Goal: Task Accomplishment & Management: Complete application form

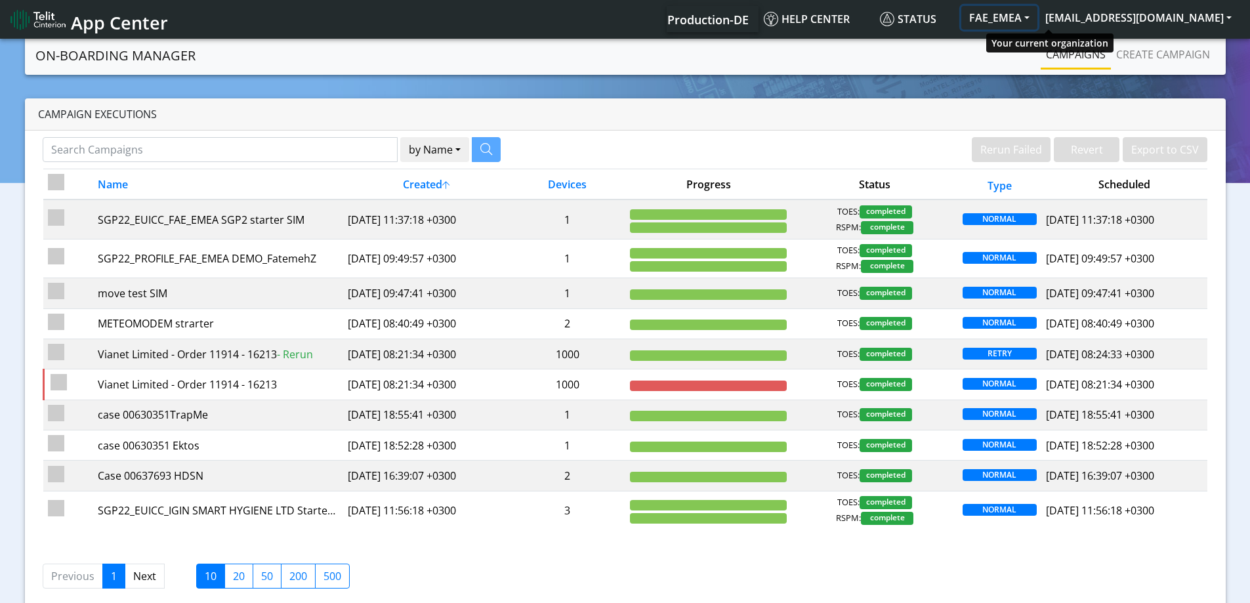
click at [1037, 16] on button "FAE_EMEA" at bounding box center [999, 18] width 76 height 24
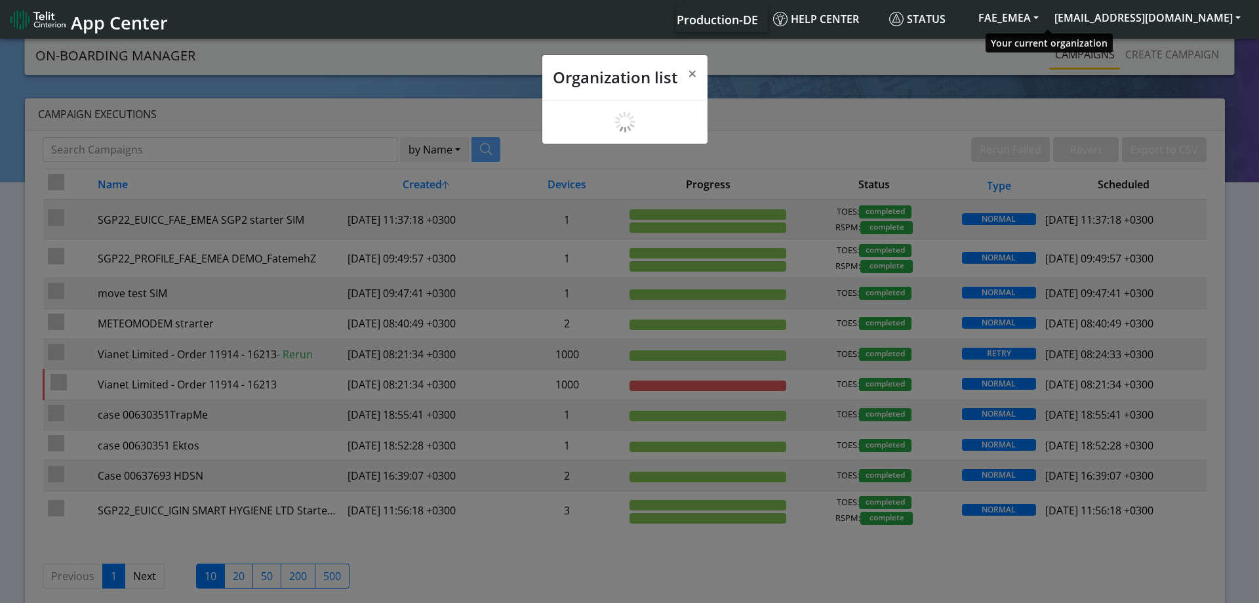
scroll to position [5, 0]
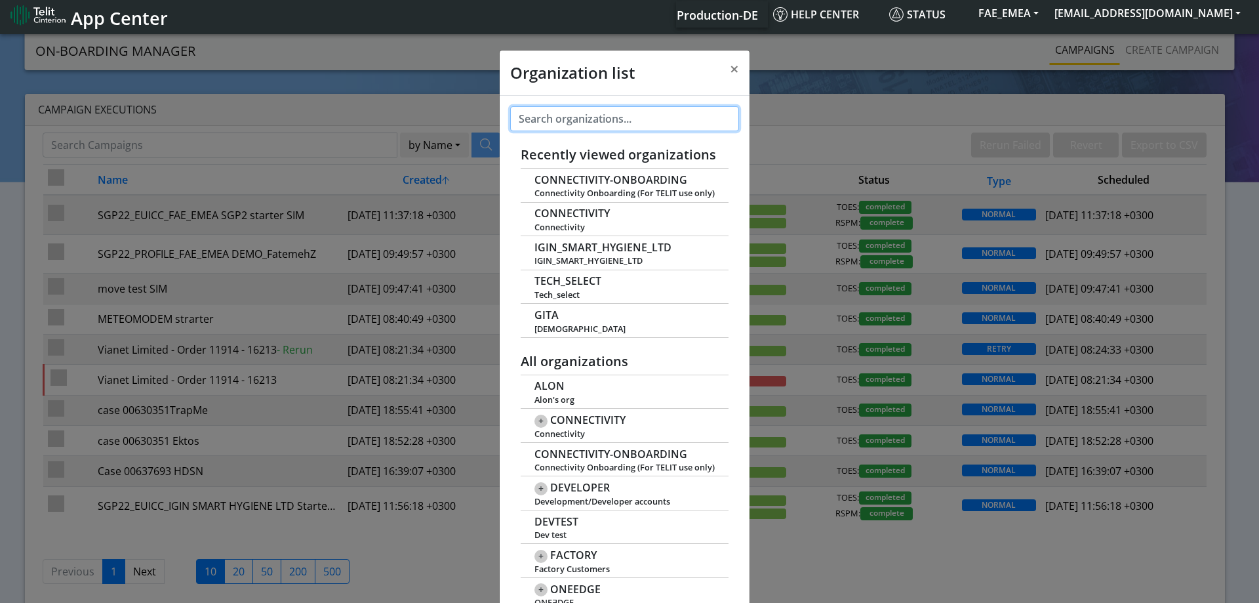
click at [613, 116] on input "text" at bounding box center [624, 118] width 229 height 25
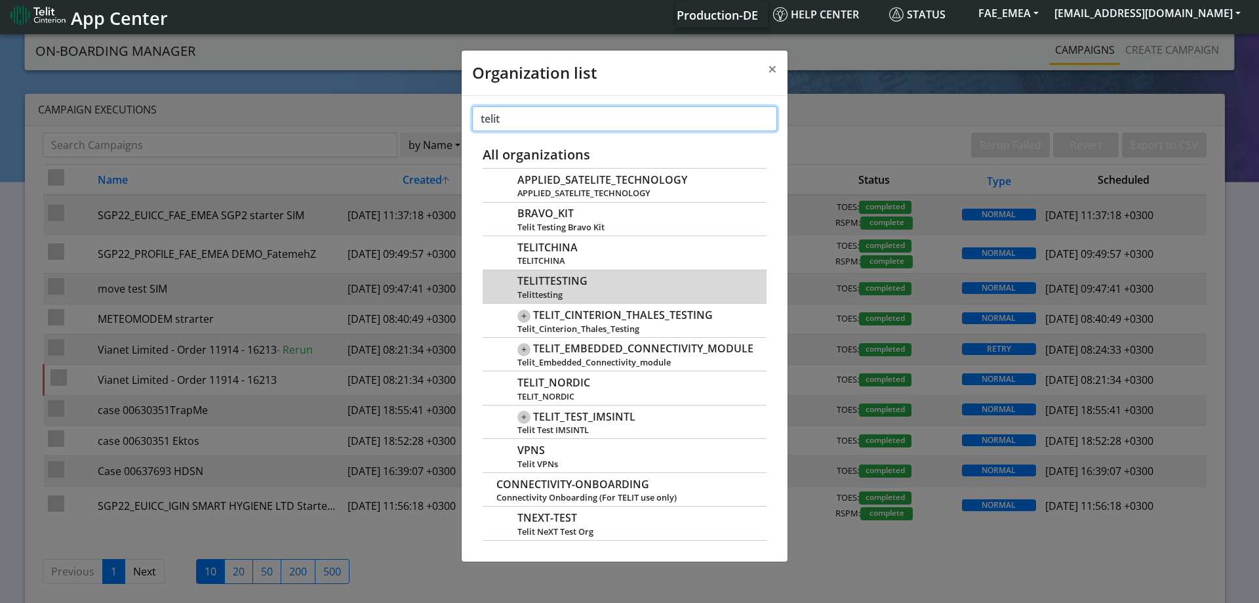
type input "telit"
click at [560, 279] on span "TELITTESTING" at bounding box center [553, 281] width 70 height 12
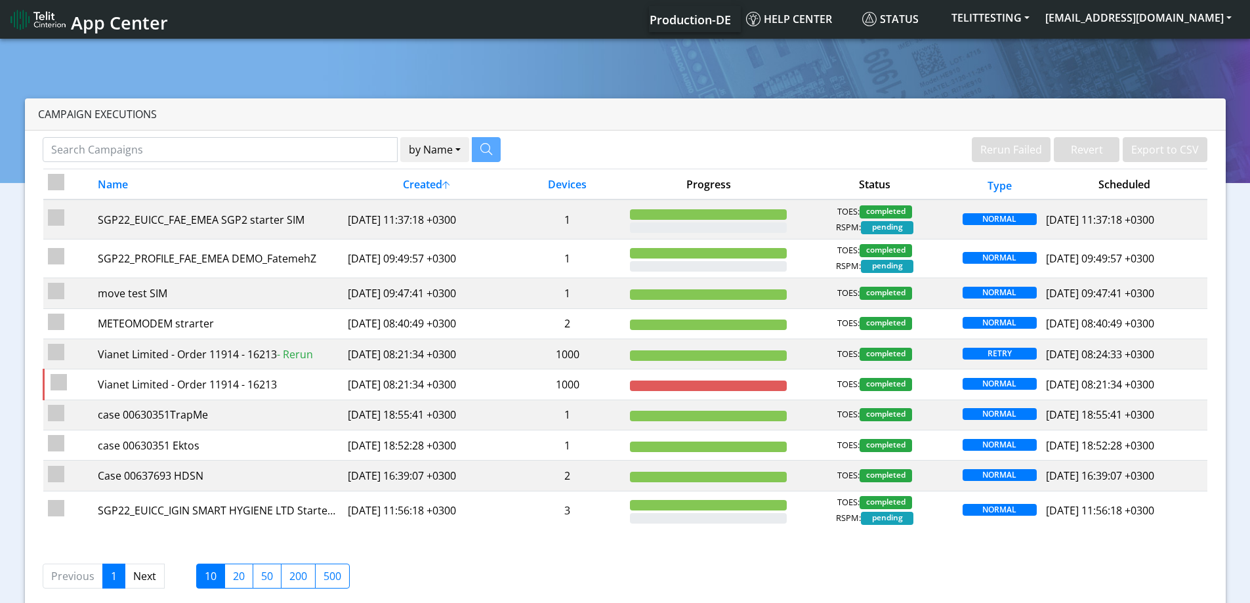
click at [1158, 55] on section "Campaign Executions by Name Name Device Rerun Failed Revert Export to CSV Name …" at bounding box center [625, 331] width 1250 height 590
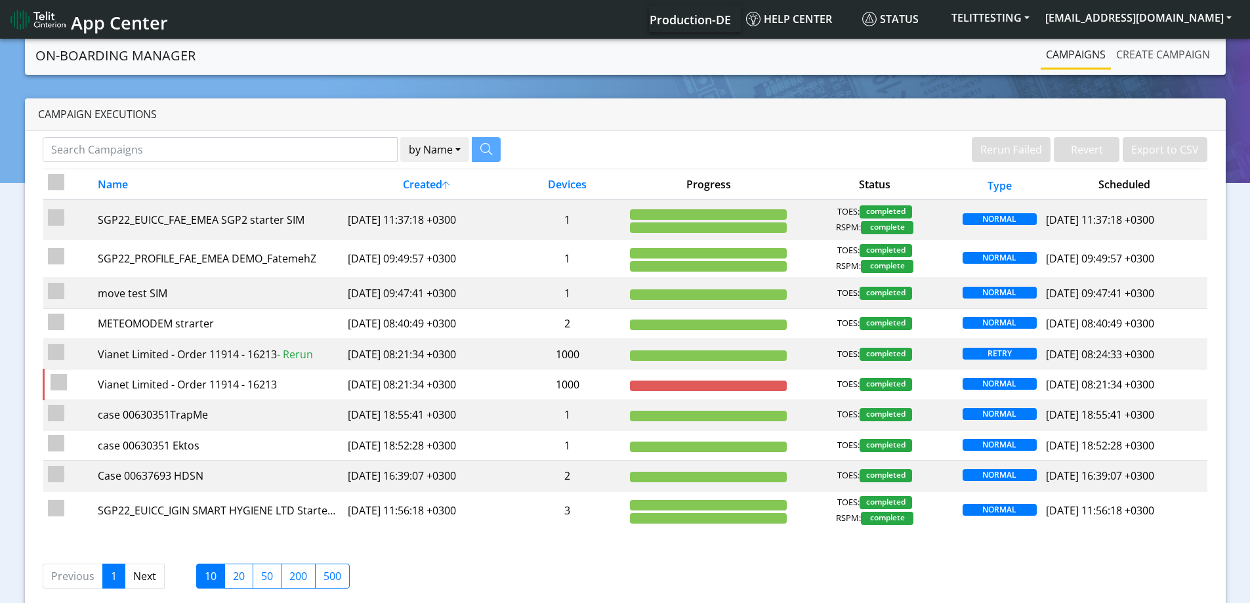
click at [1158, 55] on link "Create campaign" at bounding box center [1163, 54] width 104 height 26
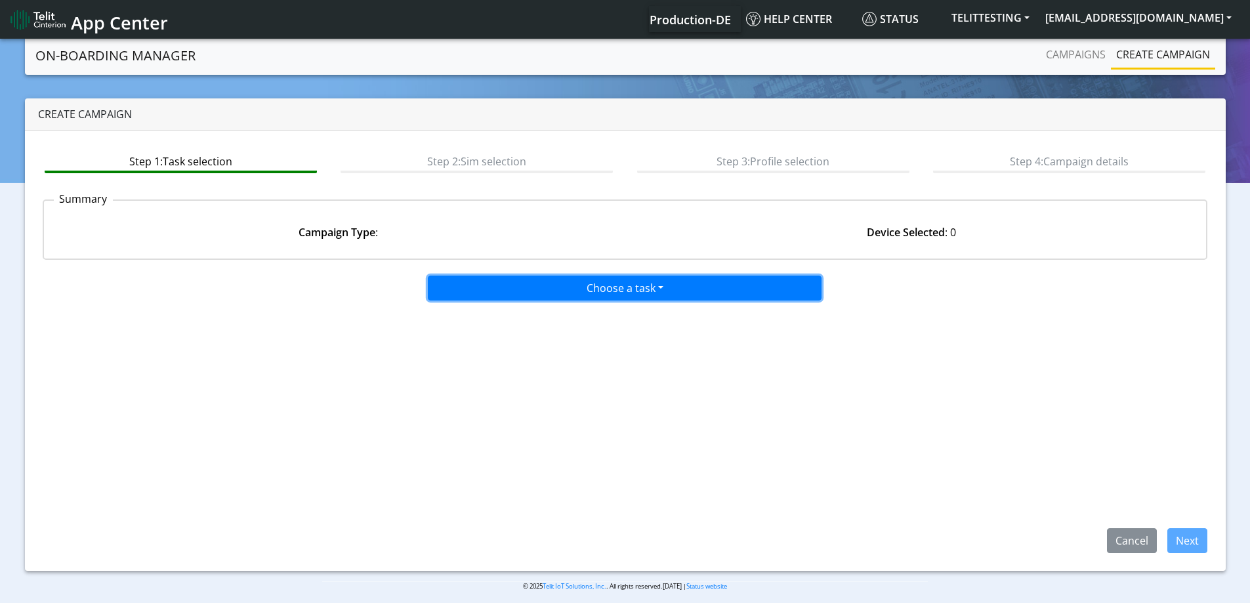
click at [587, 282] on button "Choose a task" at bounding box center [625, 288] width 394 height 25
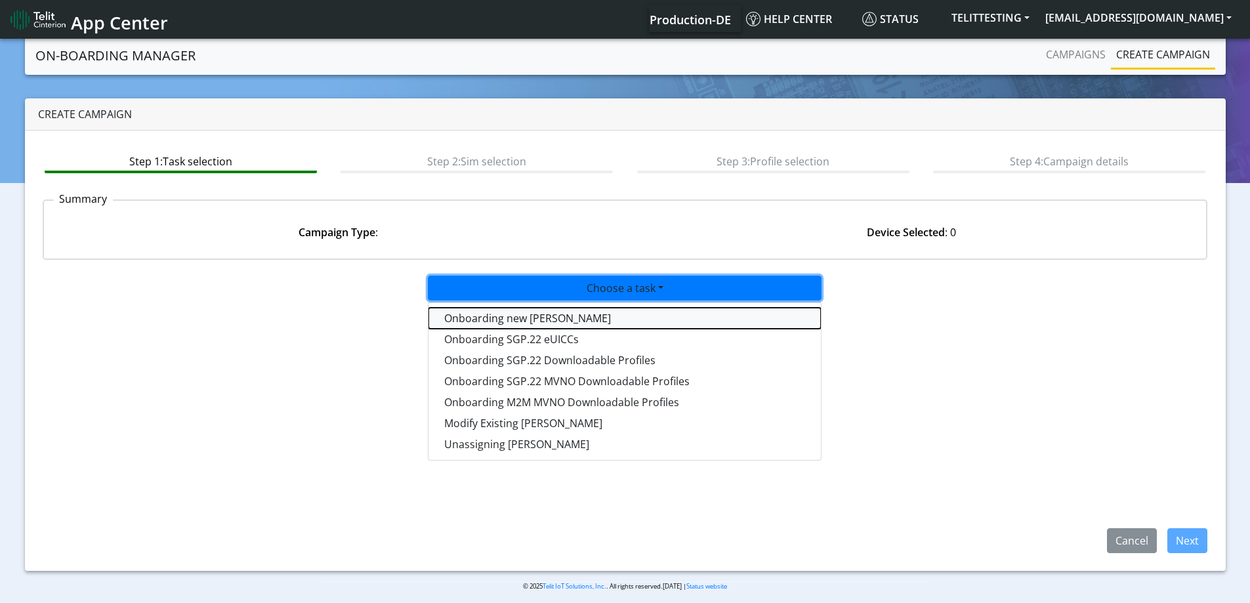
click at [505, 320] on tasktoes-dropdown "Onboarding new SIMs" at bounding box center [624, 318] width 392 height 21
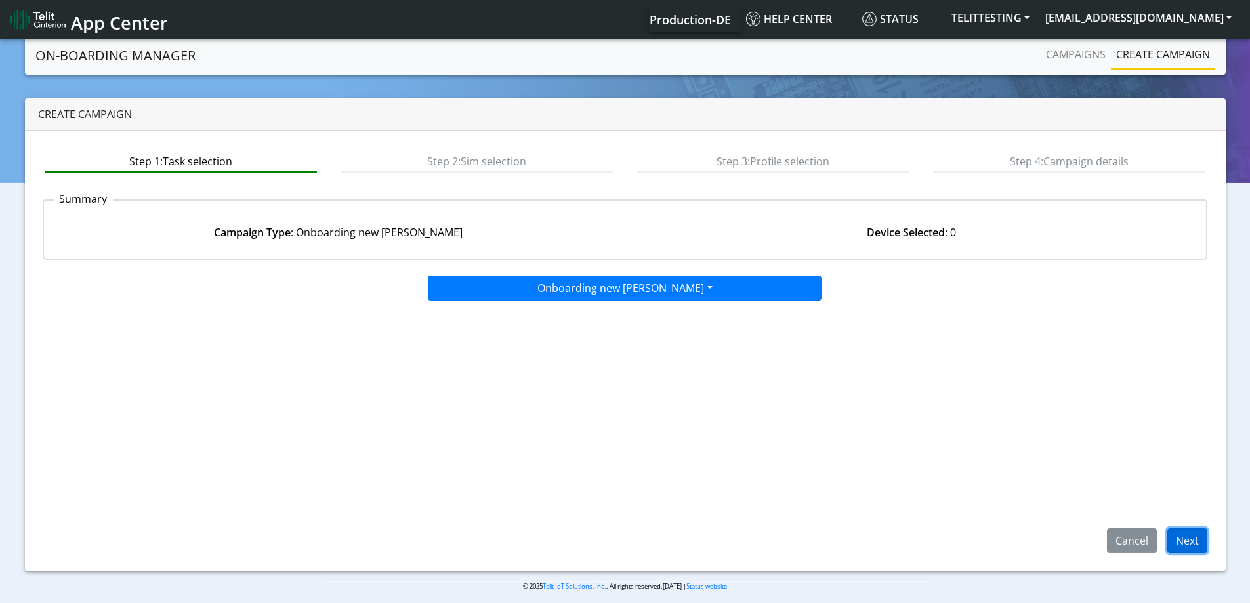
click at [1192, 533] on button "Next" at bounding box center [1187, 540] width 40 height 25
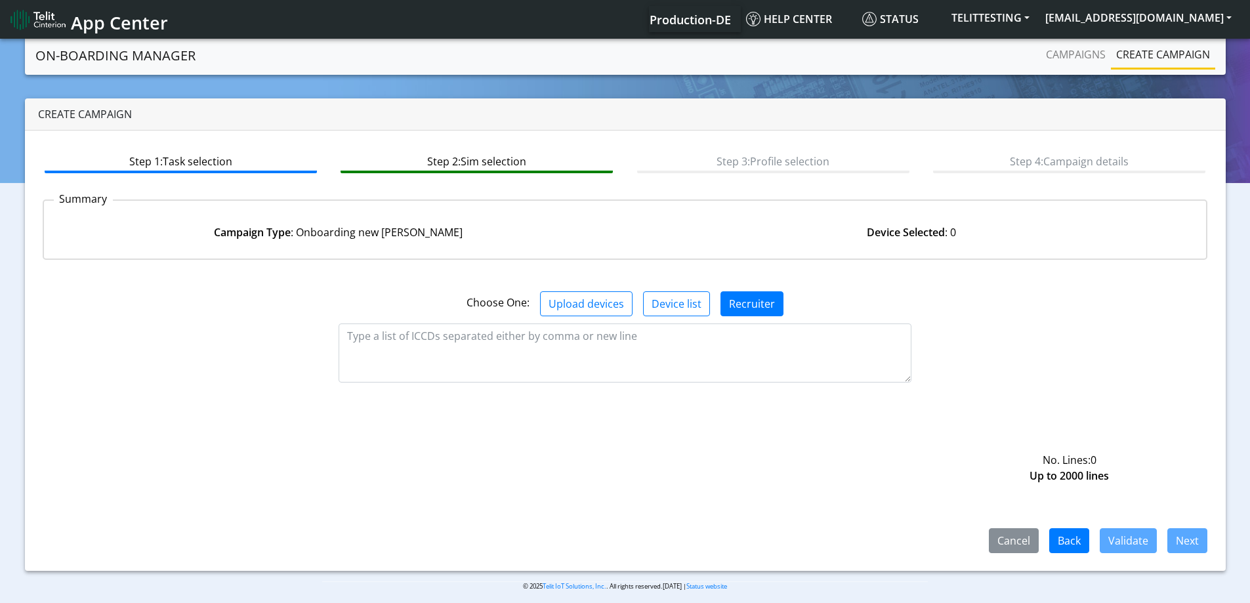
click at [1147, 54] on link "Create campaign" at bounding box center [1163, 54] width 104 height 26
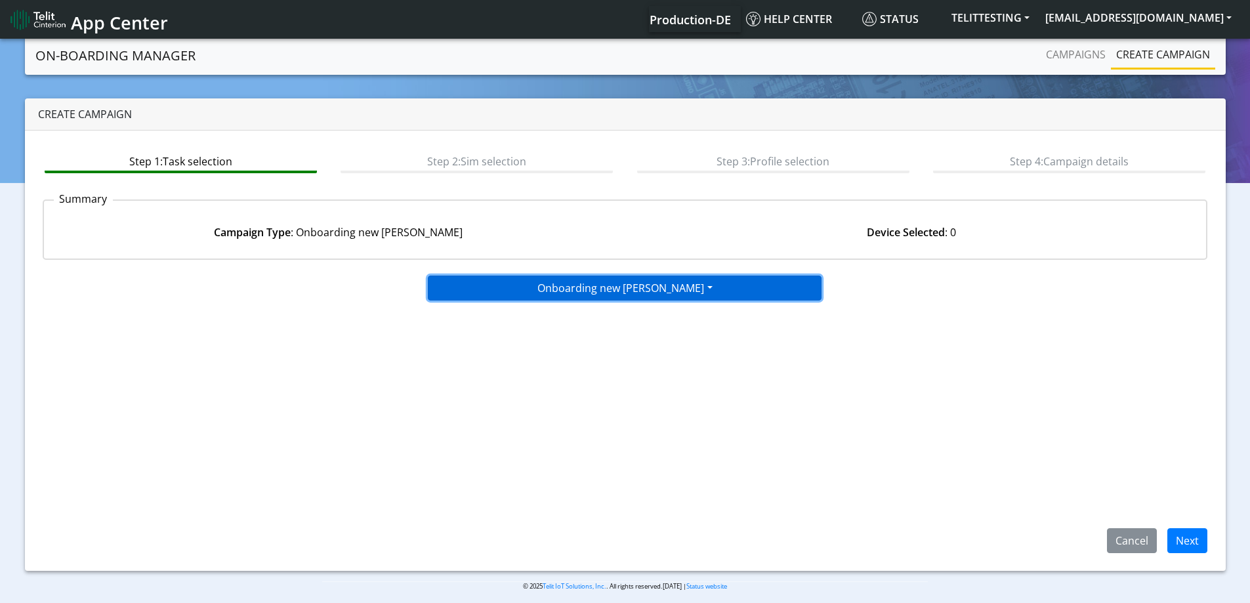
click at [518, 287] on button "Onboarding new SIMs" at bounding box center [625, 288] width 394 height 25
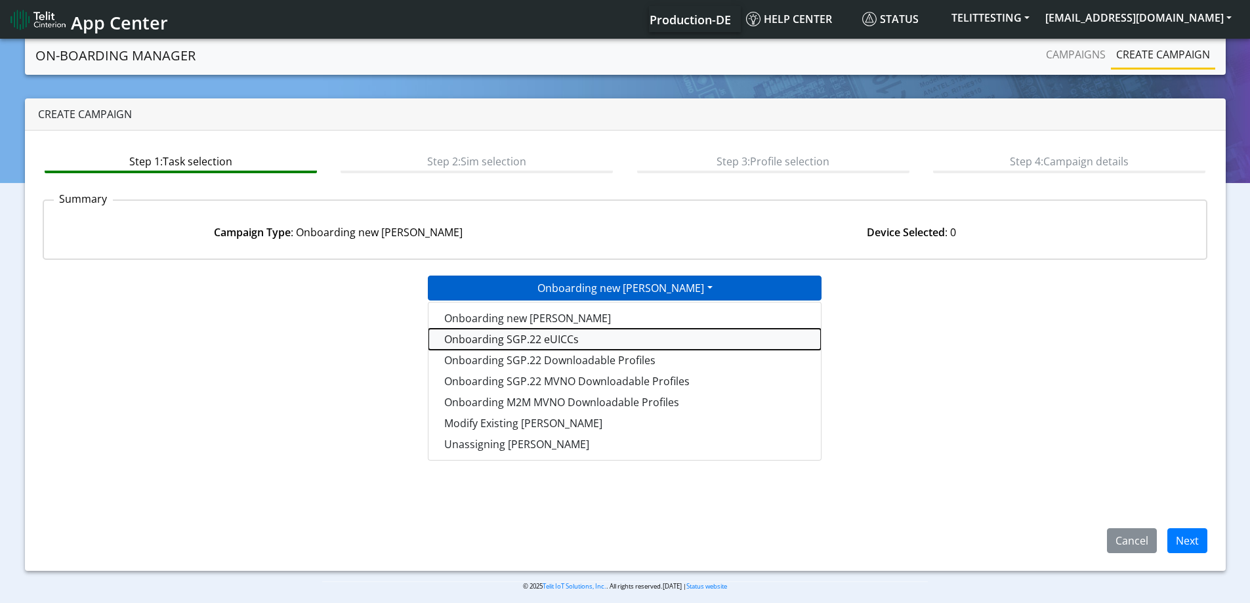
click at [508, 337] on tasksgp22eUICC-dropdown "Onboarding SGP.22 eUICCs" at bounding box center [624, 339] width 392 height 21
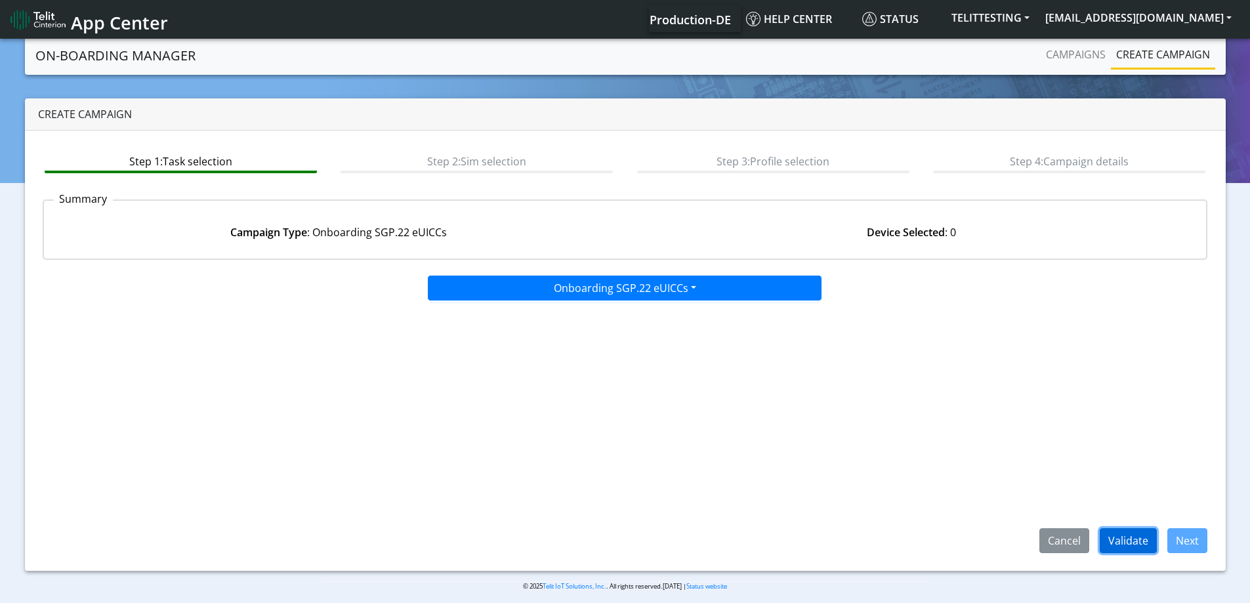
click at [1122, 544] on button "Validate" at bounding box center [1127, 540] width 57 height 25
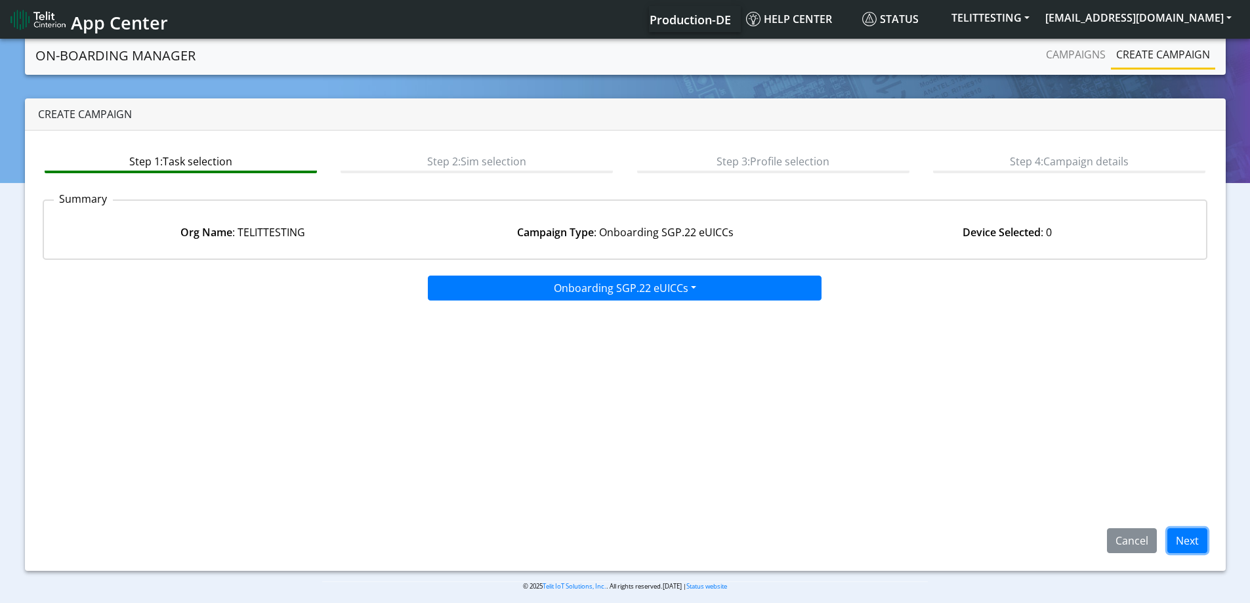
click at [1181, 544] on button "Next" at bounding box center [1187, 540] width 40 height 25
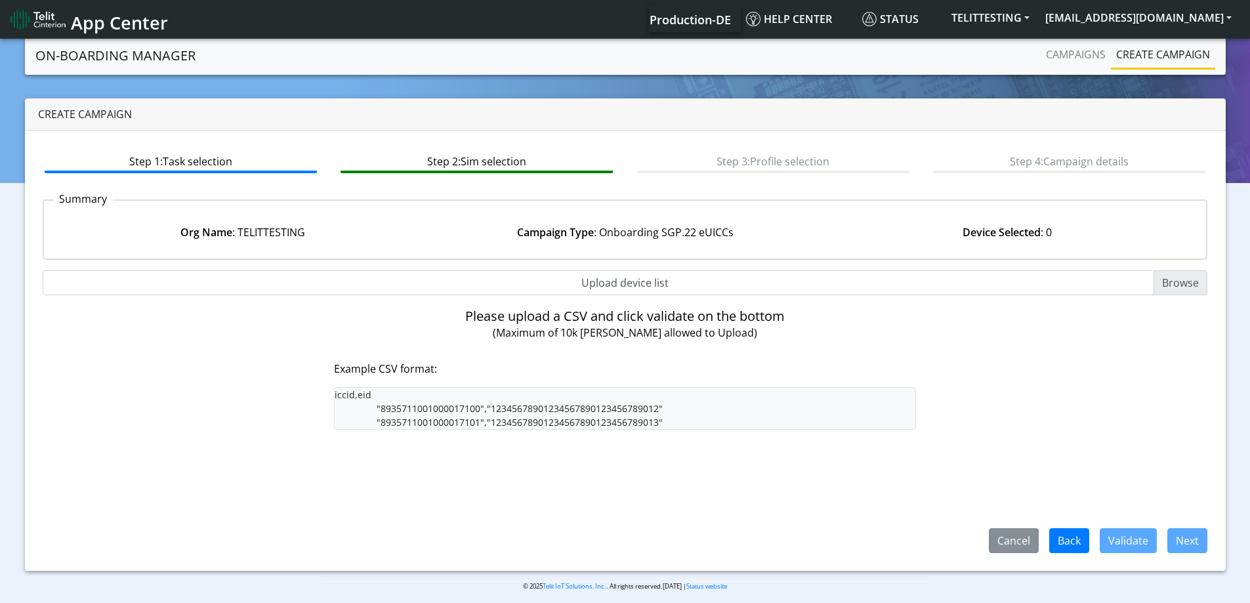
click at [626, 287] on input "Upload device list" at bounding box center [625, 282] width 1165 height 25
type input "C:\fakepath\SGP Onboarding CSV.csv"
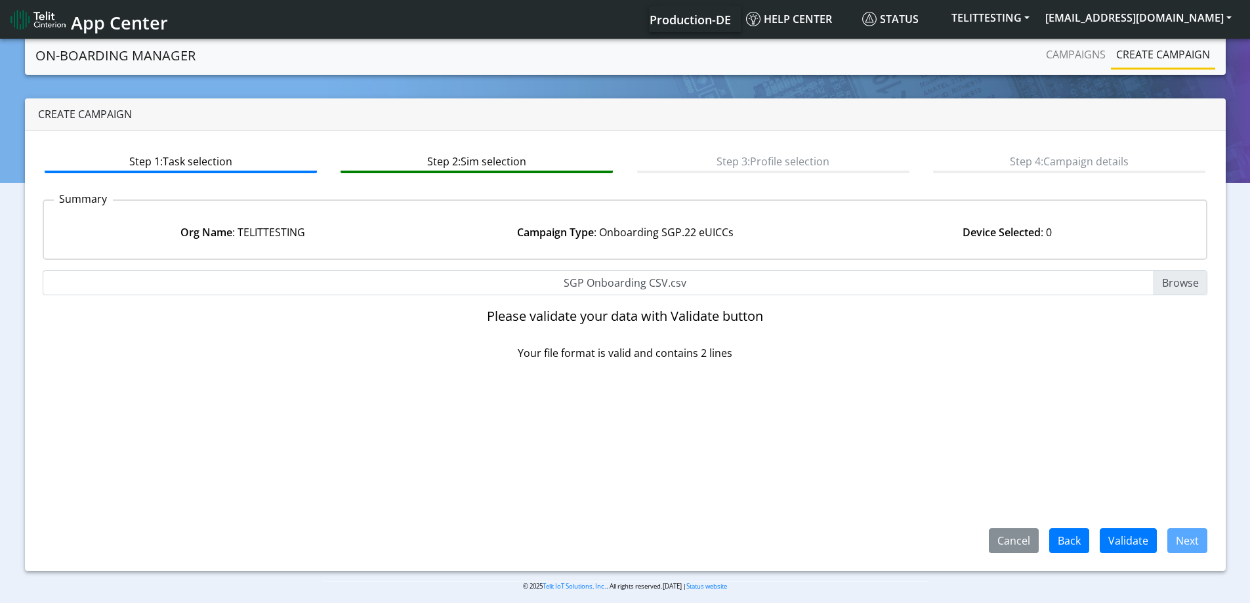
click at [1092, 521] on div "Cancel Back Validate Next" at bounding box center [625, 461] width 1165 height 181
click at [1120, 529] on button "Validate" at bounding box center [1127, 540] width 57 height 25
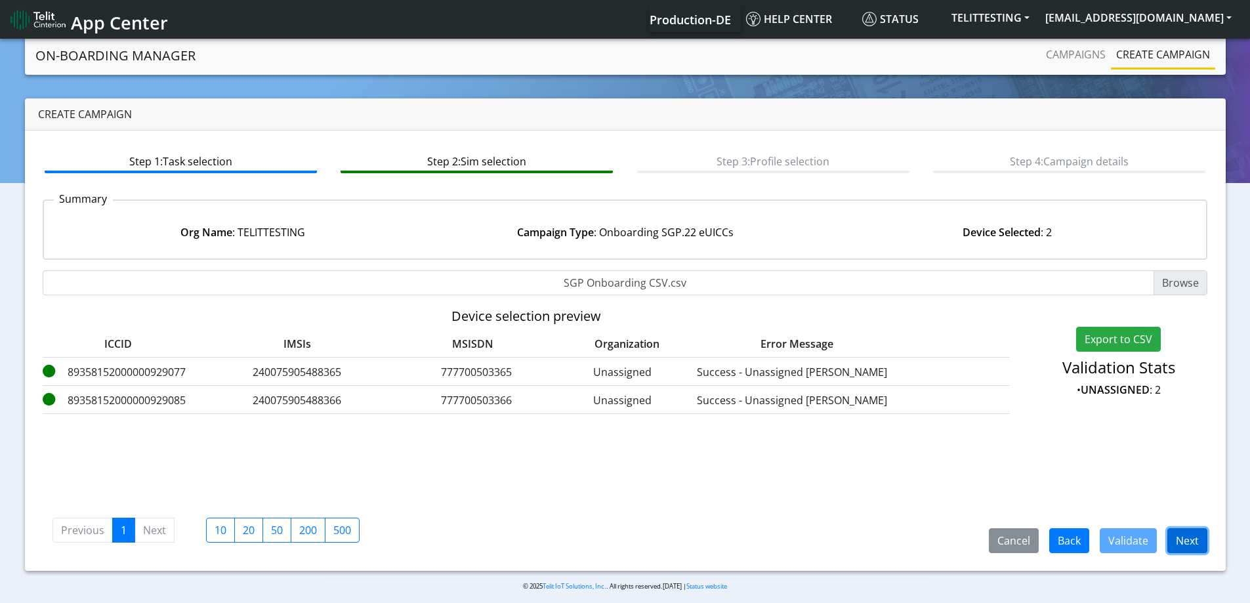
click at [1179, 541] on button "Next" at bounding box center [1187, 540] width 40 height 25
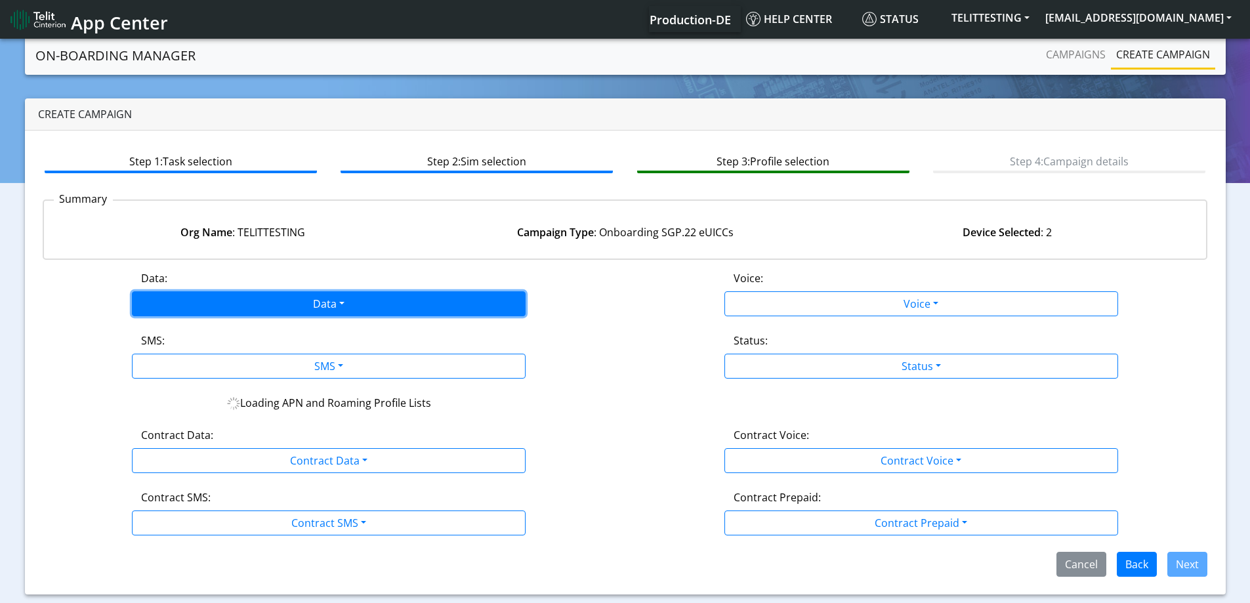
click at [290, 297] on button "Data" at bounding box center [329, 303] width 394 height 25
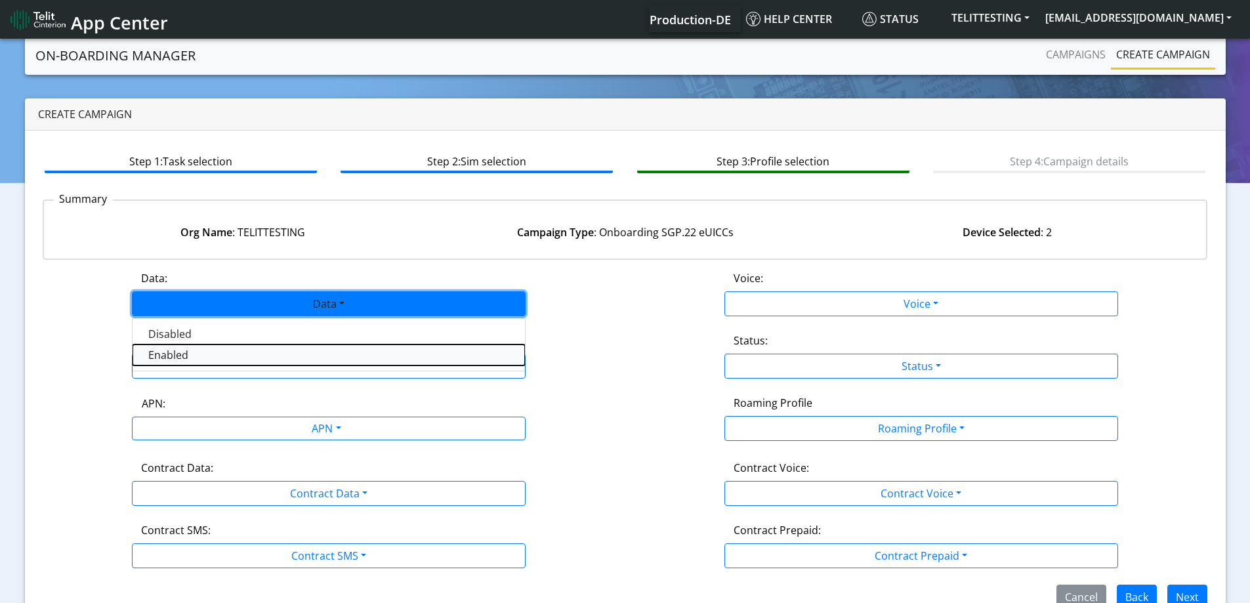
click at [208, 358] on button "Enabled" at bounding box center [329, 354] width 392 height 21
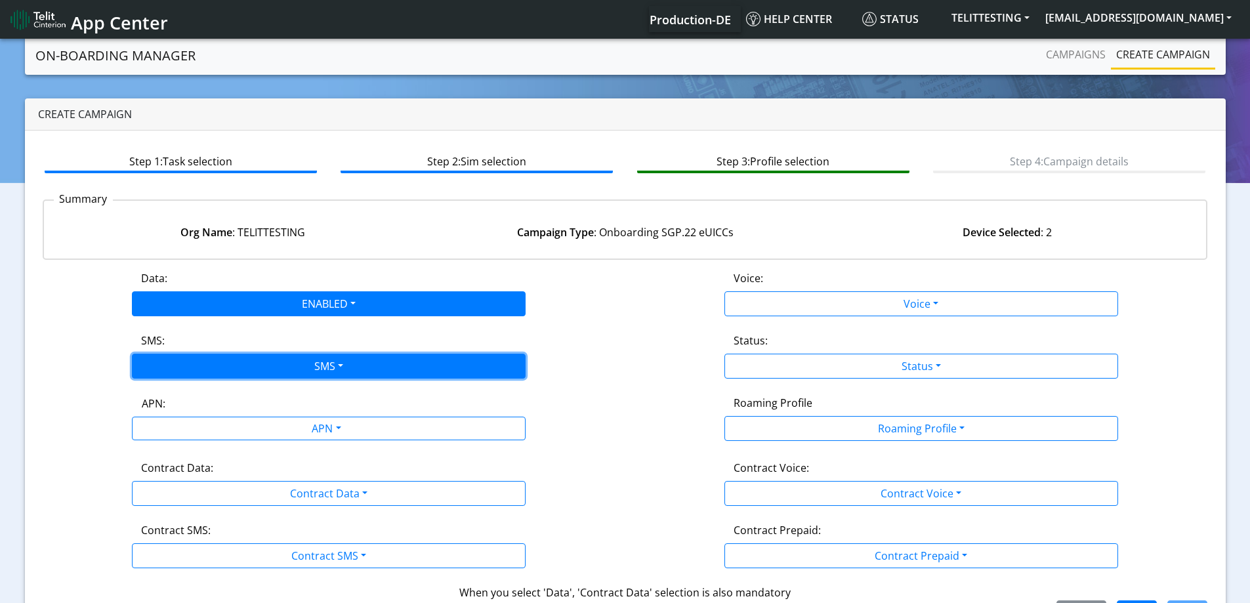
click at [207, 369] on button "SMS" at bounding box center [329, 366] width 394 height 25
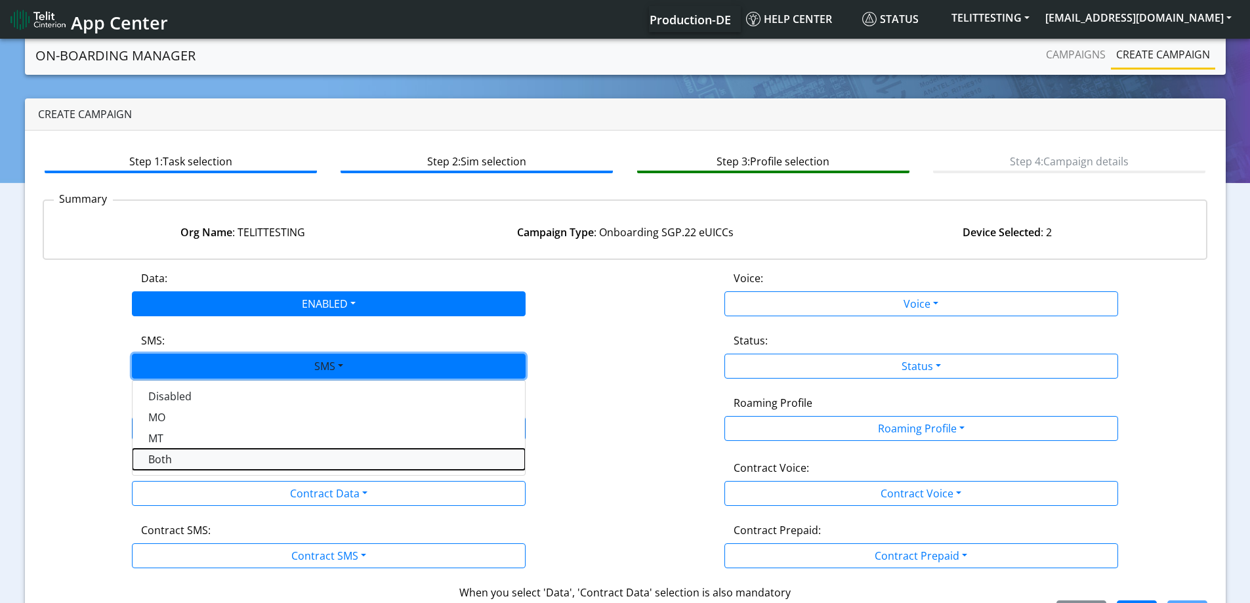
click at [174, 461] on button "Both" at bounding box center [329, 459] width 392 height 21
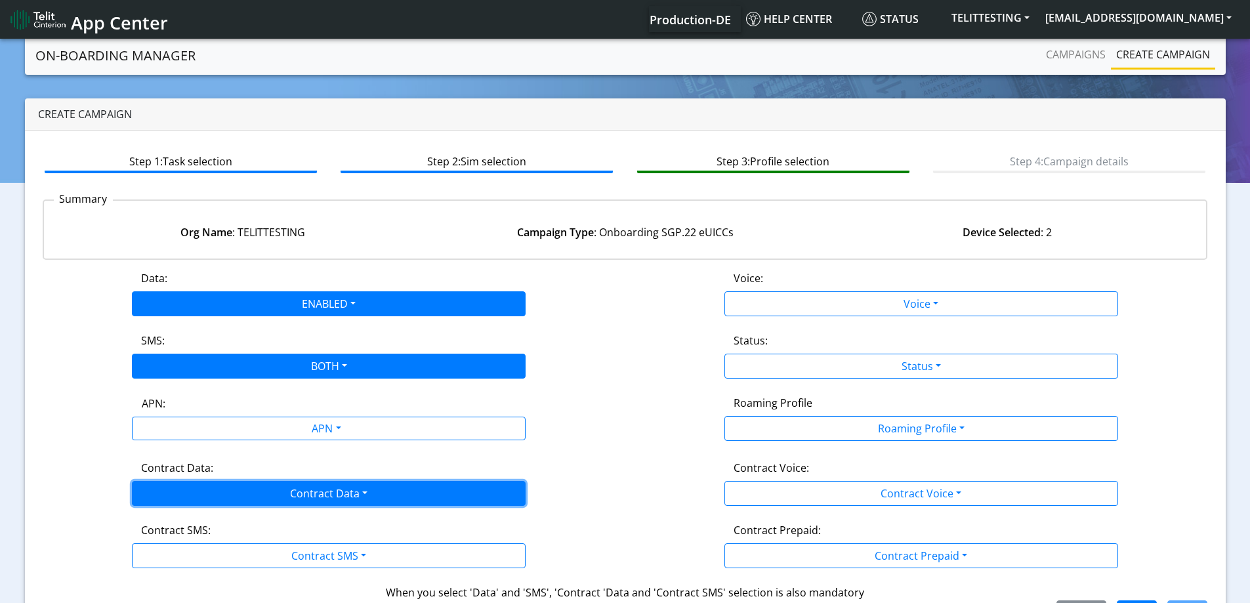
click at [198, 489] on button "Contract Data" at bounding box center [329, 493] width 394 height 25
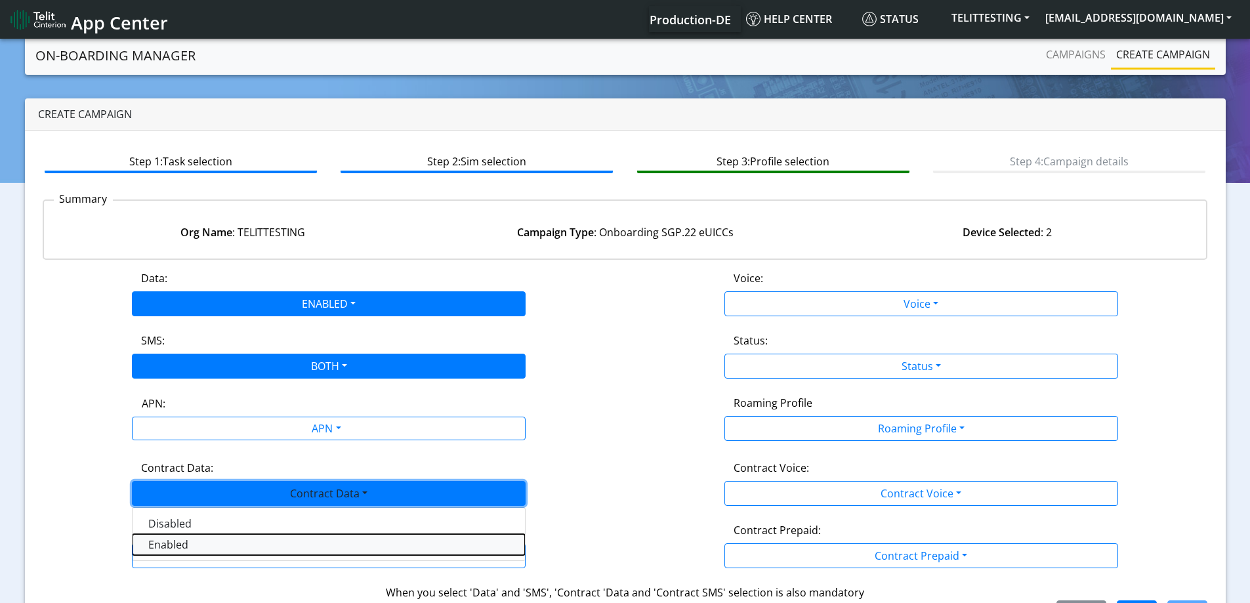
drag, startPoint x: 174, startPoint y: 537, endPoint x: 174, endPoint y: 545, distance: 7.9
click at [174, 537] on Dataenabled-dropdown "Enabled" at bounding box center [329, 544] width 392 height 21
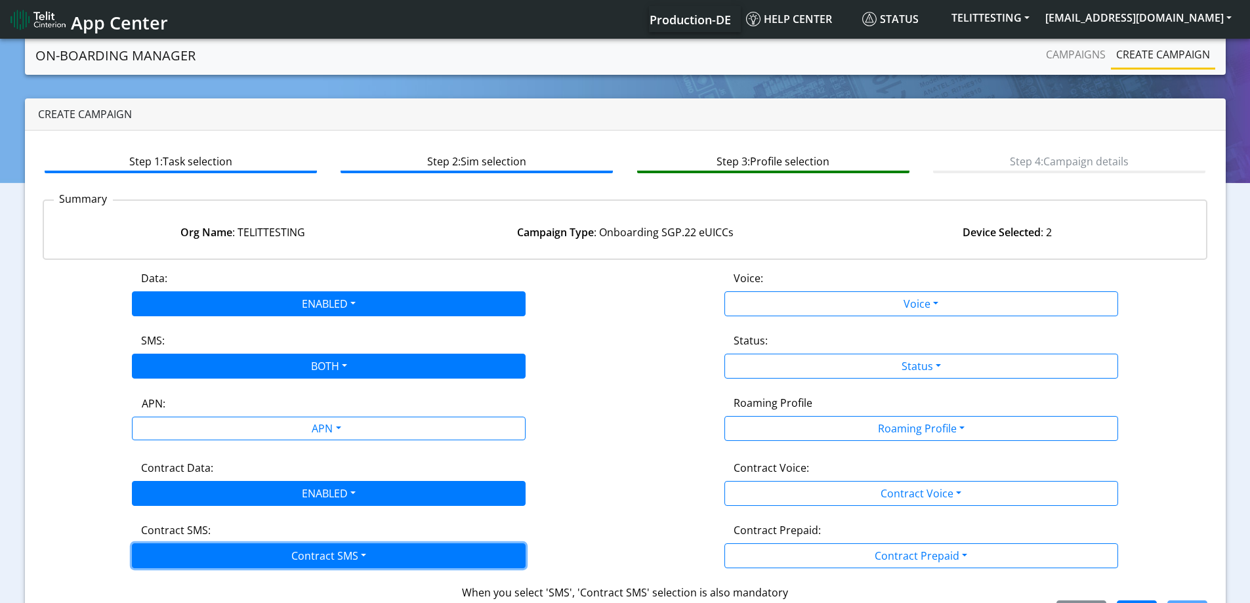
click at [178, 553] on button "Contract SMS" at bounding box center [329, 555] width 394 height 25
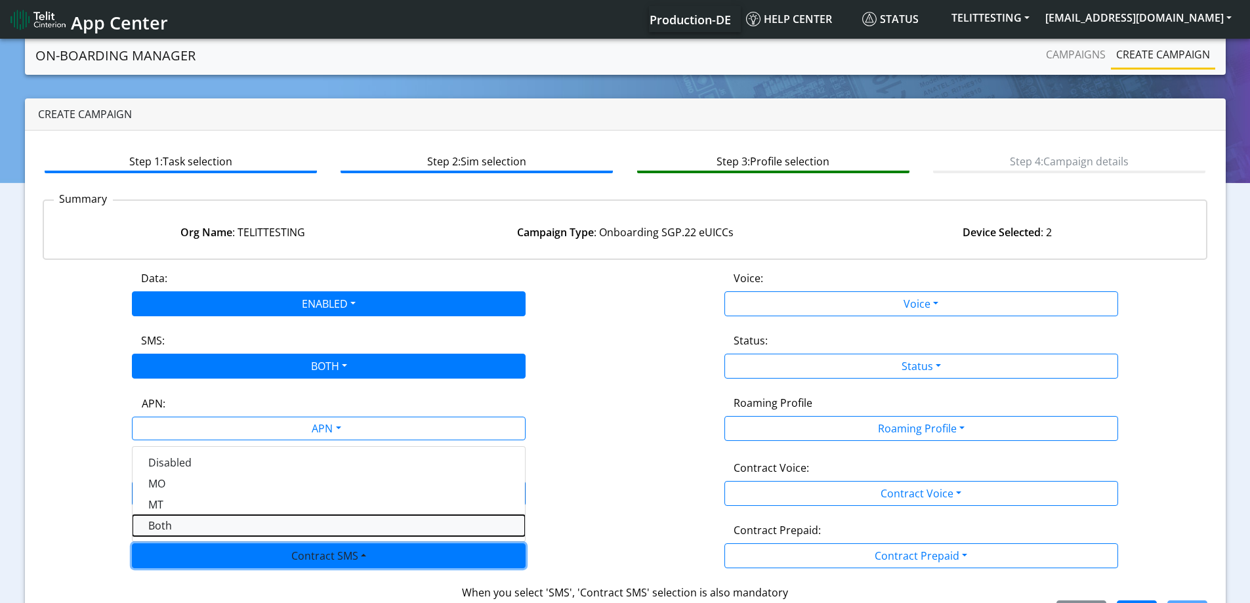
click at [178, 532] on SMSboth-dropdown "Both" at bounding box center [329, 525] width 392 height 21
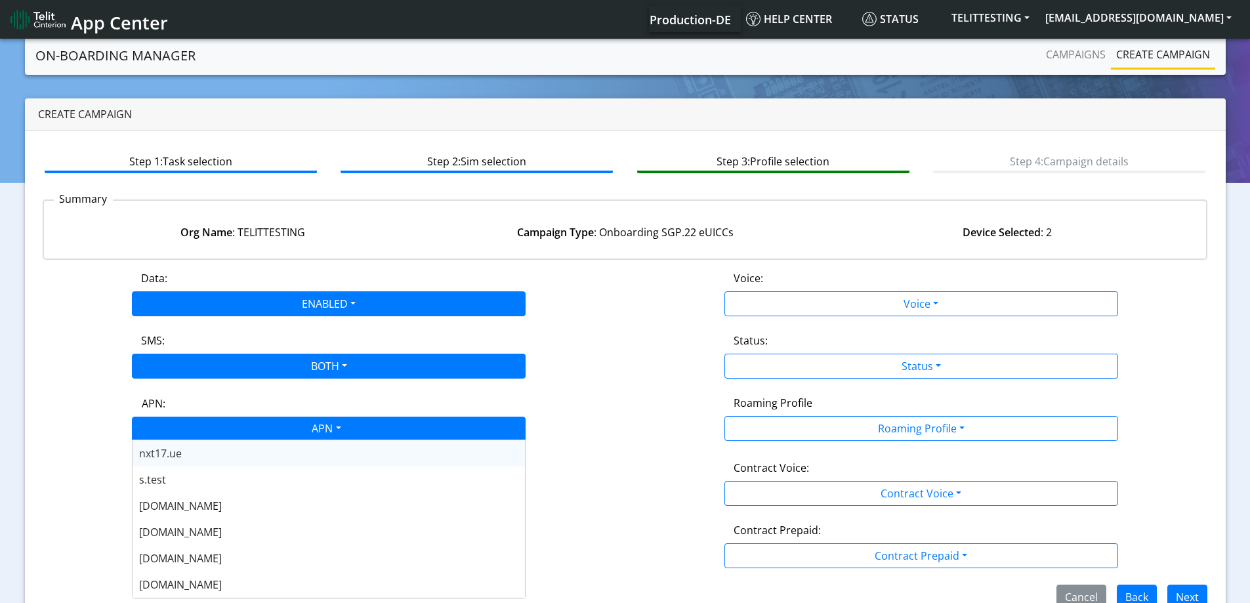
click at [225, 429] on div "APN" at bounding box center [325, 430] width 416 height 26
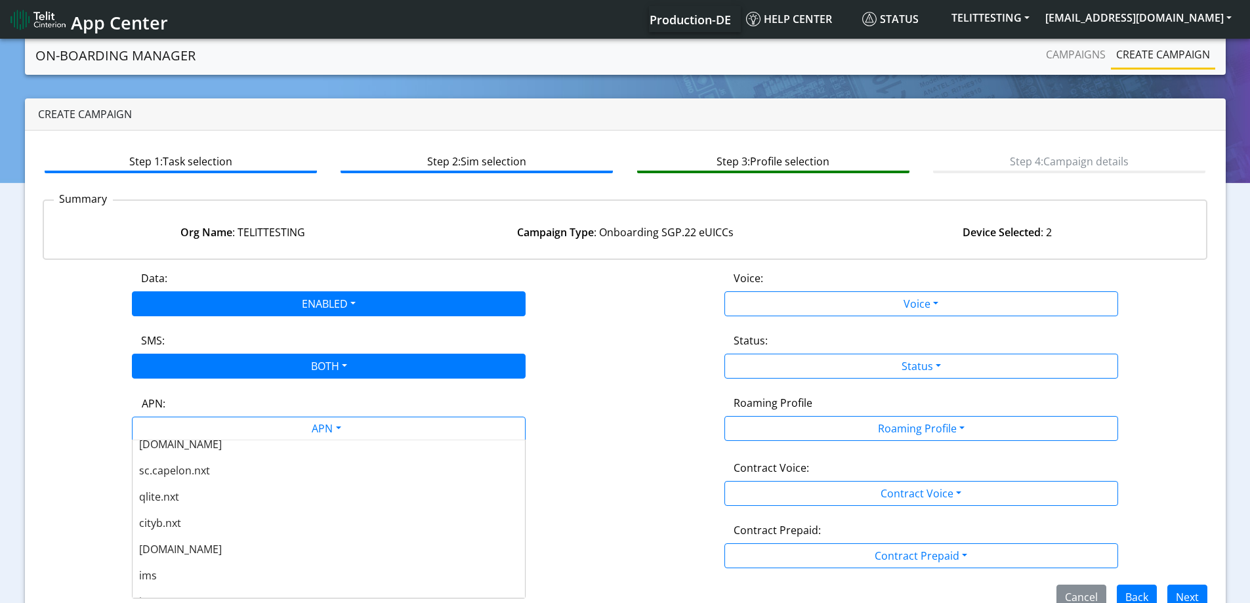
scroll to position [394, 0]
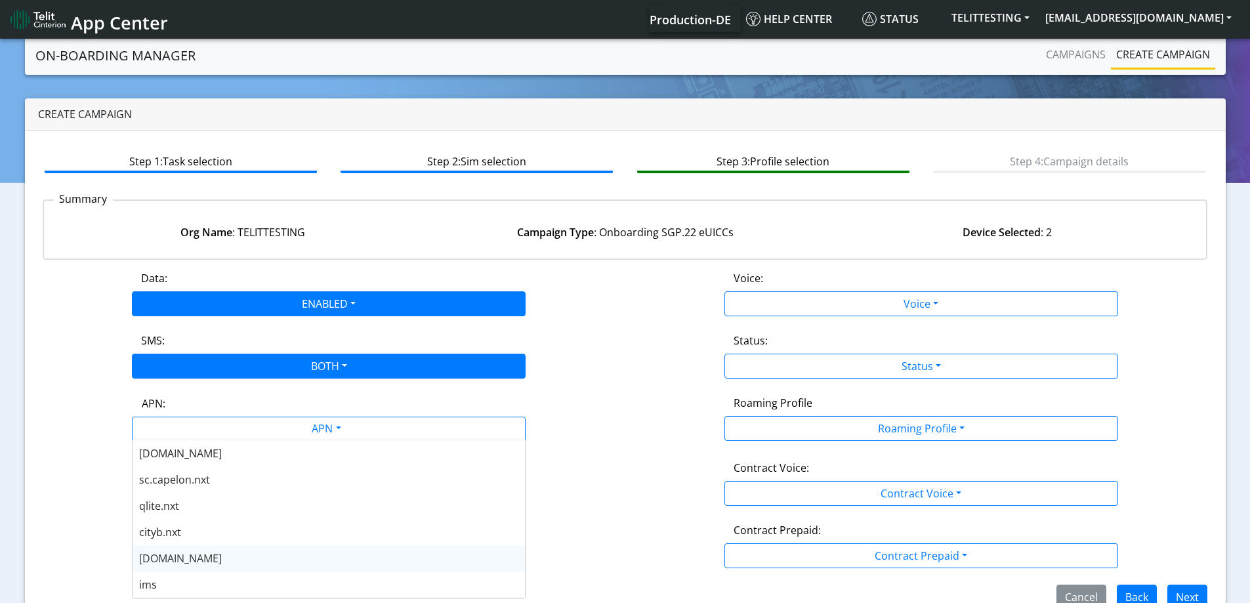
click at [188, 561] on div "nxt23.net" at bounding box center [329, 558] width 392 height 26
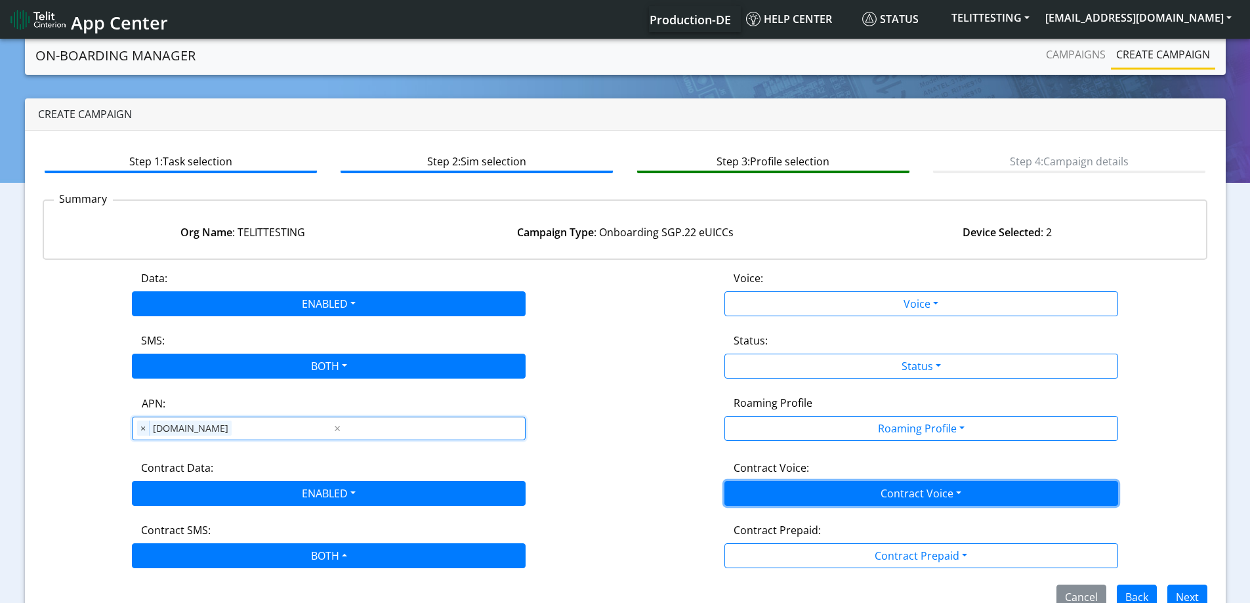
click at [823, 502] on button "Contract Voice" at bounding box center [921, 493] width 394 height 25
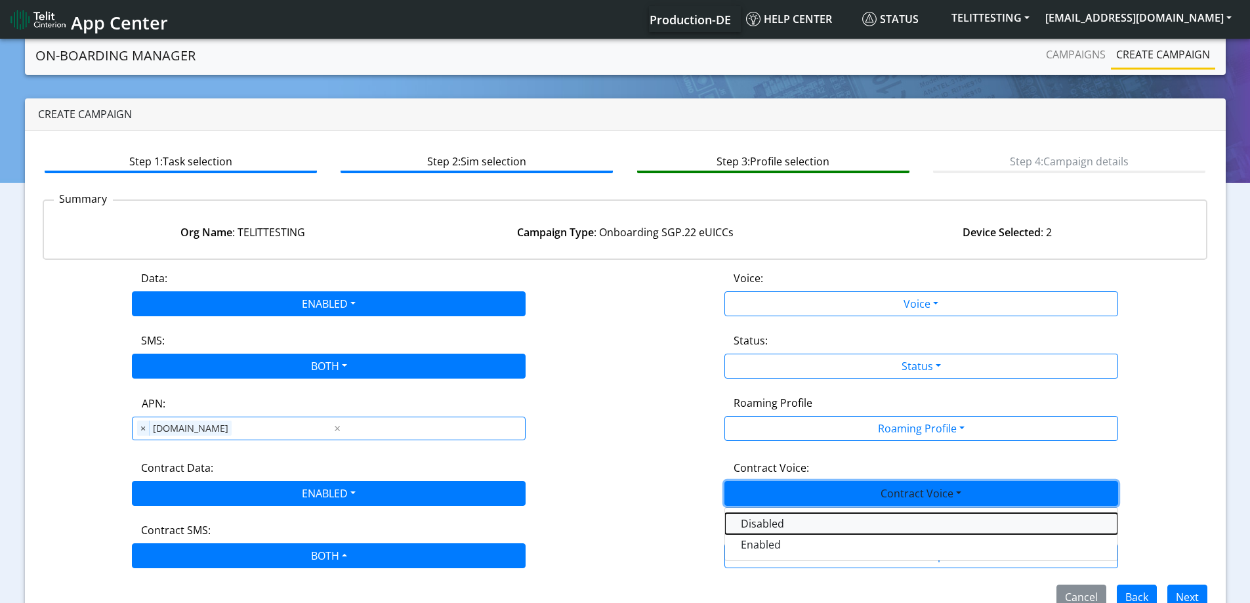
click at [753, 518] on Voicedisabled-dropdown "Disabled" at bounding box center [921, 523] width 392 height 21
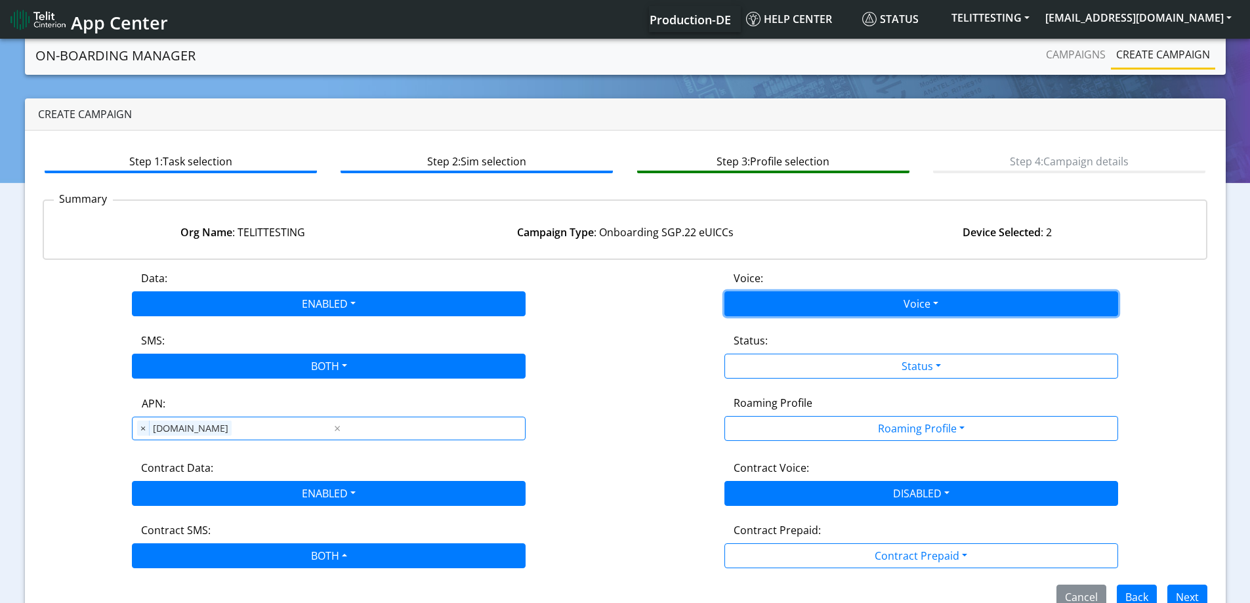
click at [771, 303] on button "Voice" at bounding box center [921, 303] width 394 height 25
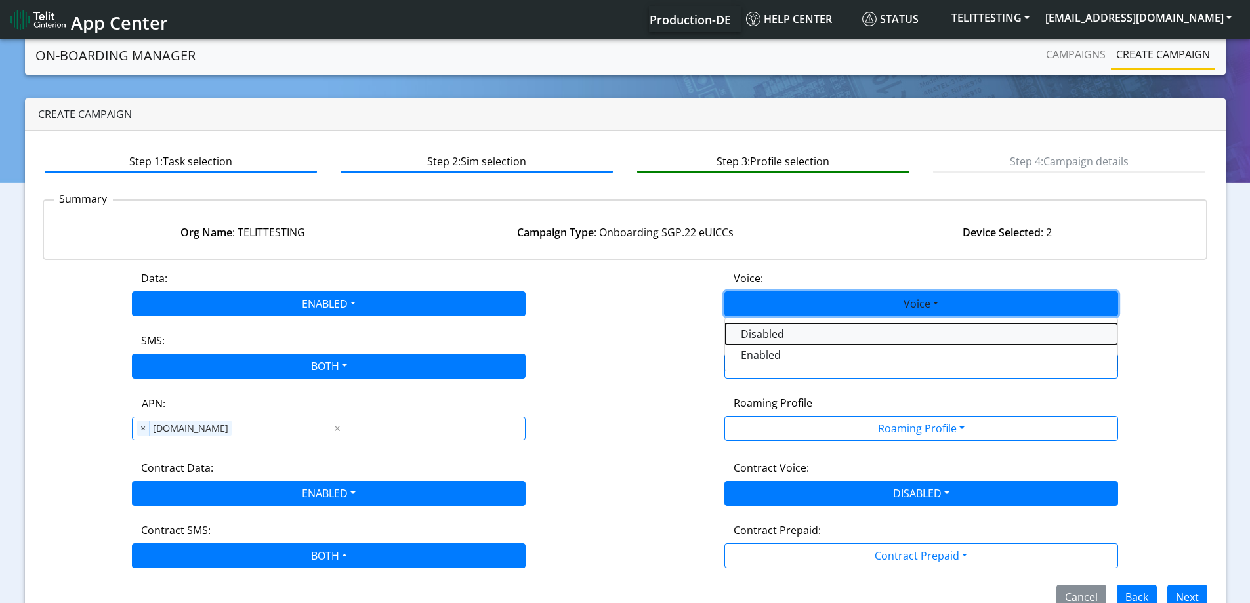
click at [758, 338] on button "Disabled" at bounding box center [921, 333] width 392 height 21
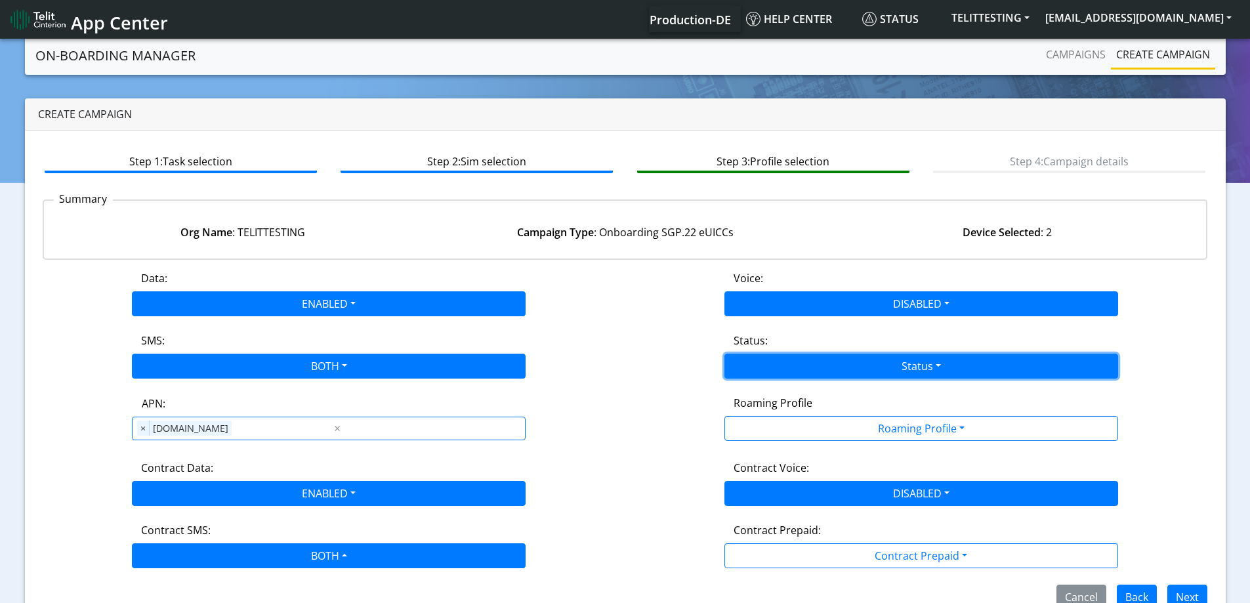
click at [769, 367] on button "Status" at bounding box center [921, 366] width 394 height 25
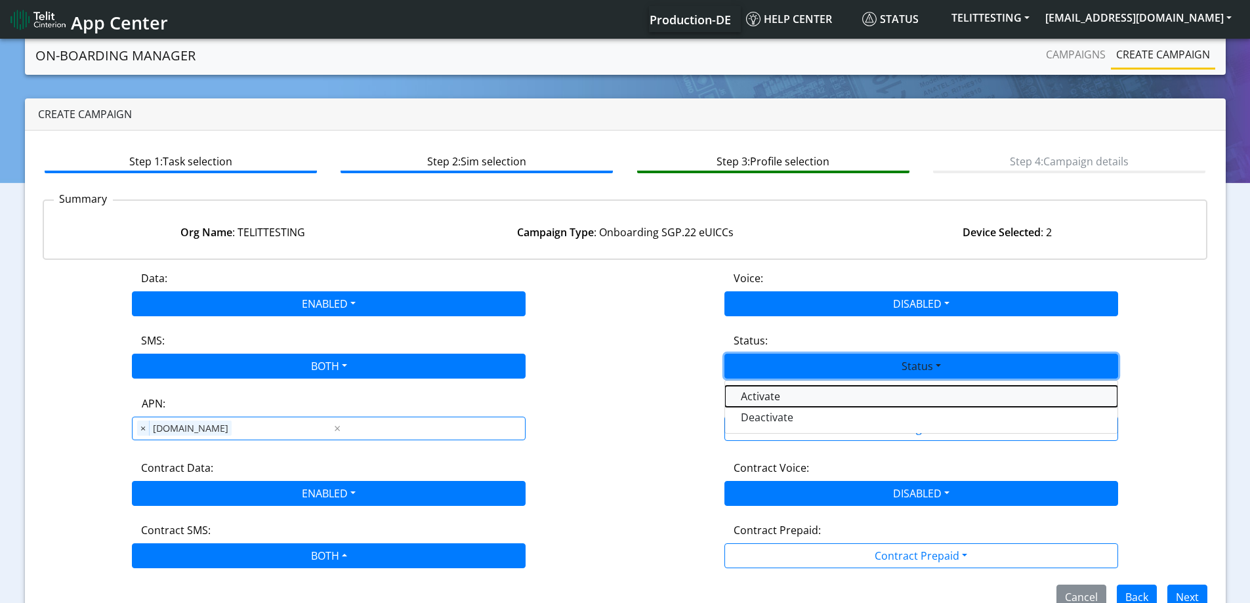
click at [769, 397] on button "Activate" at bounding box center [921, 396] width 392 height 21
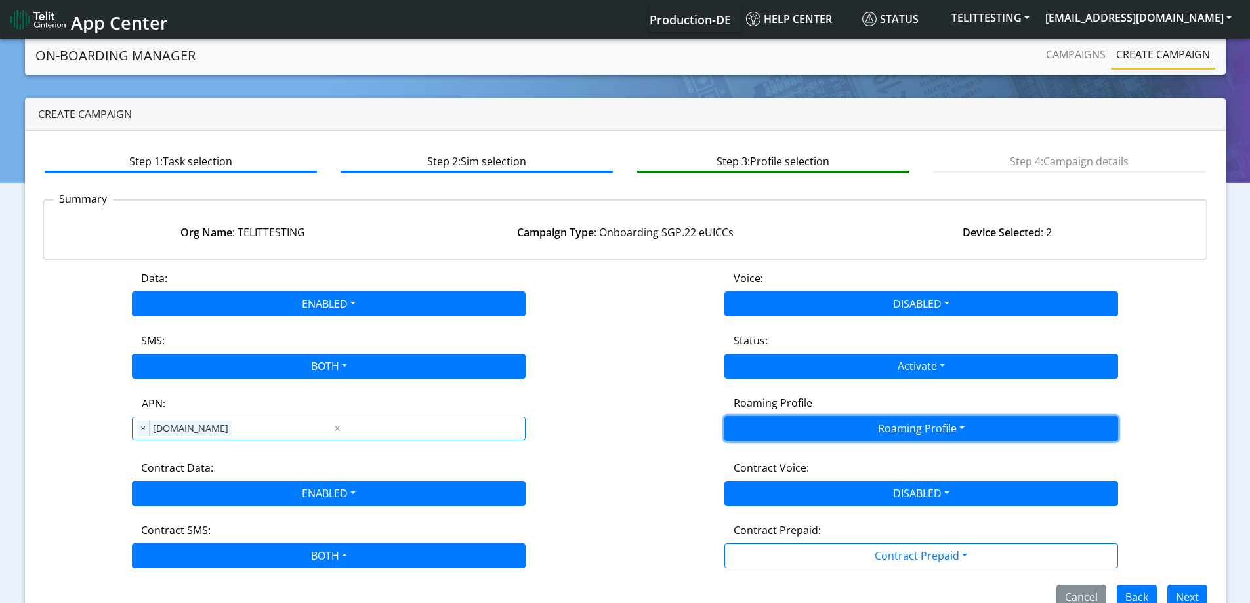
click at [781, 430] on button "Roaming Profile" at bounding box center [921, 428] width 394 height 25
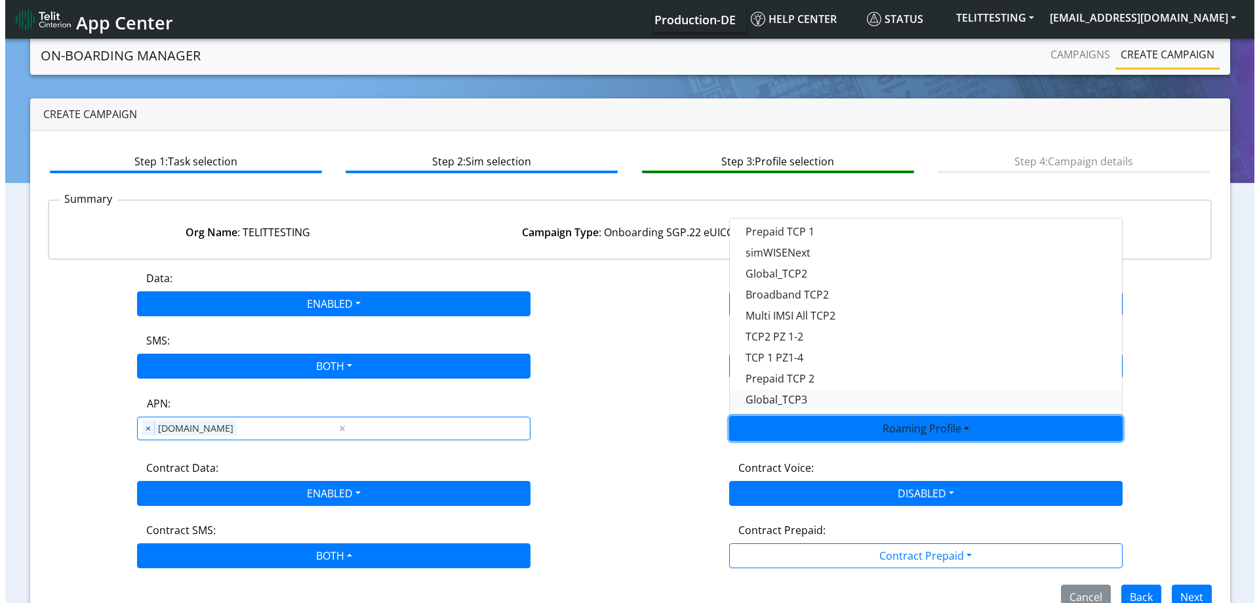
scroll to position [369, 0]
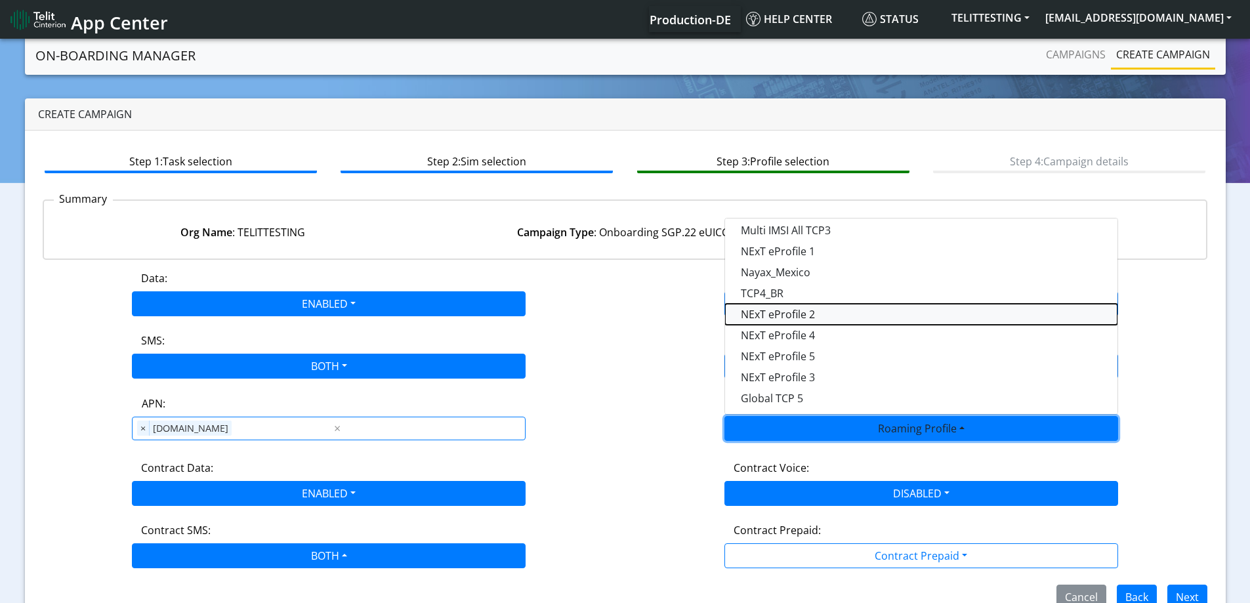
click at [808, 316] on Profile-dropdown "NExT eProfile 2" at bounding box center [921, 314] width 392 height 21
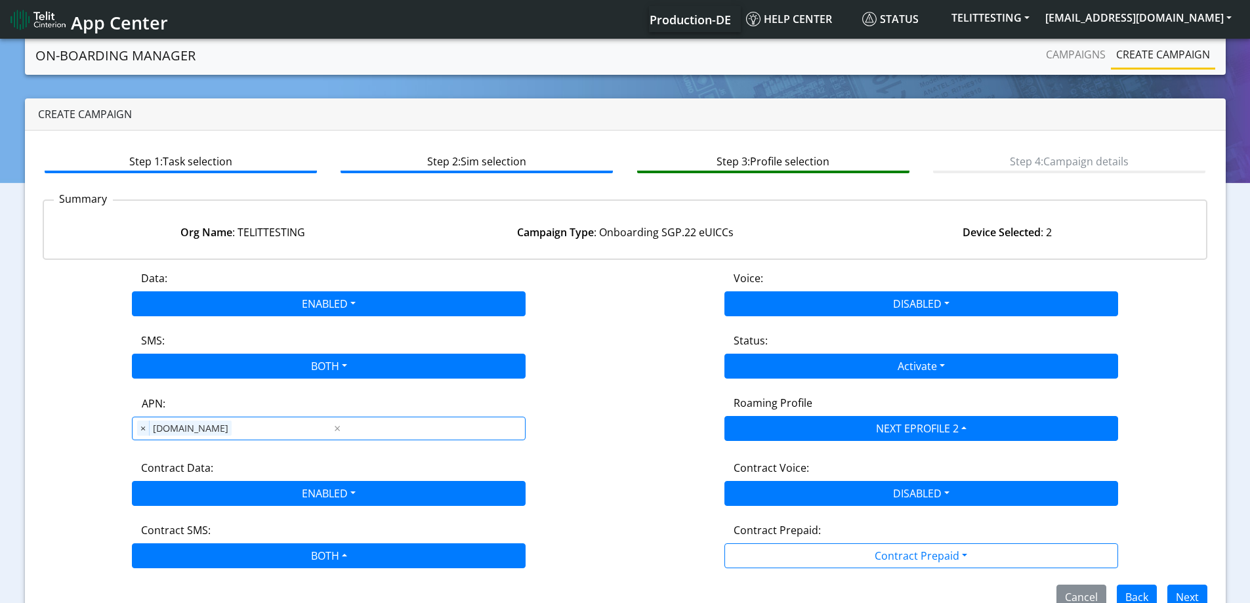
click at [657, 316] on div "Voice: DISABLED Disabled Enabled" at bounding box center [921, 293] width 592 height 46
click at [1201, 587] on button "Next" at bounding box center [1187, 596] width 40 height 25
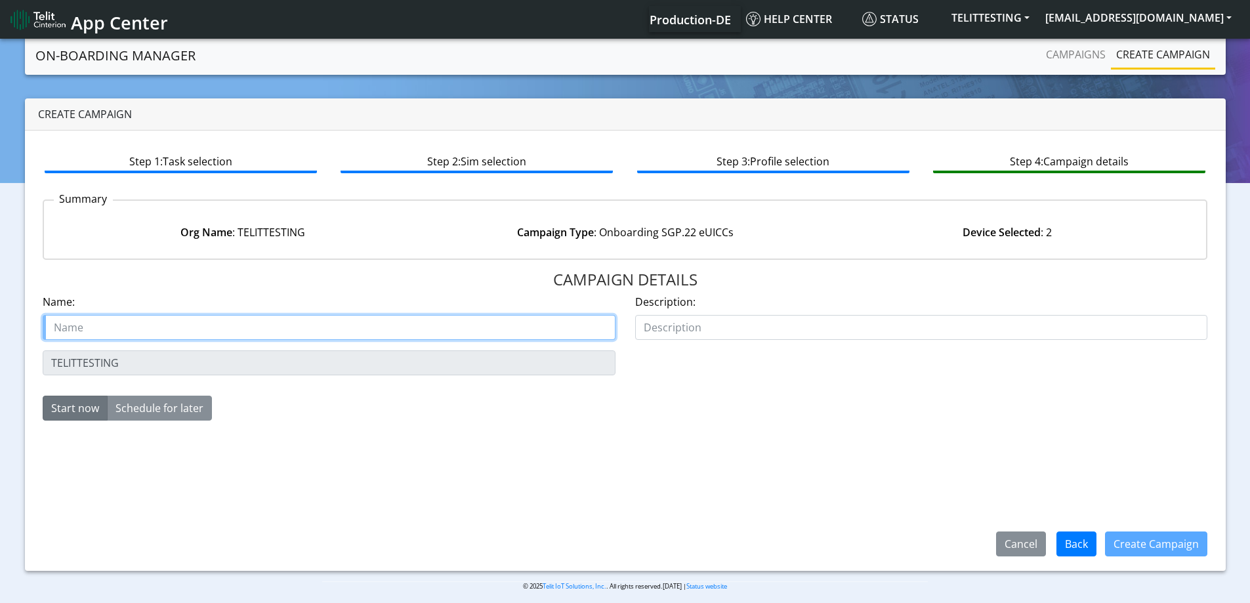
click at [155, 325] on input "text" at bounding box center [329, 327] width 573 height 25
paste input "Telit Testing (For Internal Samples)"
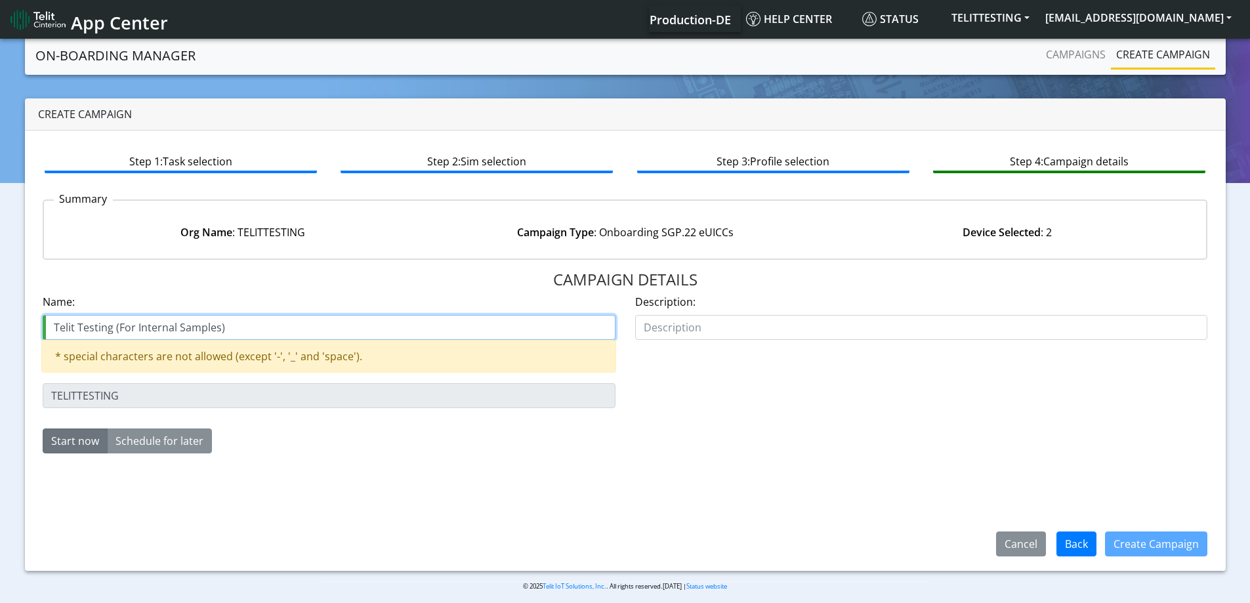
drag, startPoint x: 115, startPoint y: 324, endPoint x: 804, endPoint y: 297, distance: 690.0
click at [792, 300] on div "Name: Telit Testing (For Internal Samples) * special characters are not allowed…" at bounding box center [625, 338] width 1185 height 89
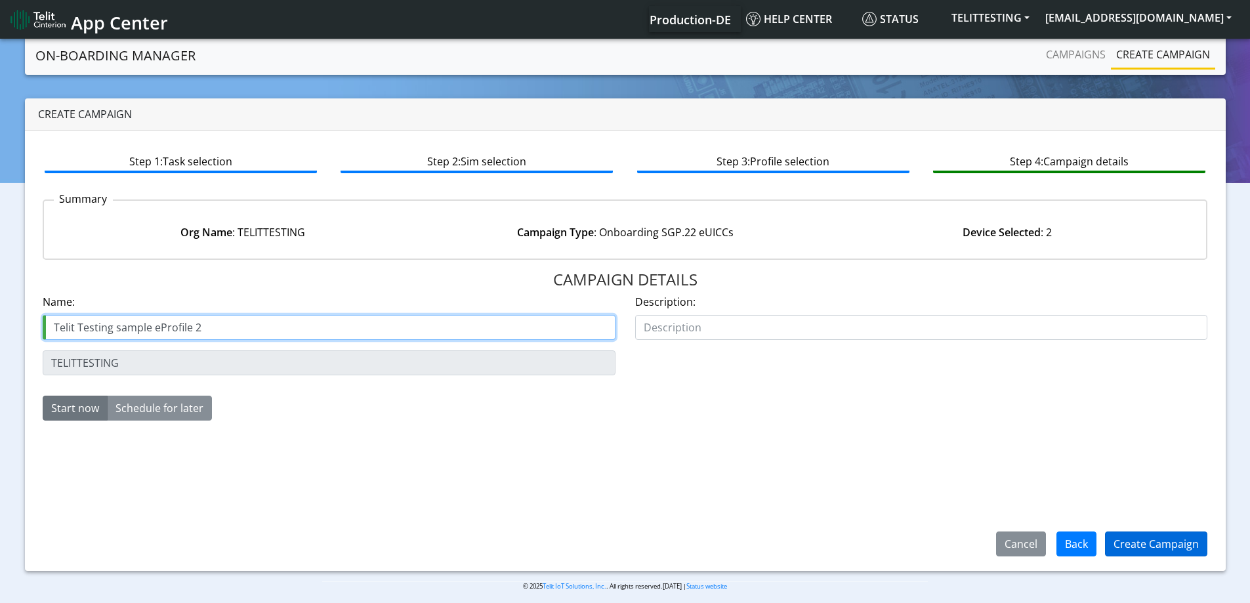
type input "Telit Testing sample eProfile 2"
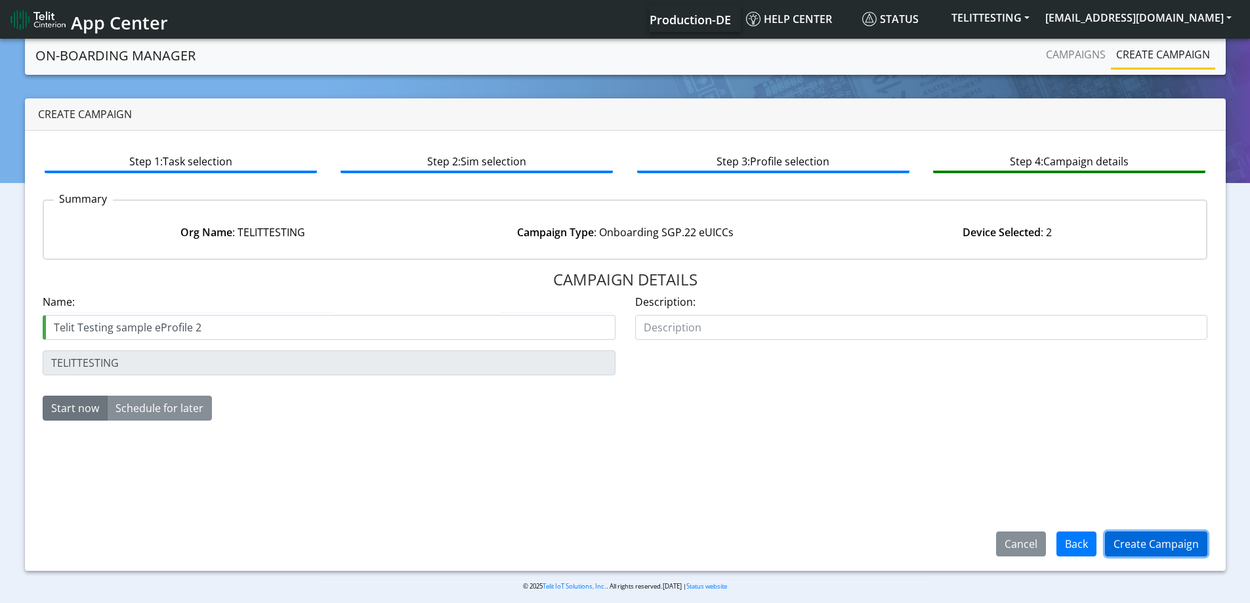
click at [1148, 539] on button "Create Campaign" at bounding box center [1156, 543] width 102 height 25
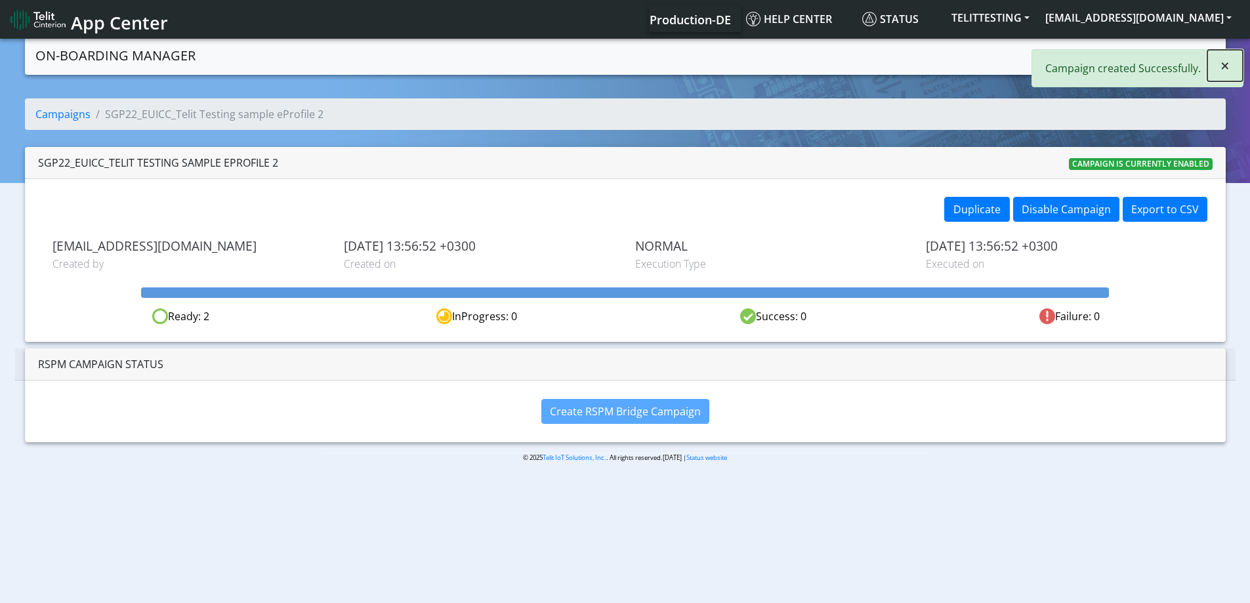
click at [1225, 58] on span "×" at bounding box center [1224, 65] width 9 height 22
click at [1155, 50] on link "Create campaign" at bounding box center [1163, 54] width 104 height 26
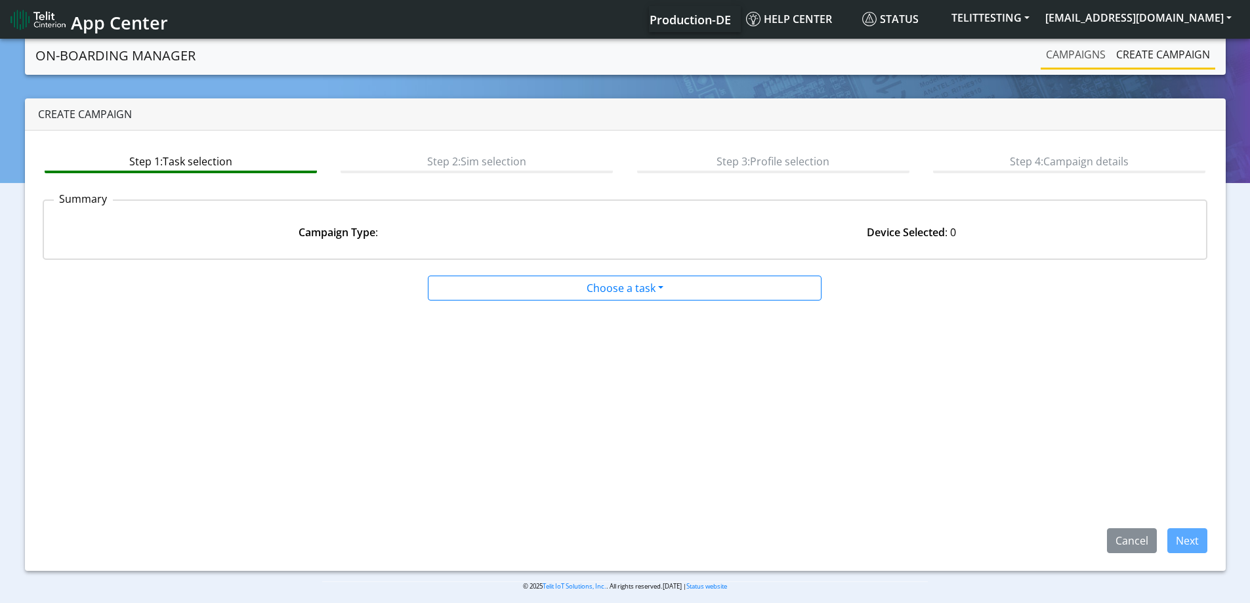
click at [1082, 56] on link "Campaigns" at bounding box center [1075, 54] width 70 height 26
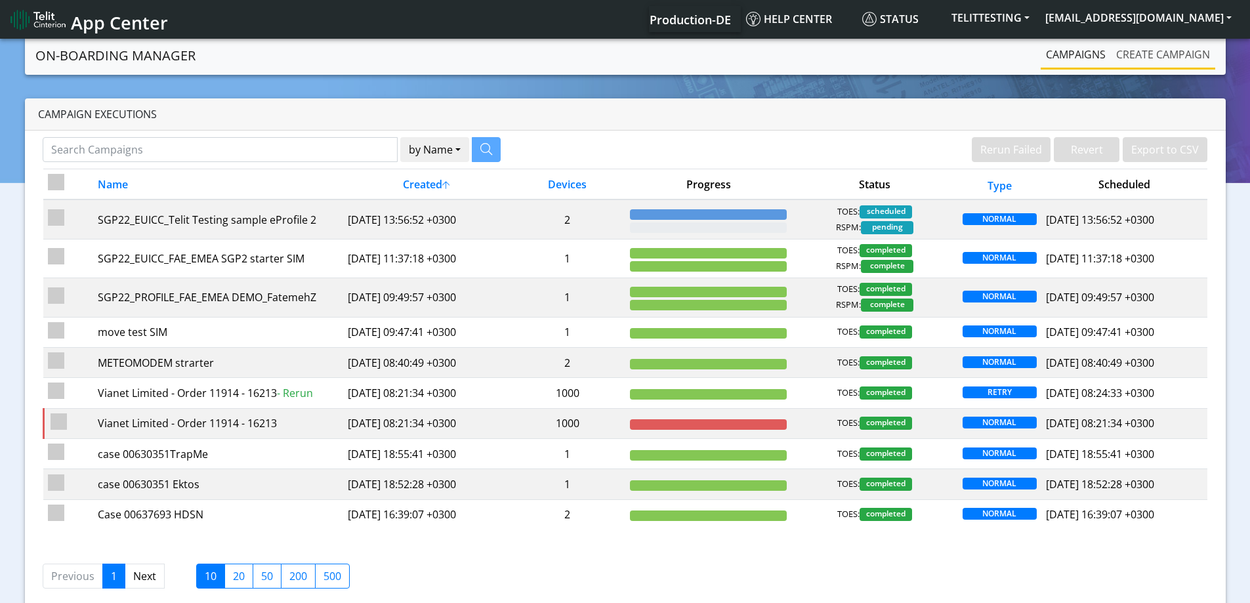
click at [1137, 57] on link "Create campaign" at bounding box center [1163, 54] width 104 height 26
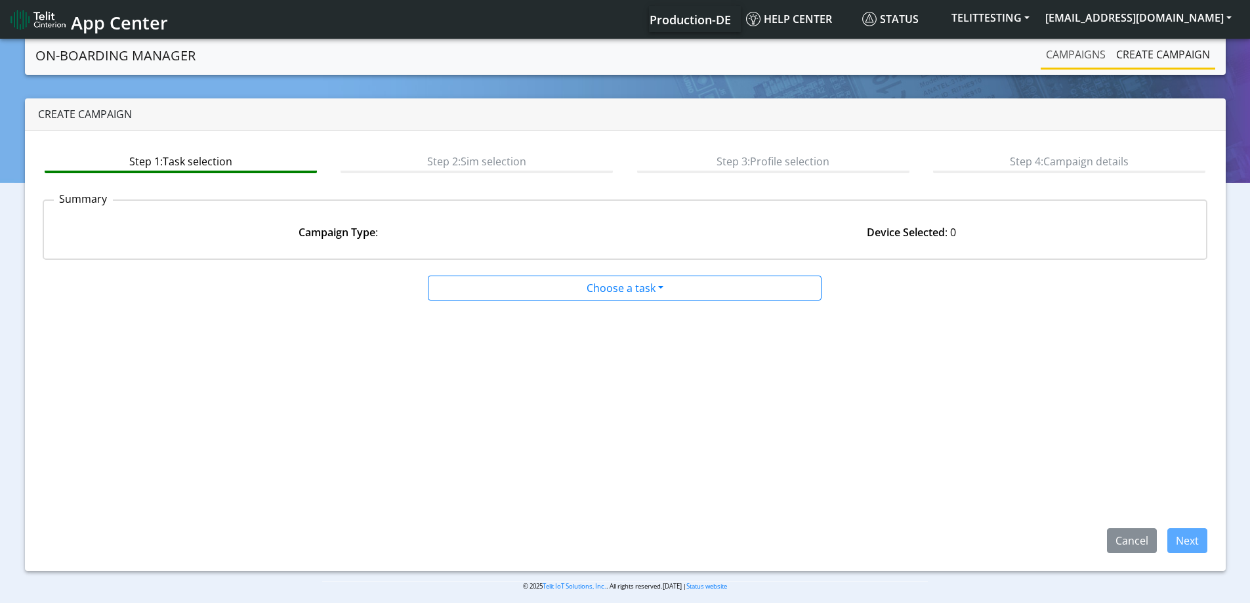
click at [1099, 52] on link "Campaigns" at bounding box center [1075, 54] width 70 height 26
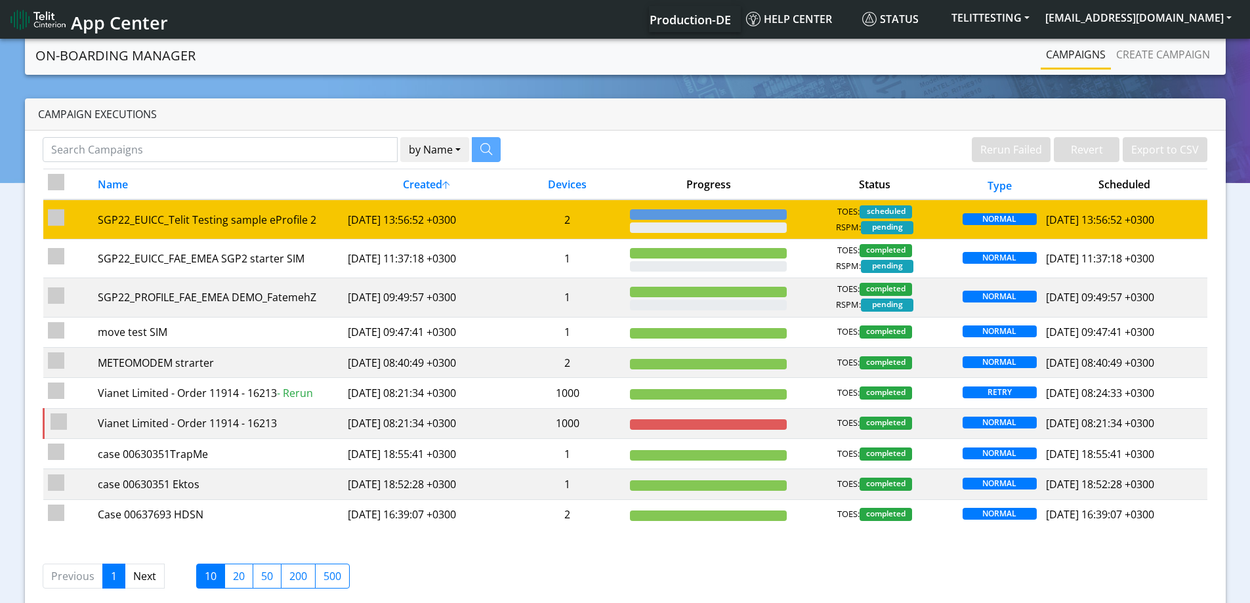
click at [591, 220] on td "2" at bounding box center [567, 218] width 116 height 39
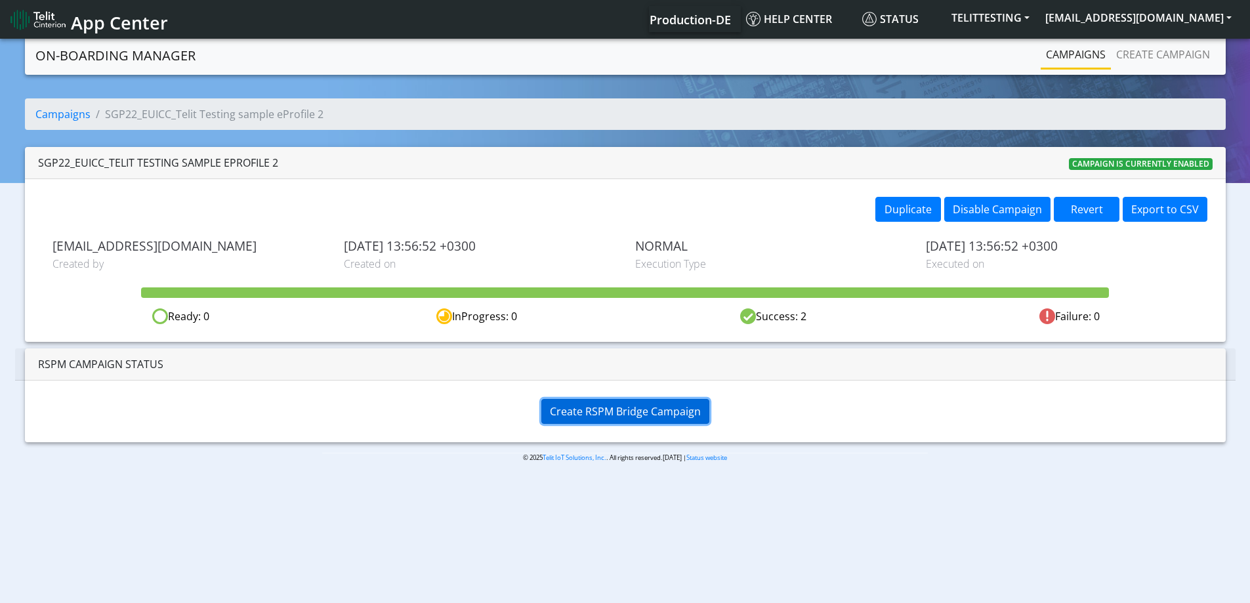
click at [624, 405] on span "Create RSPM Bridge Campaign" at bounding box center [625, 411] width 151 height 14
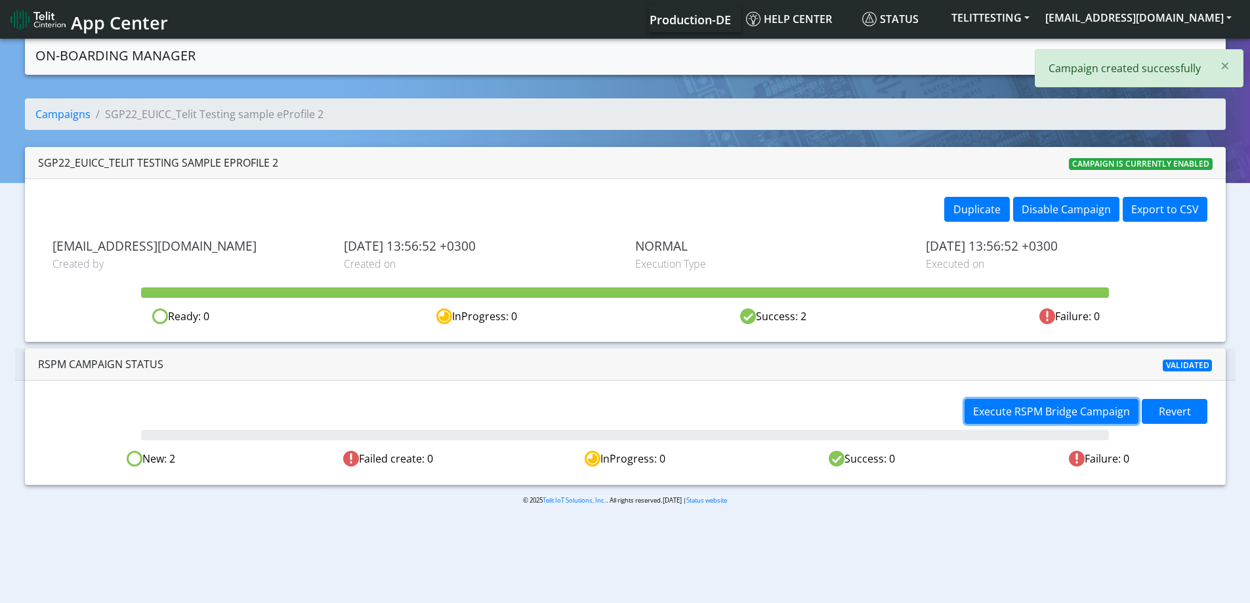
click at [1048, 411] on span "Execute RSPM Bridge Campaign" at bounding box center [1051, 411] width 157 height 14
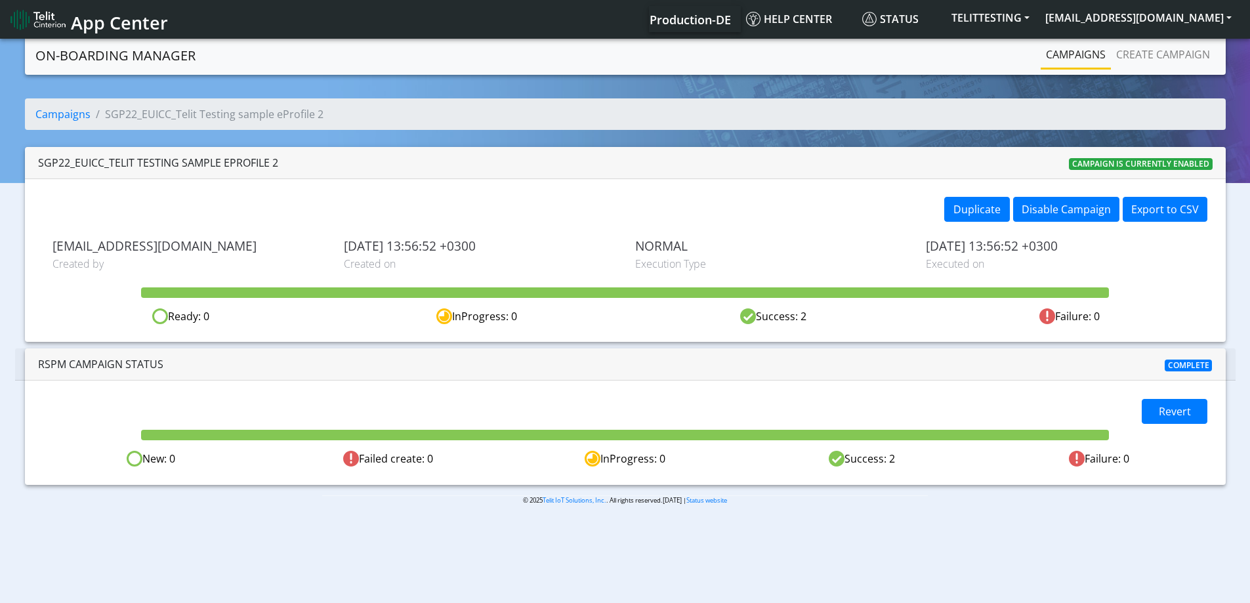
click at [1070, 59] on link "Campaigns" at bounding box center [1075, 54] width 70 height 26
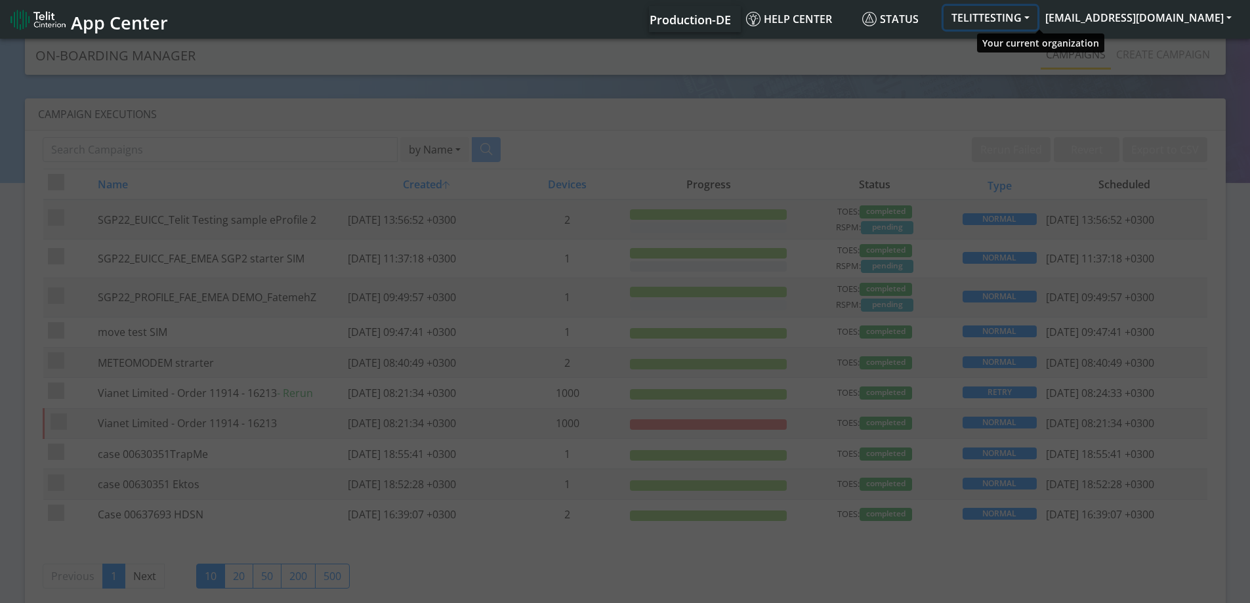
click at [1035, 15] on button "TELITTESTING" at bounding box center [990, 18] width 94 height 24
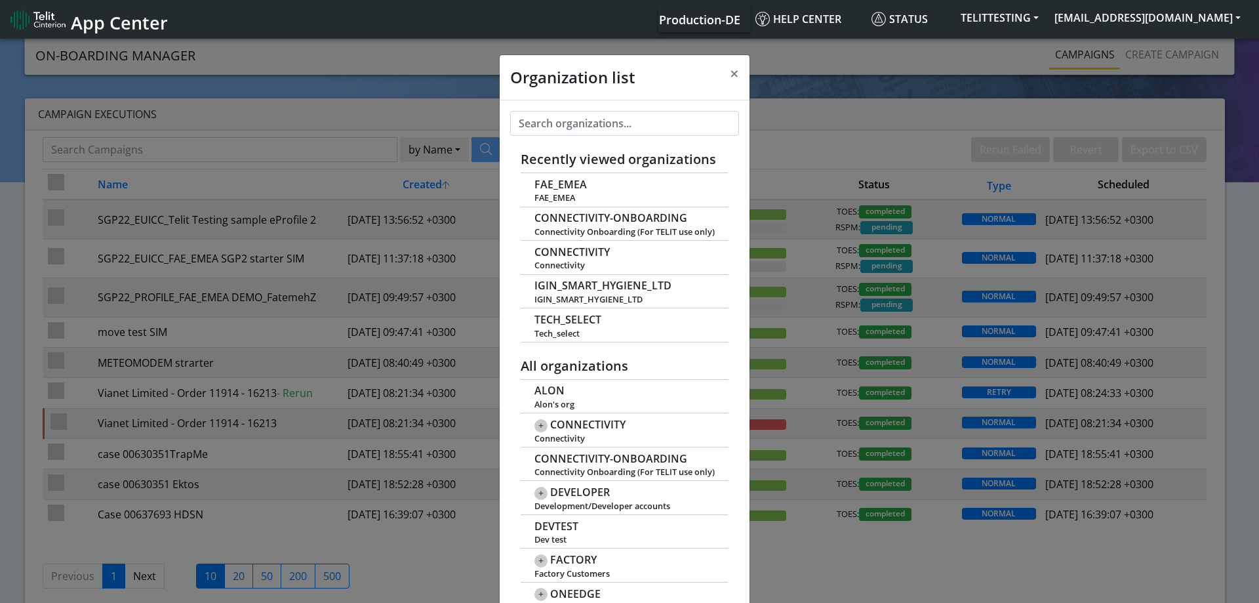
scroll to position [5, 0]
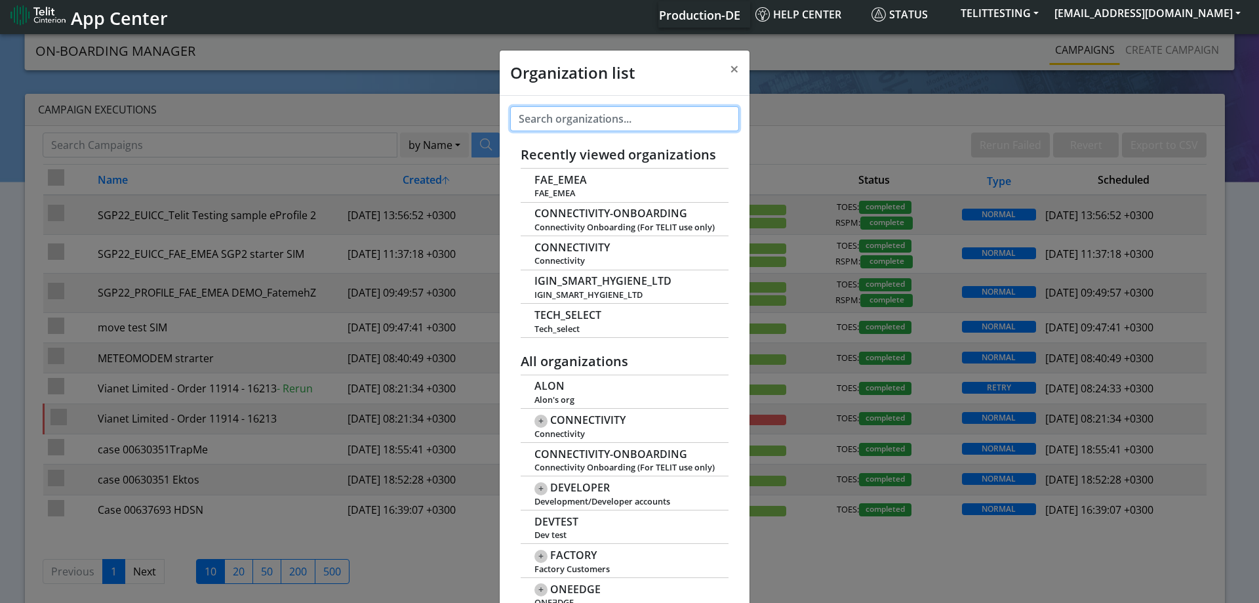
click at [617, 115] on input "text" at bounding box center [624, 118] width 229 height 25
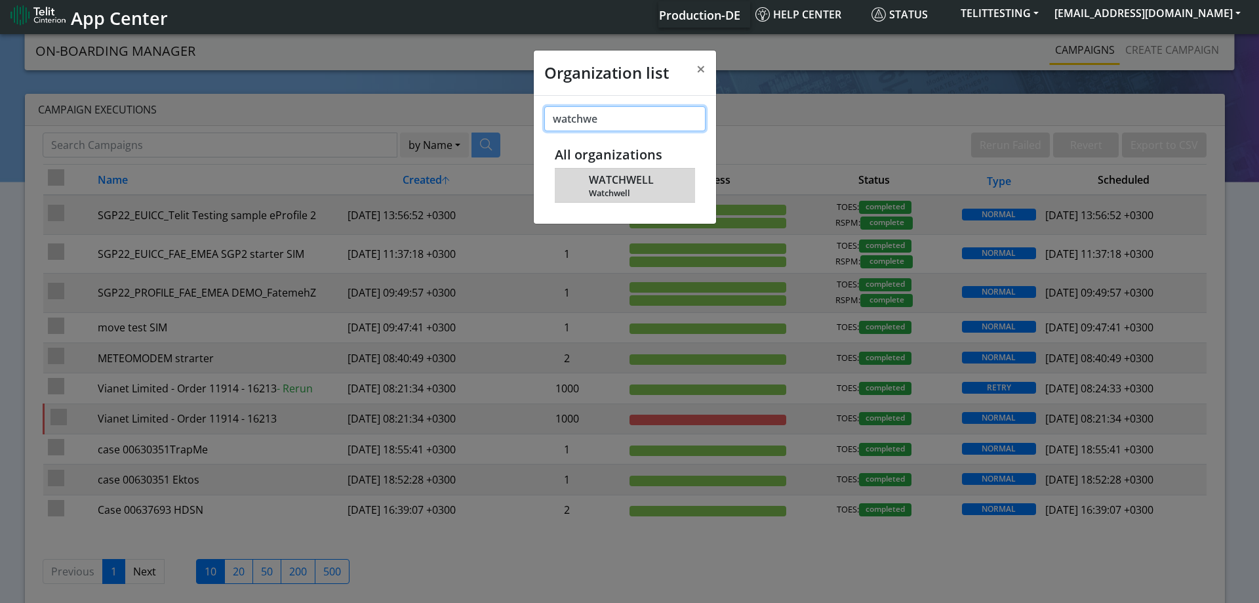
type input "watchwe"
click at [631, 183] on span "WATCHWELL" at bounding box center [621, 180] width 65 height 12
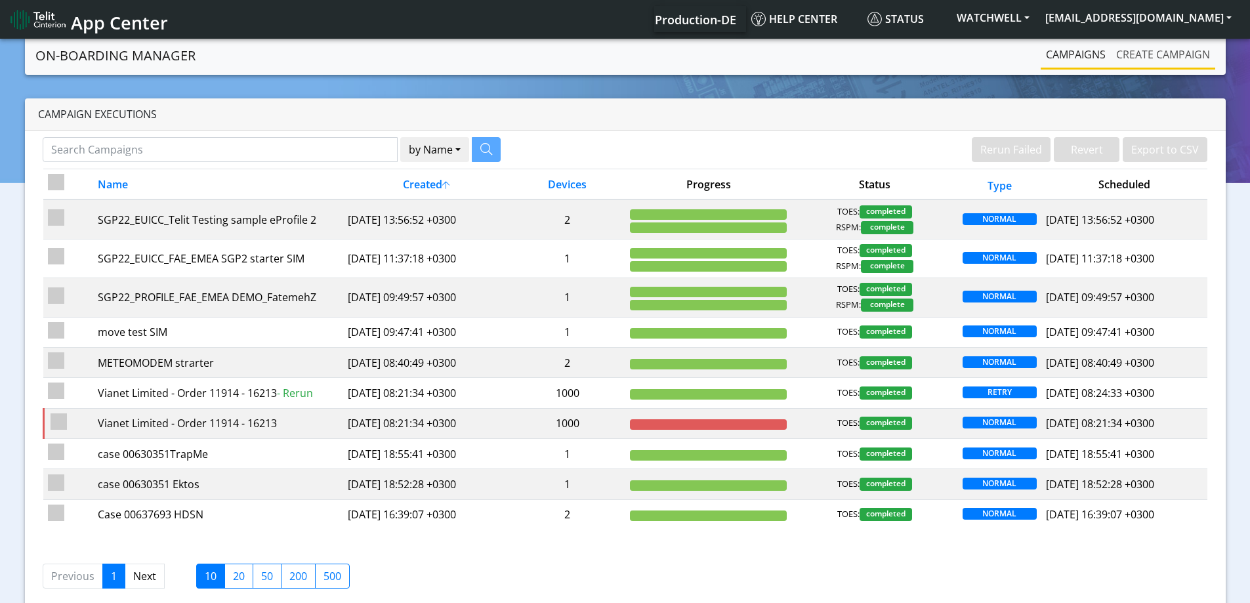
click at [1135, 57] on link "Create campaign" at bounding box center [1163, 54] width 104 height 26
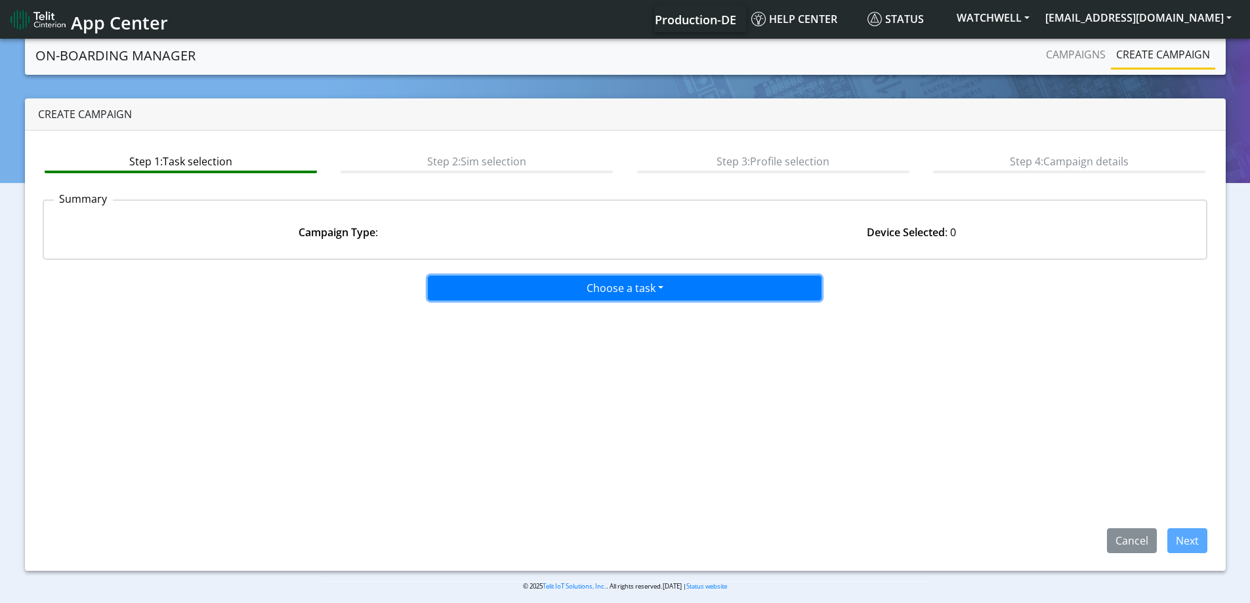
click at [644, 298] on button "Choose a task" at bounding box center [625, 288] width 394 height 25
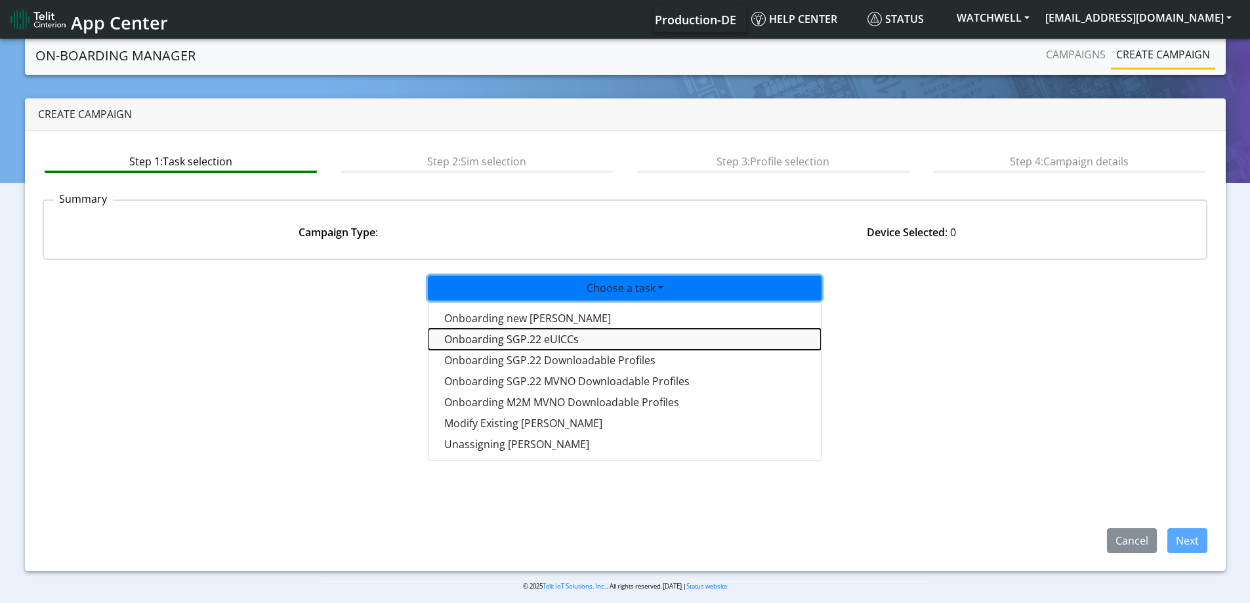
click at [522, 338] on tasksgp22eUICC-dropdown "Onboarding SGP.22 eUICCs" at bounding box center [624, 339] width 392 height 21
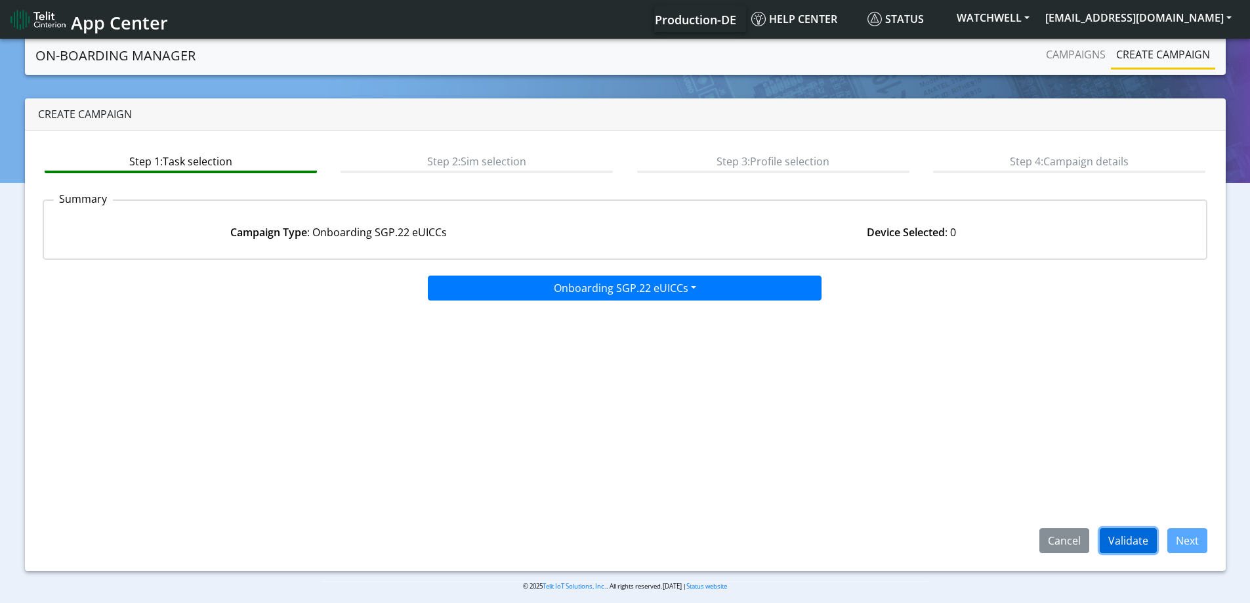
click at [1132, 534] on button "Validate" at bounding box center [1127, 540] width 57 height 25
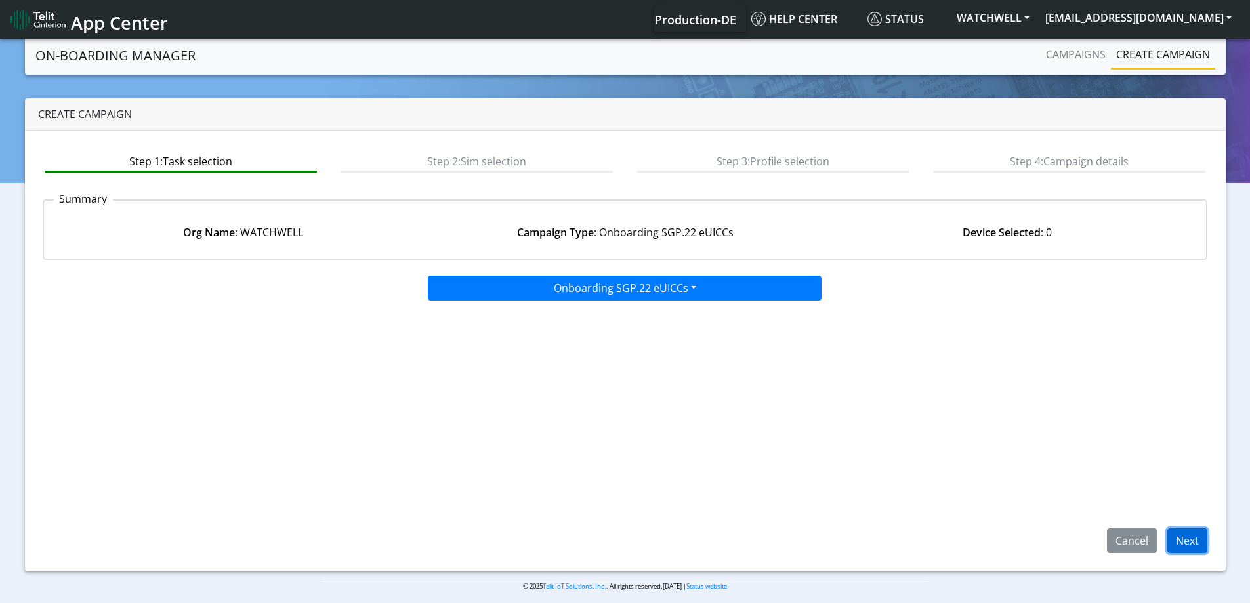
click at [1181, 546] on button "Next" at bounding box center [1187, 540] width 40 height 25
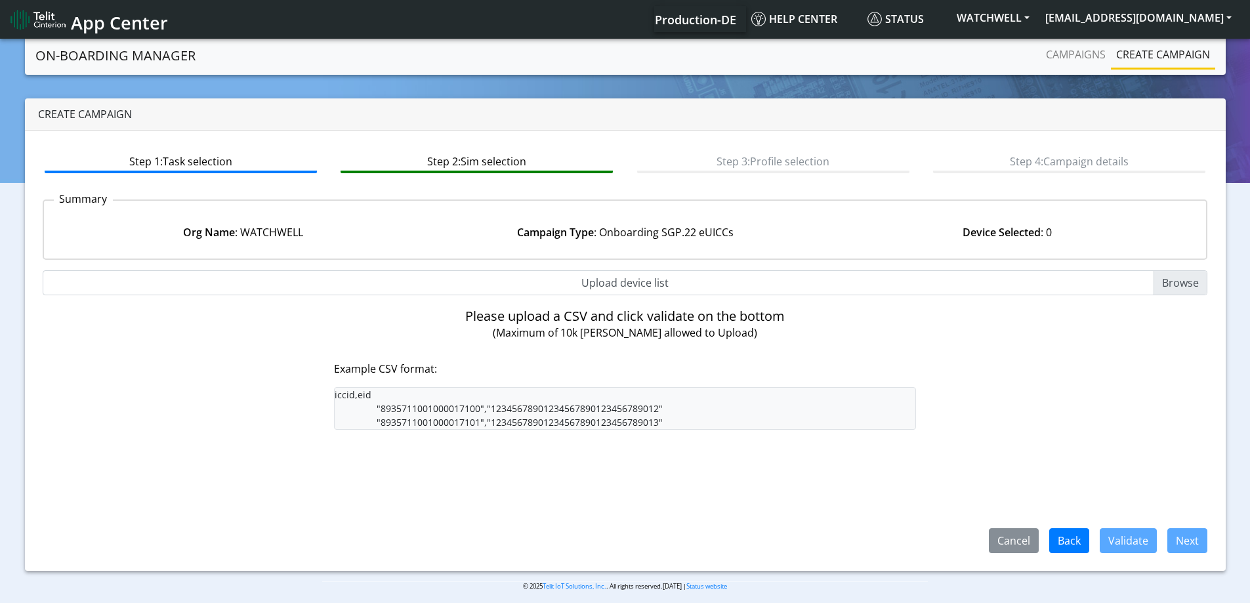
click at [615, 285] on input "Upload device list" at bounding box center [625, 282] width 1165 height 25
type input "C:\fakepath\SGP Onboarding CSV.csv"
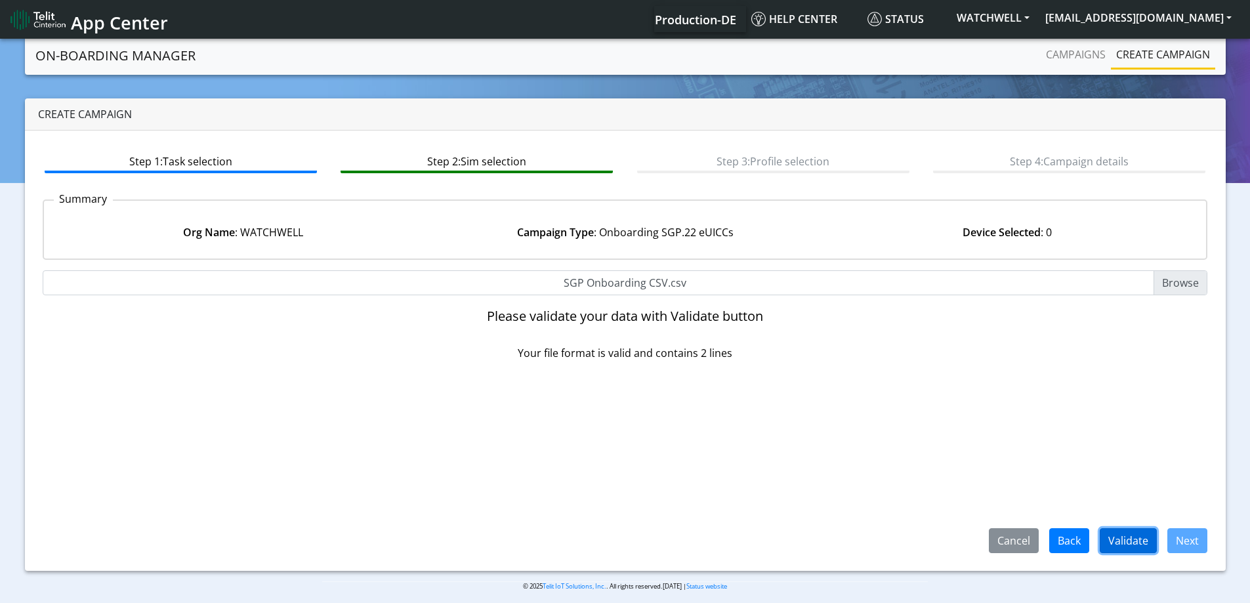
click at [1127, 530] on button "Validate" at bounding box center [1127, 540] width 57 height 25
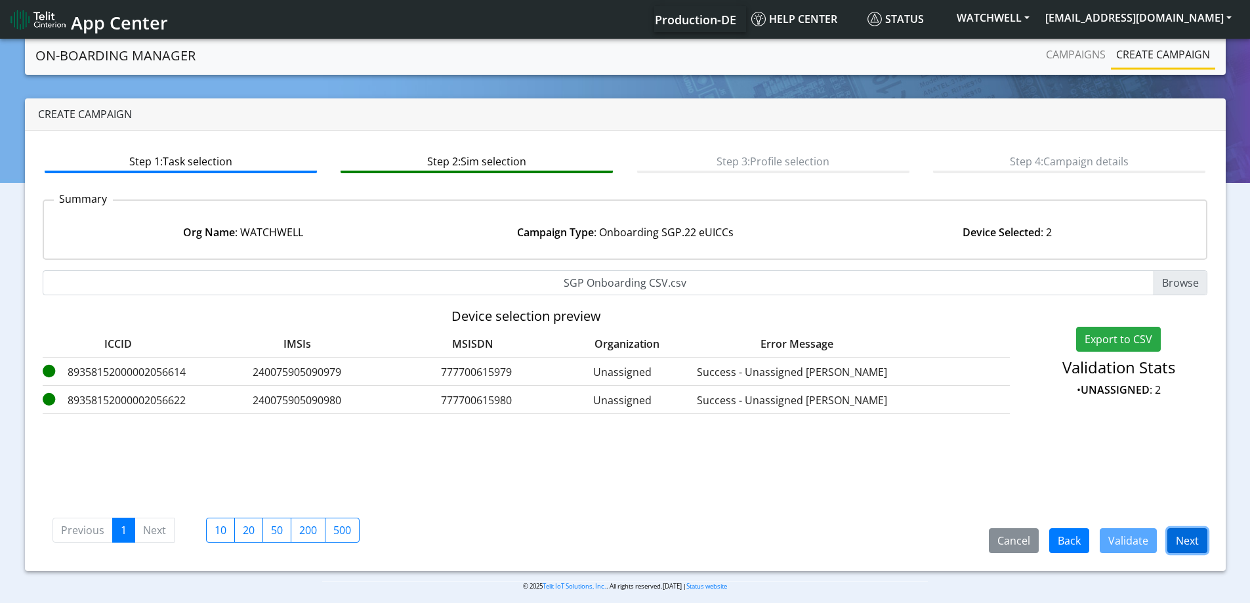
click at [1189, 546] on button "Next" at bounding box center [1187, 540] width 40 height 25
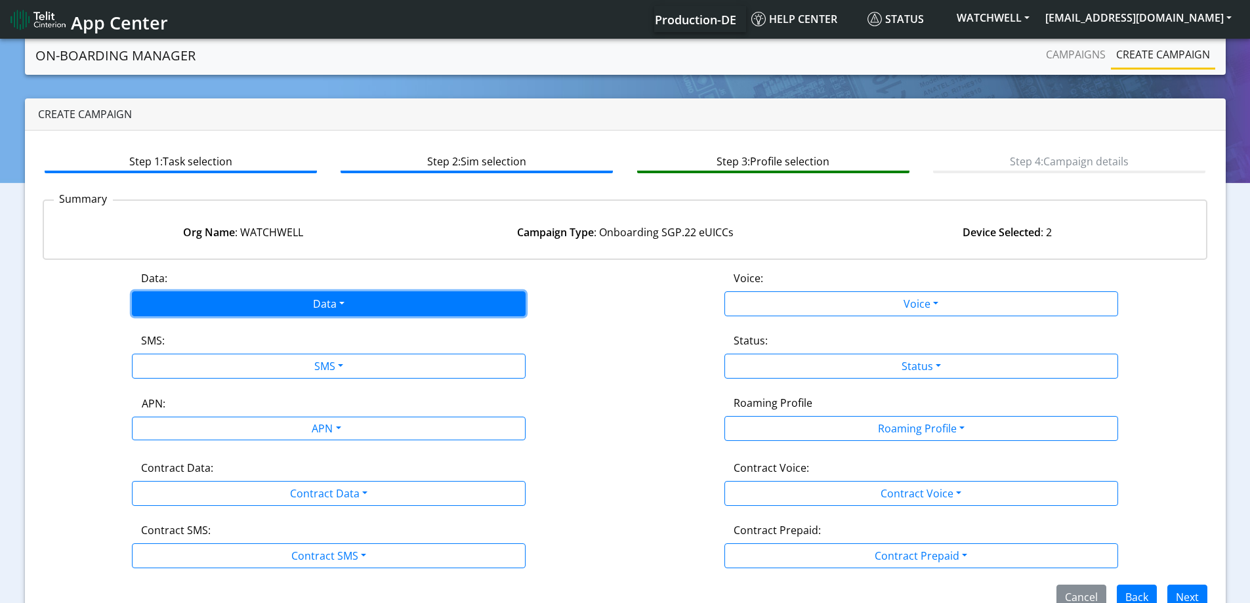
click at [310, 310] on button "Data" at bounding box center [329, 303] width 394 height 25
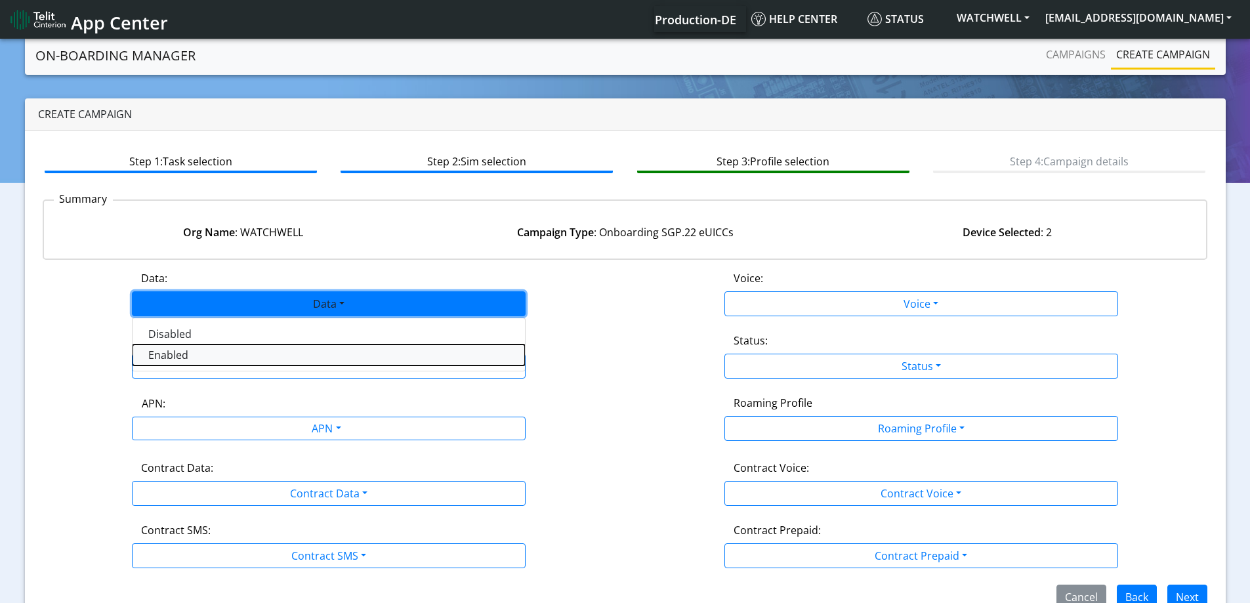
click at [251, 350] on button "Enabled" at bounding box center [329, 354] width 392 height 21
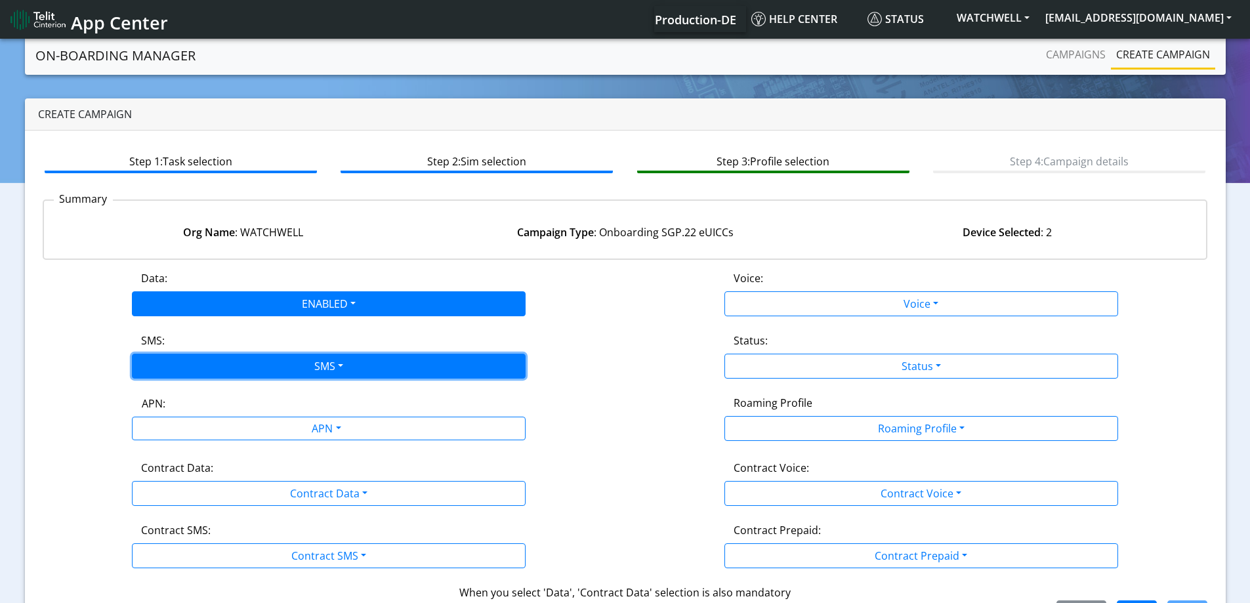
click at [247, 361] on button "SMS" at bounding box center [329, 366] width 394 height 25
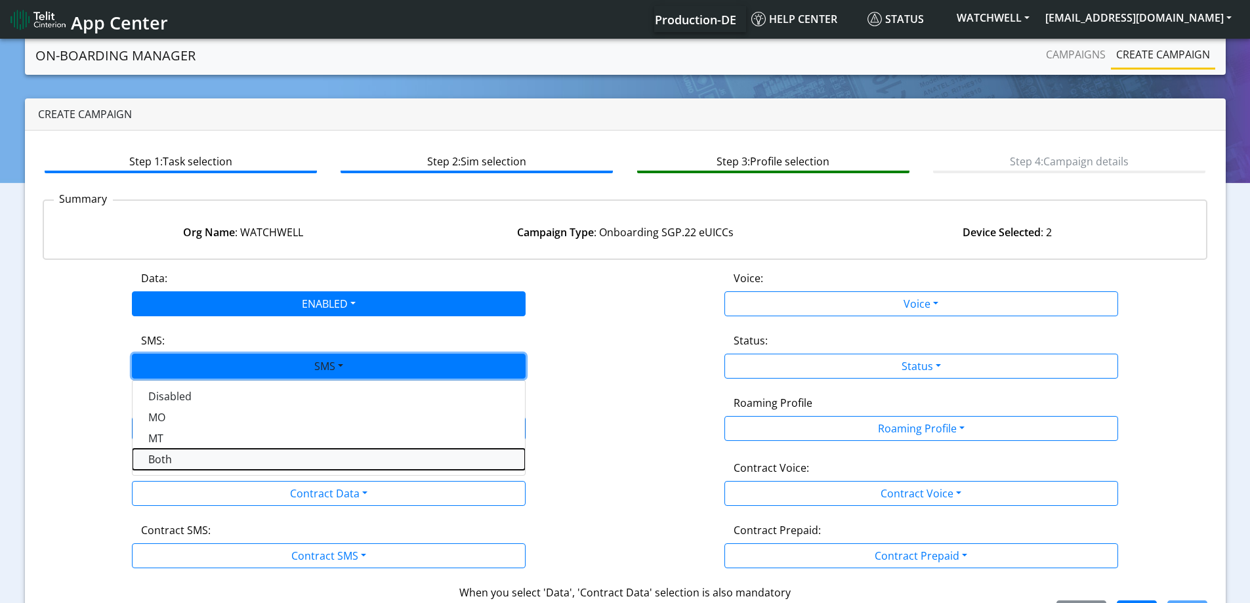
click at [171, 461] on button "Both" at bounding box center [329, 459] width 392 height 21
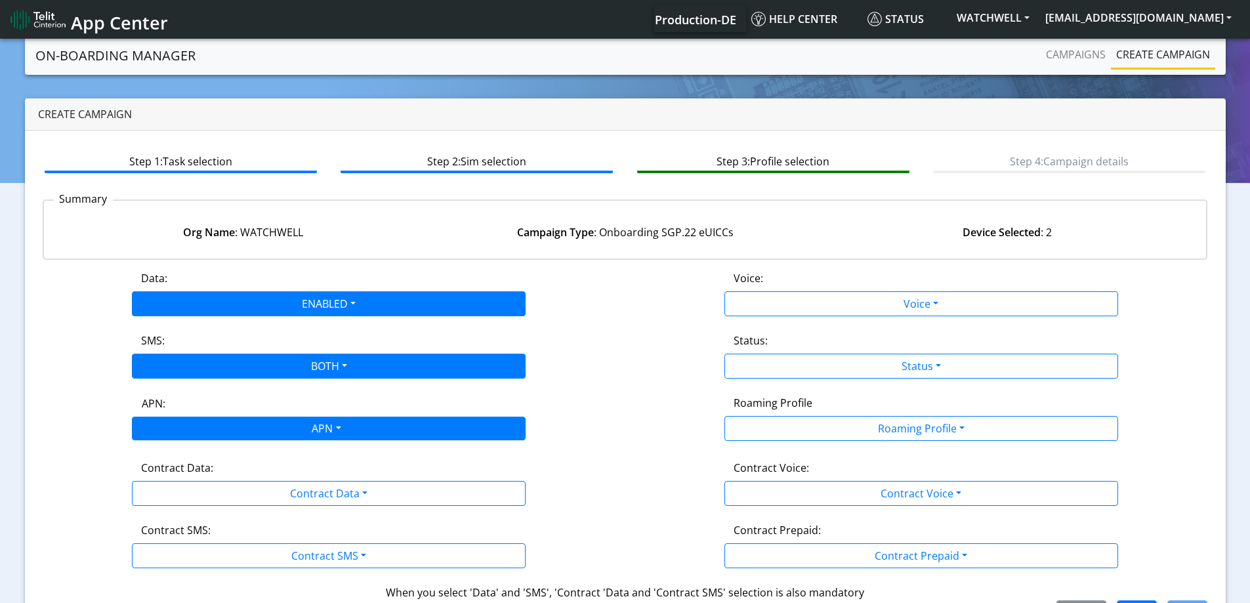
click at [208, 419] on div "APN" at bounding box center [325, 430] width 416 height 26
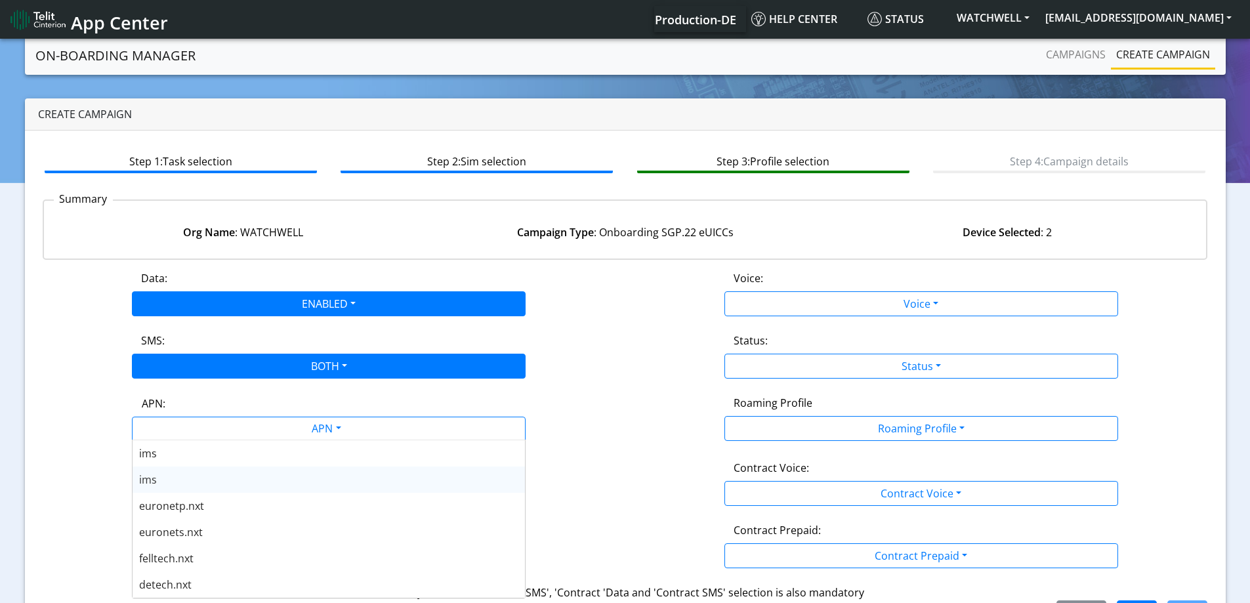
scroll to position [459, 0]
click at [182, 495] on span "nxt23.net" at bounding box center [180, 492] width 83 height 14
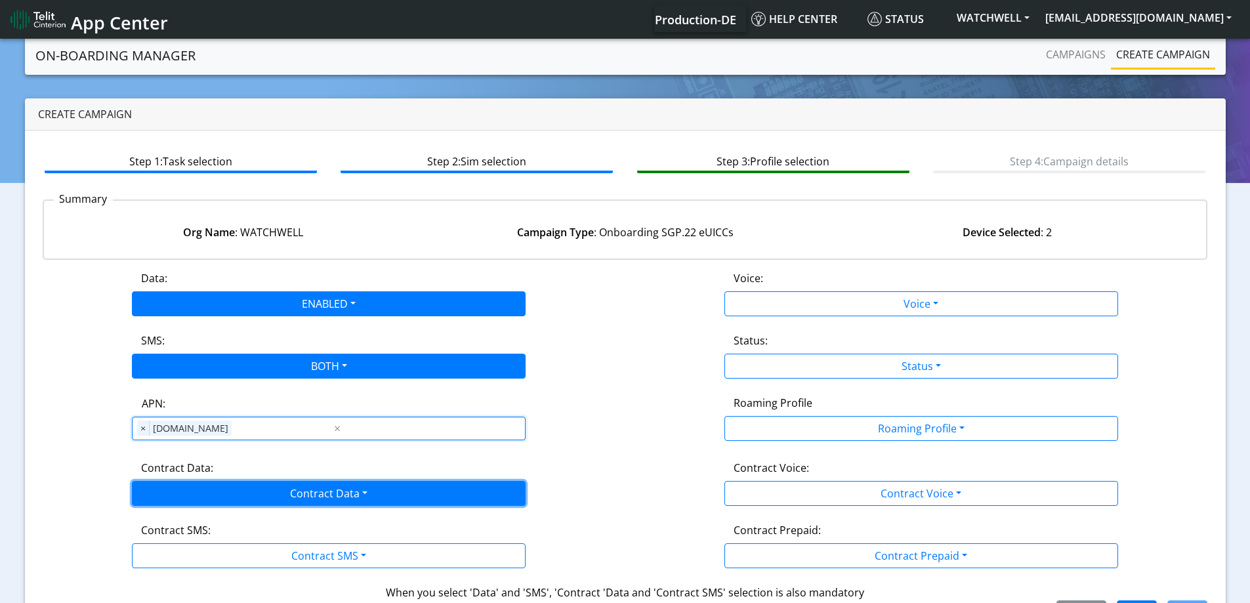
click at [183, 494] on button "Contract Data" at bounding box center [329, 493] width 394 height 25
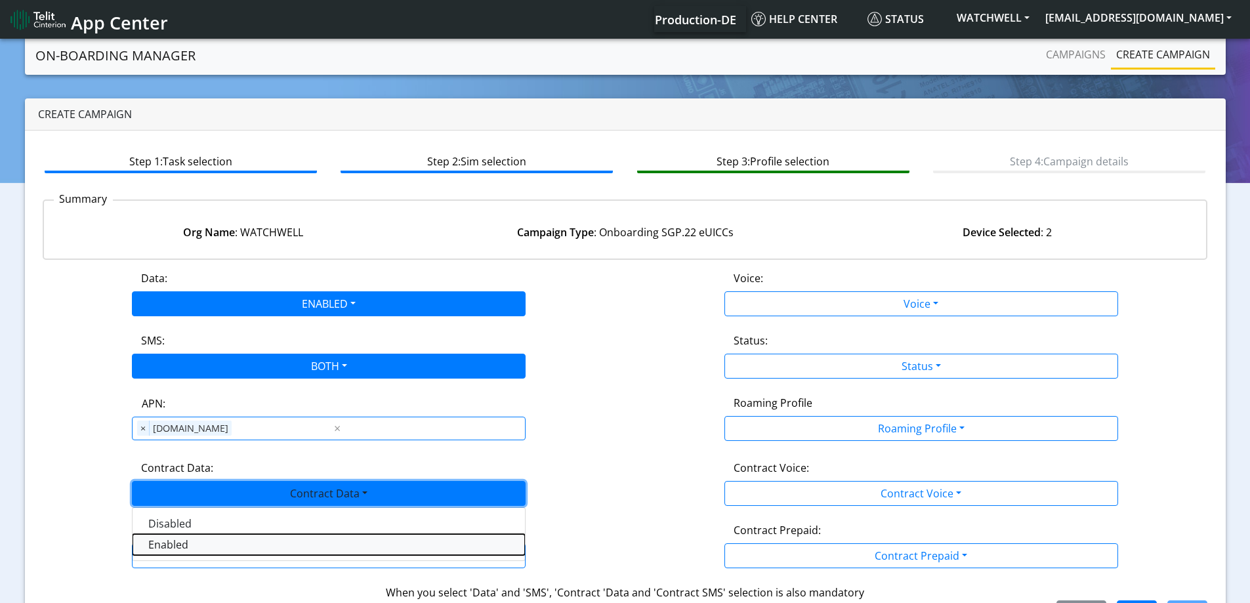
drag, startPoint x: 163, startPoint y: 541, endPoint x: 166, endPoint y: 551, distance: 10.4
click at [163, 542] on Dataenabled-dropdown "Enabled" at bounding box center [329, 544] width 392 height 21
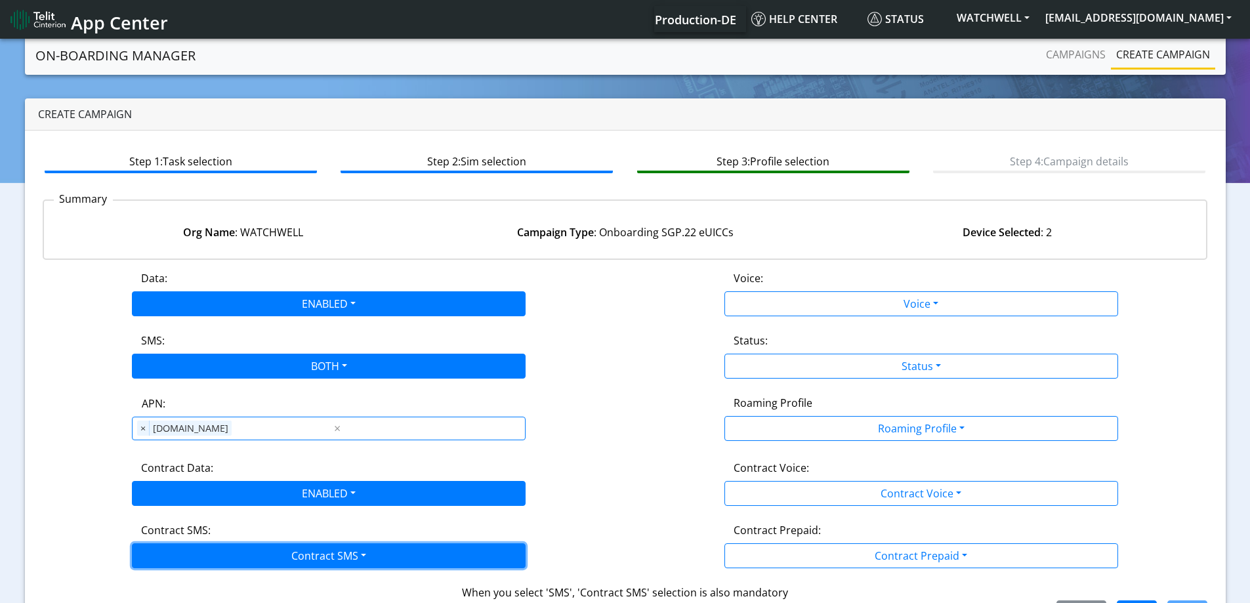
click at [166, 553] on button "Contract SMS" at bounding box center [329, 555] width 394 height 25
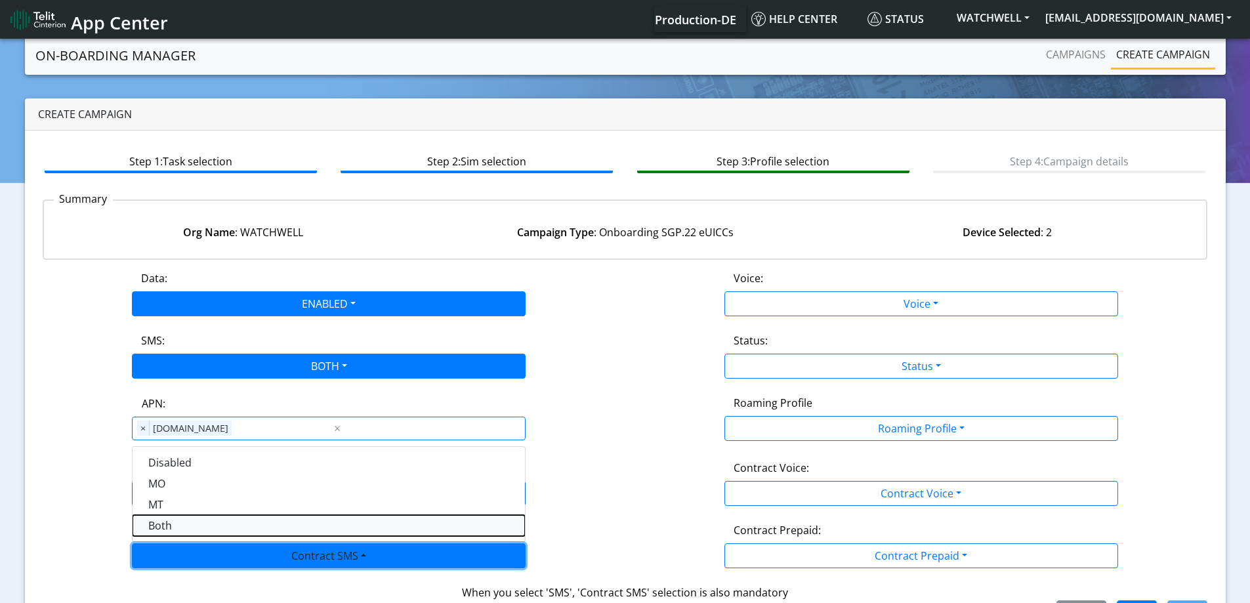
click at [166, 523] on SMSboth-dropdown "Both" at bounding box center [329, 525] width 392 height 21
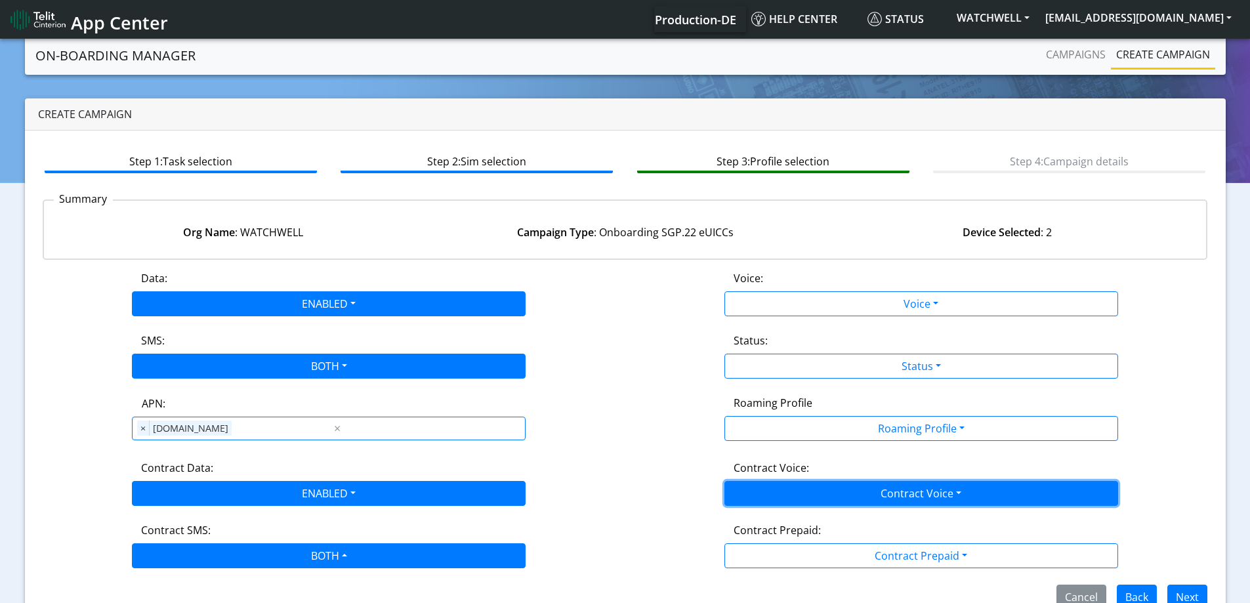
click at [866, 493] on button "Contract Voice" at bounding box center [921, 493] width 394 height 25
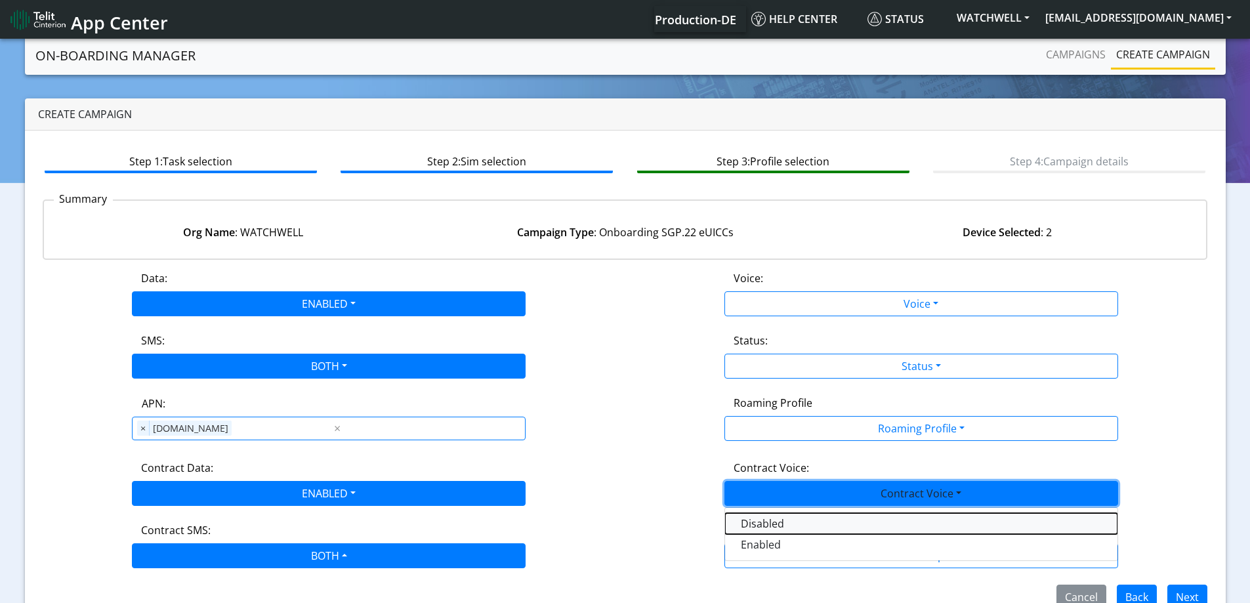
click at [800, 520] on Voicedisabled-dropdown "Disabled" at bounding box center [921, 523] width 392 height 21
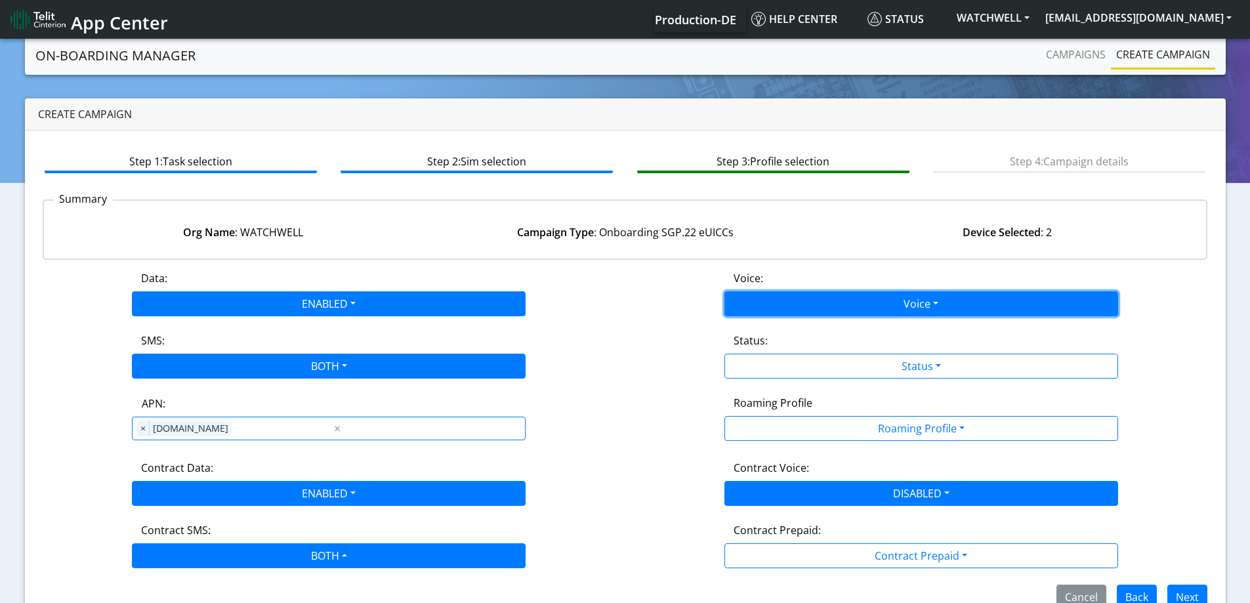
click at [778, 305] on button "Voice" at bounding box center [921, 303] width 394 height 25
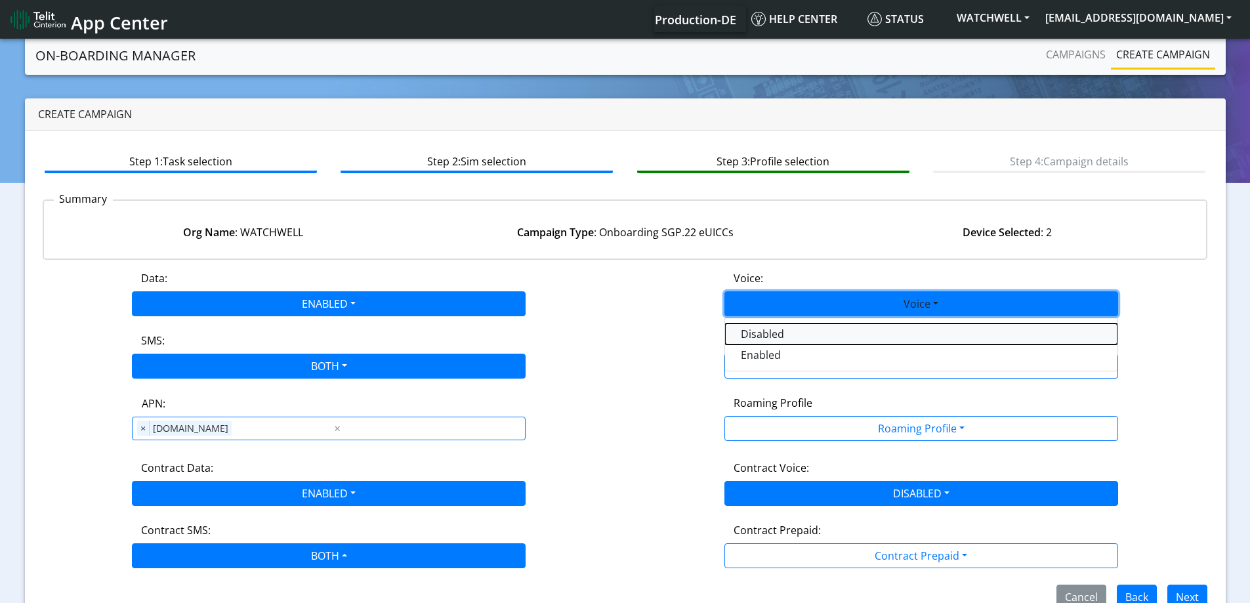
click at [761, 338] on button "Disabled" at bounding box center [921, 333] width 392 height 21
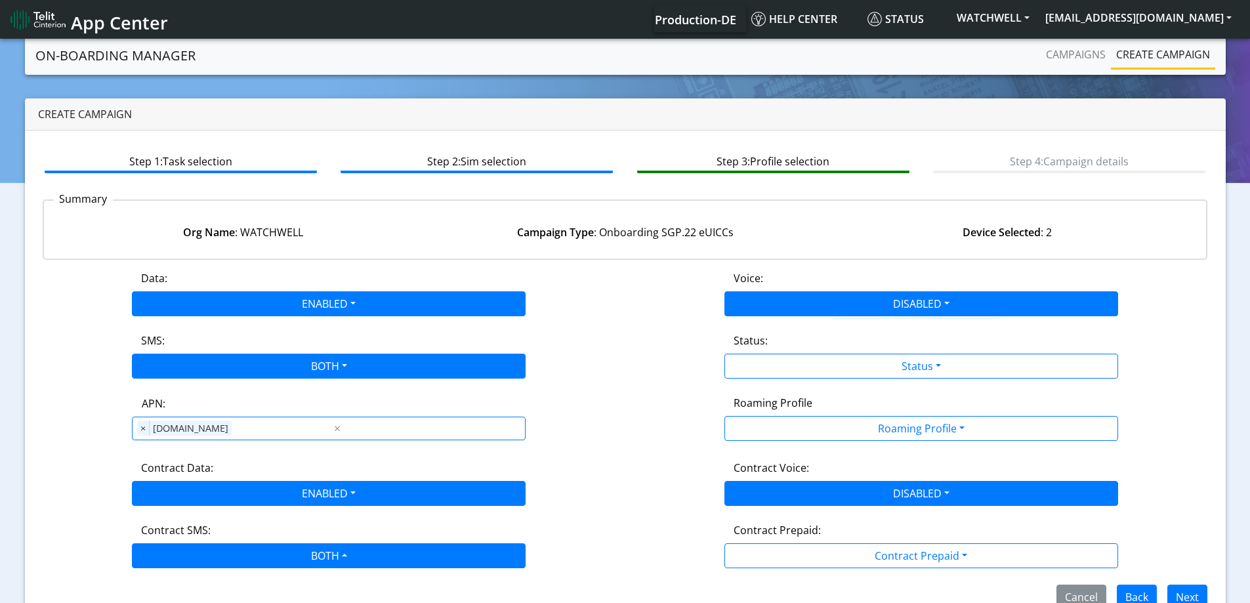
click at [760, 351] on div "Status:" at bounding box center [921, 343] width 395 height 21
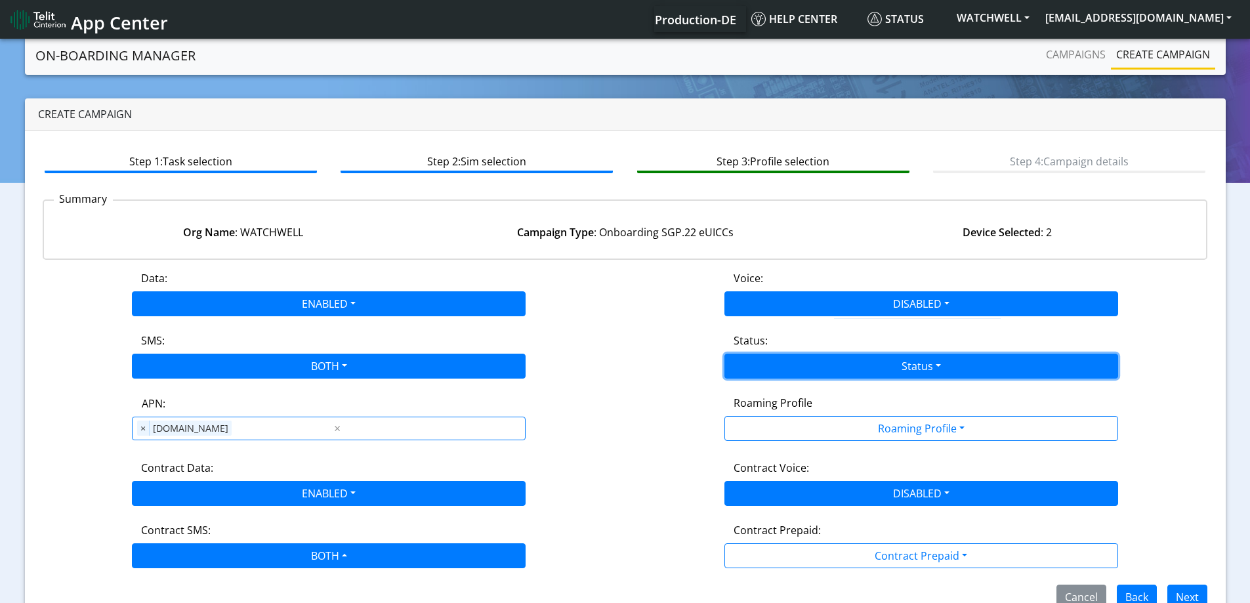
drag, startPoint x: 762, startPoint y: 363, endPoint x: 762, endPoint y: 388, distance: 25.6
click at [762, 364] on button "Status" at bounding box center [921, 366] width 394 height 25
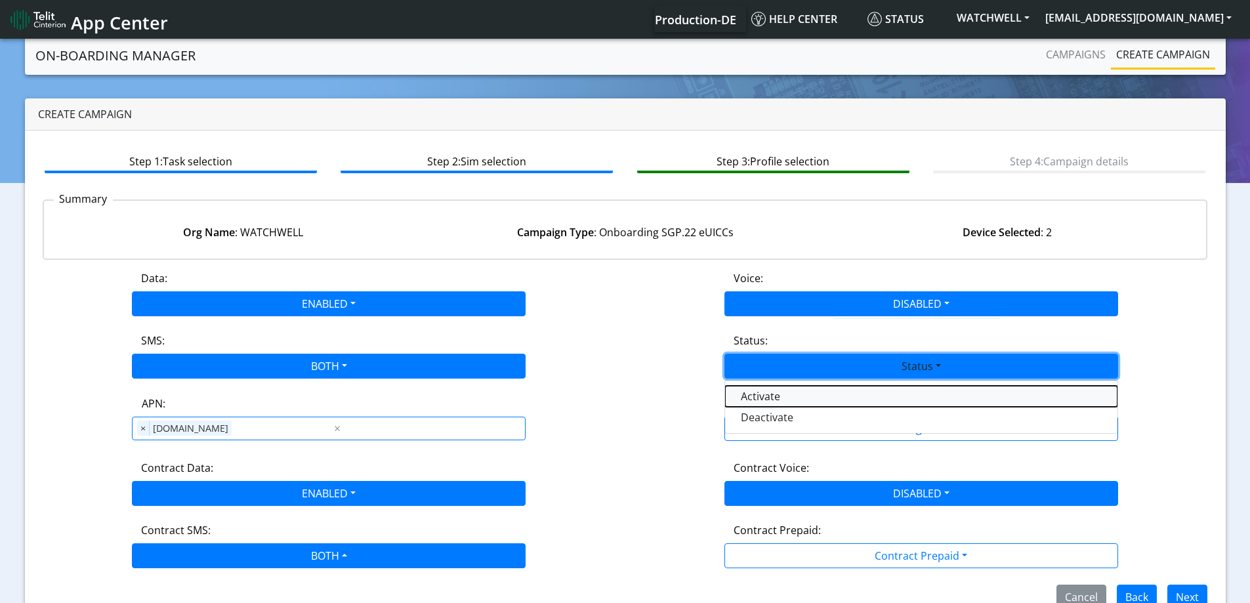
click at [762, 403] on button "Activate" at bounding box center [921, 396] width 392 height 21
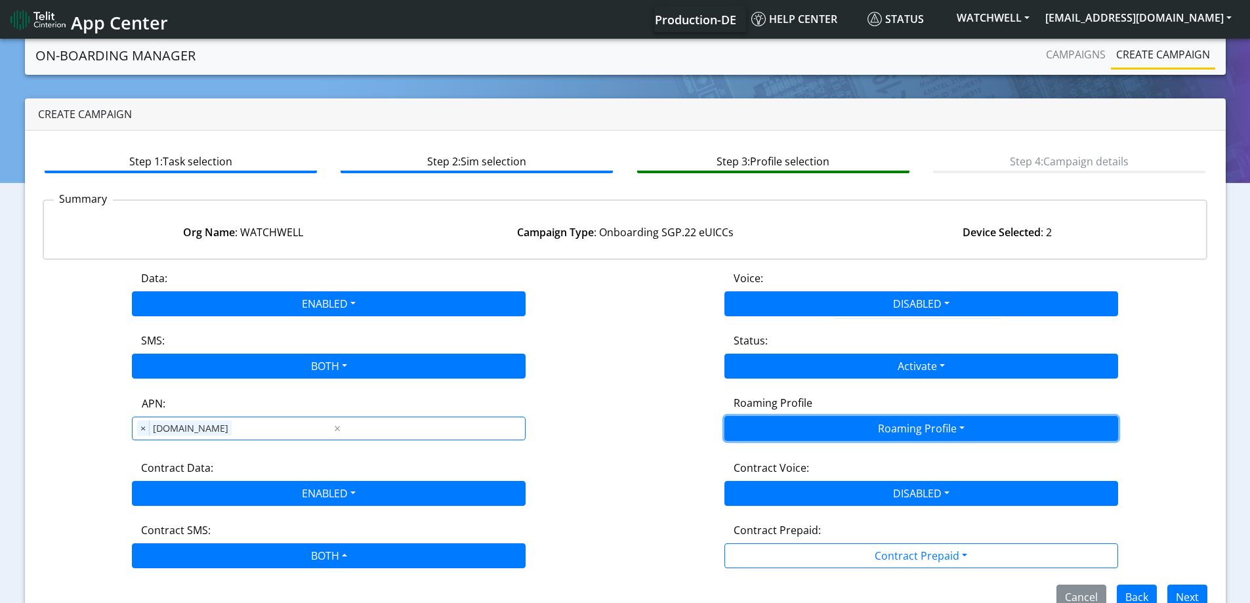
click at [778, 432] on button "Roaming Profile" at bounding box center [921, 428] width 394 height 25
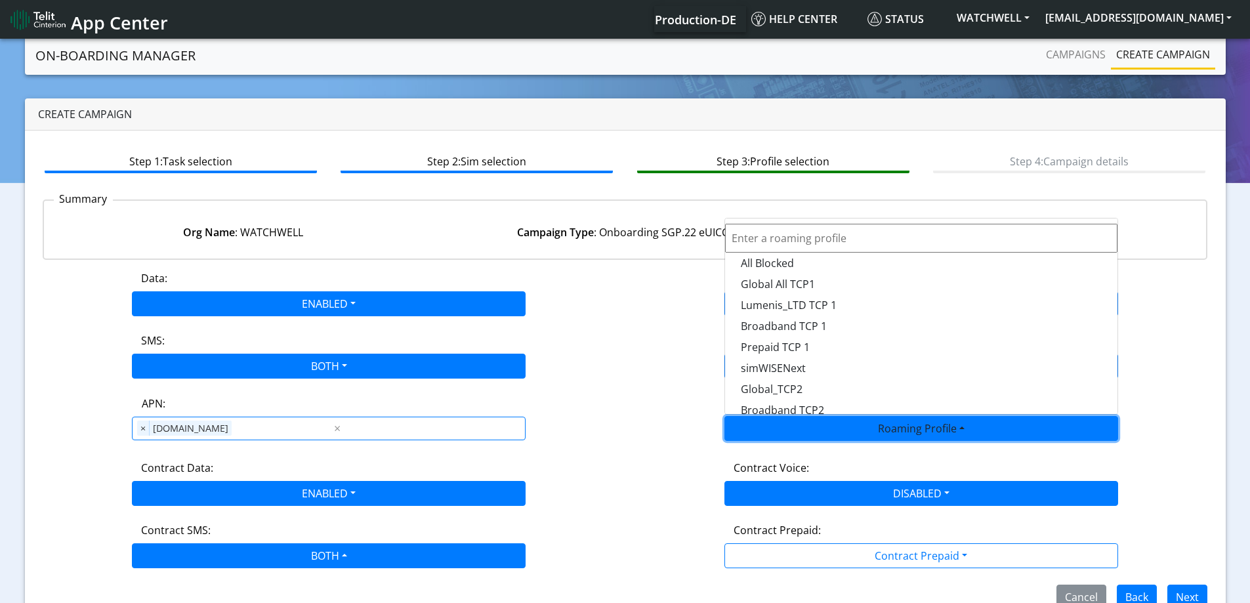
click at [11, 308] on div "Create campaign Step 1: Task selection Step 2: Sim selection Step 3: Profile se…" at bounding box center [625, 362] width 1230 height 529
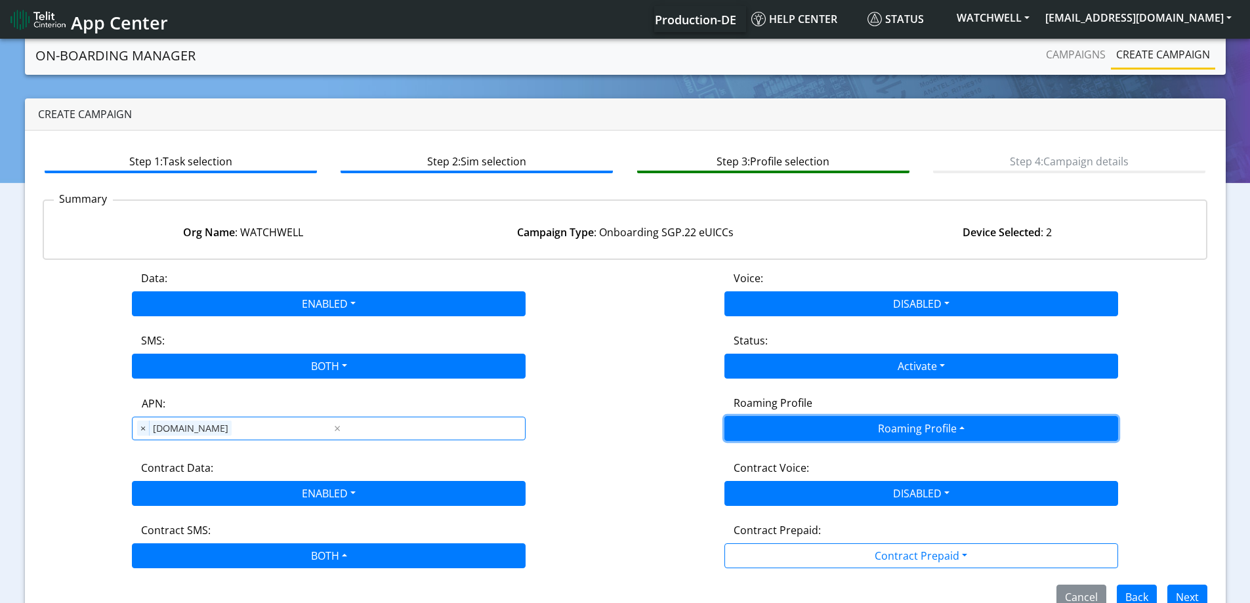
click at [823, 426] on button "Roaming Profile" at bounding box center [921, 428] width 394 height 25
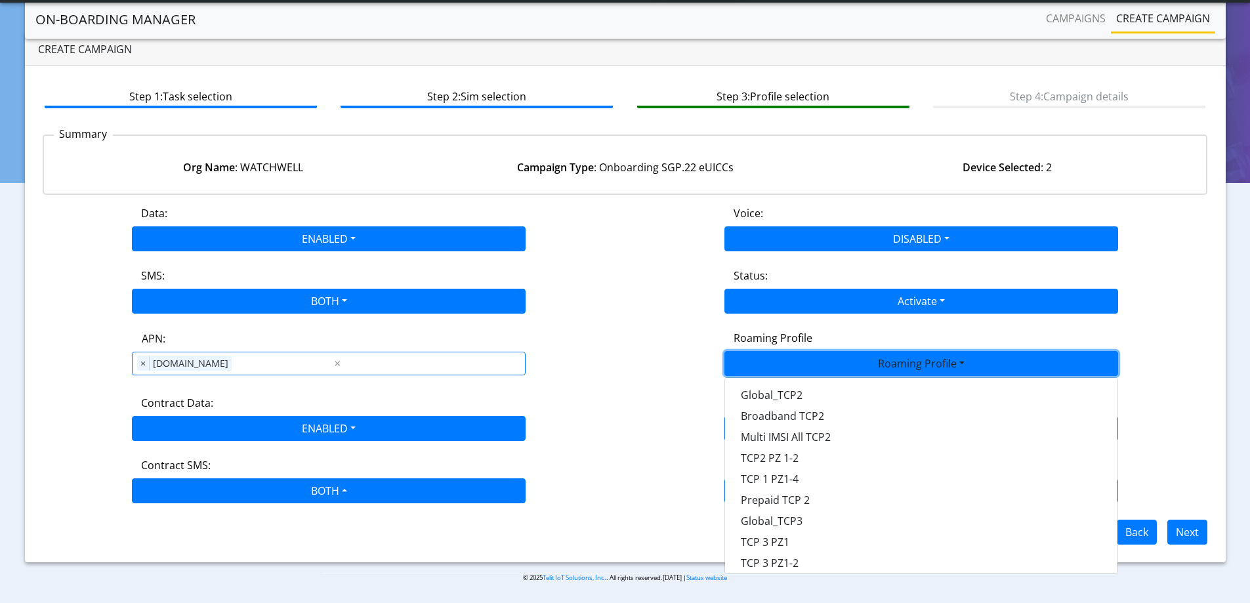
scroll to position [369, 0]
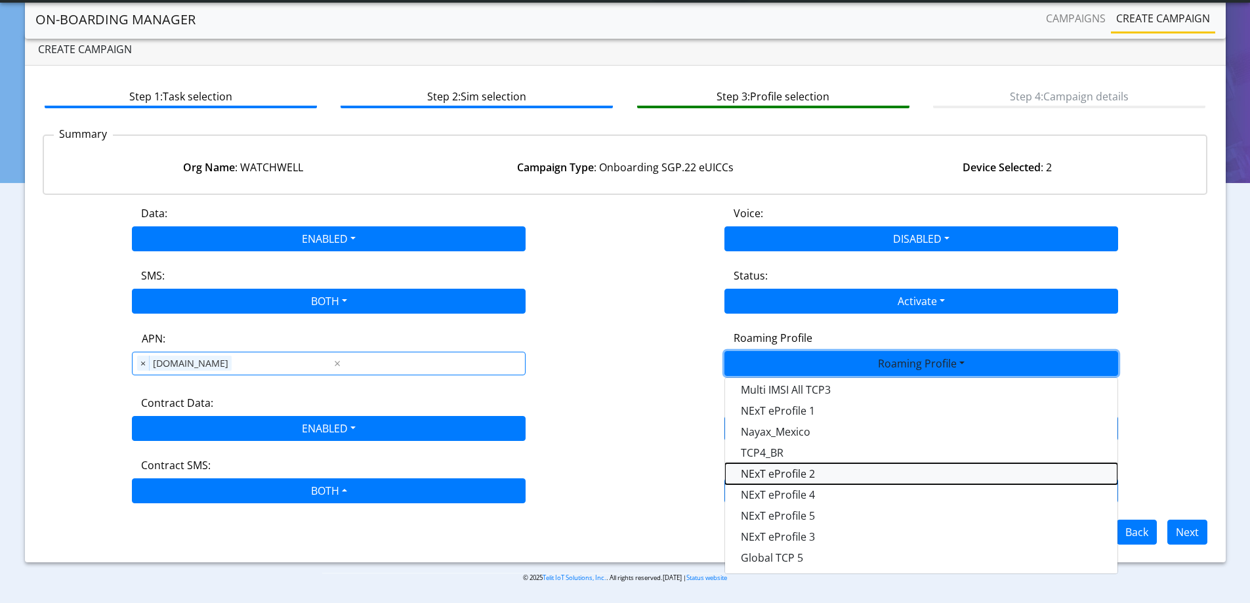
click at [816, 470] on Profile-dropdown "NExT eProfile 2" at bounding box center [921, 473] width 392 height 21
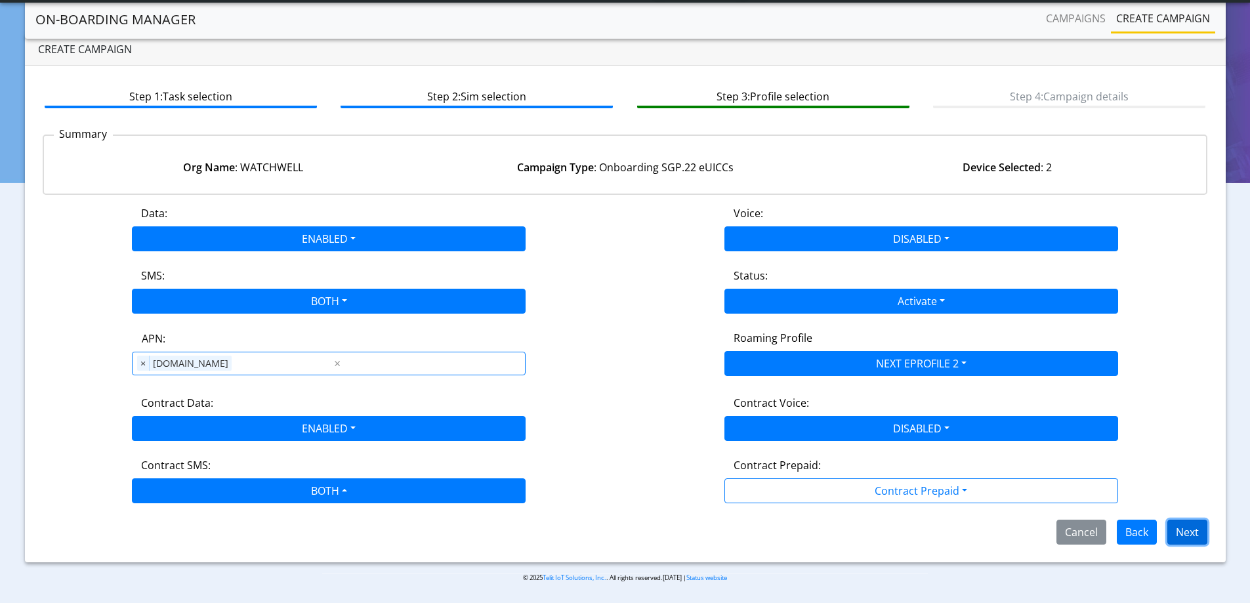
click at [1194, 530] on button "Next" at bounding box center [1187, 532] width 40 height 25
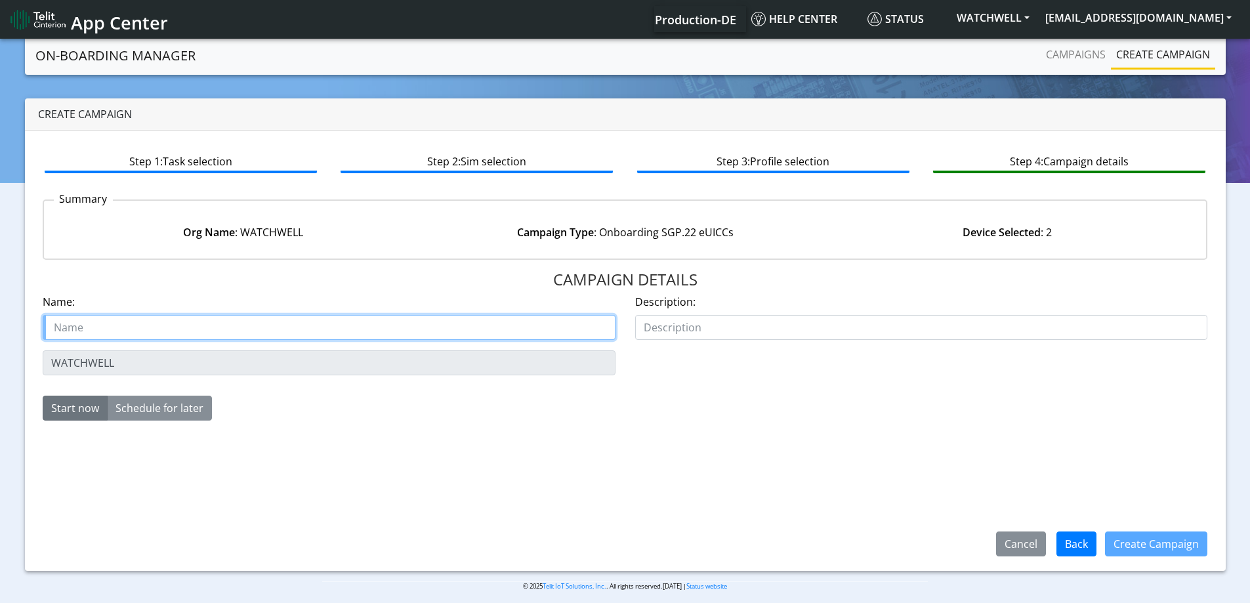
paste input "Watchwell"
type input "Watchwell Starter SIM"
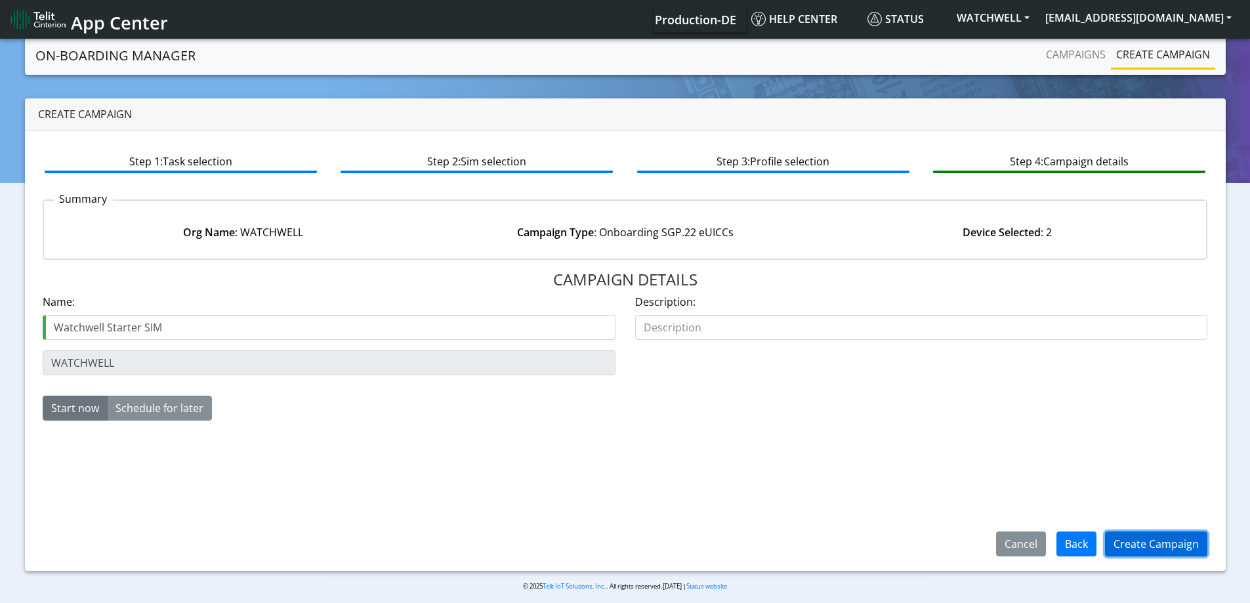
click at [1164, 544] on button "Create Campaign" at bounding box center [1156, 543] width 102 height 25
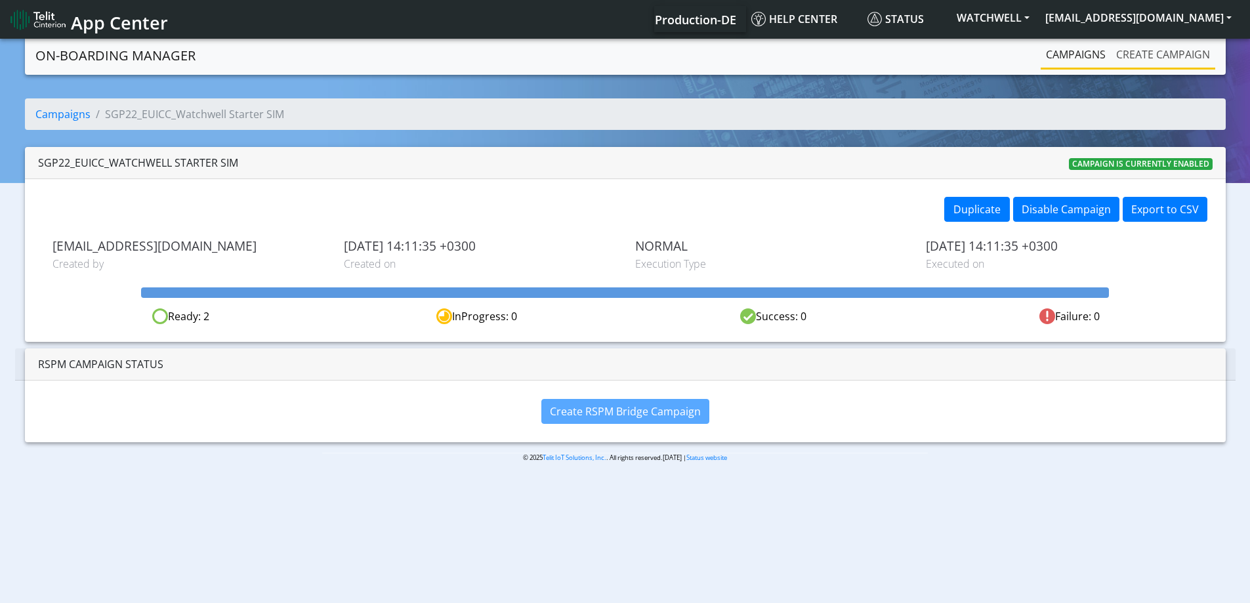
click at [1147, 54] on link "Create campaign" at bounding box center [1163, 54] width 104 height 26
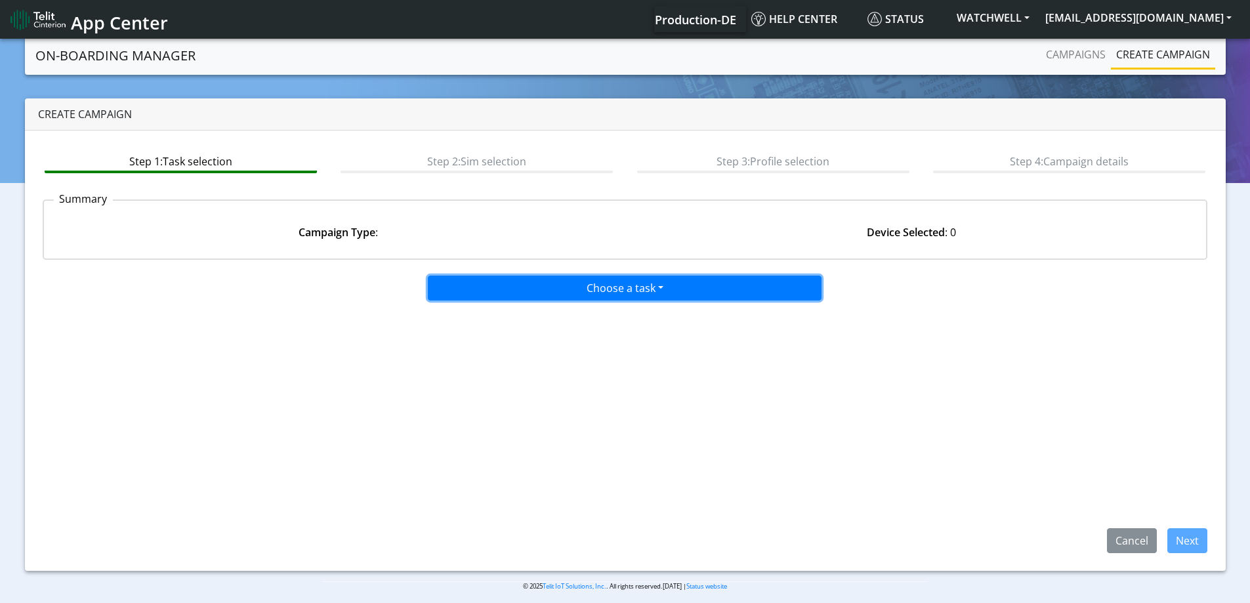
drag, startPoint x: 632, startPoint y: 282, endPoint x: 614, endPoint y: 291, distance: 19.7
click at [631, 283] on button "Choose a task" at bounding box center [625, 288] width 394 height 25
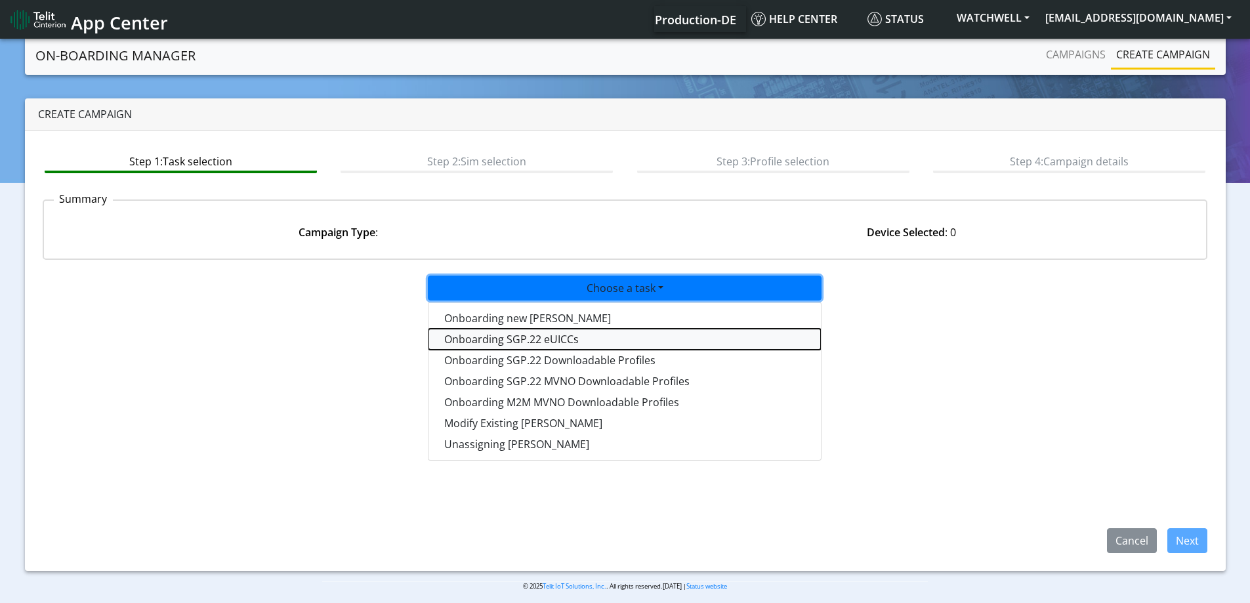
click at [520, 337] on tasksgp22eUICC-dropdown "Onboarding SGP.22 eUICCs" at bounding box center [624, 339] width 392 height 21
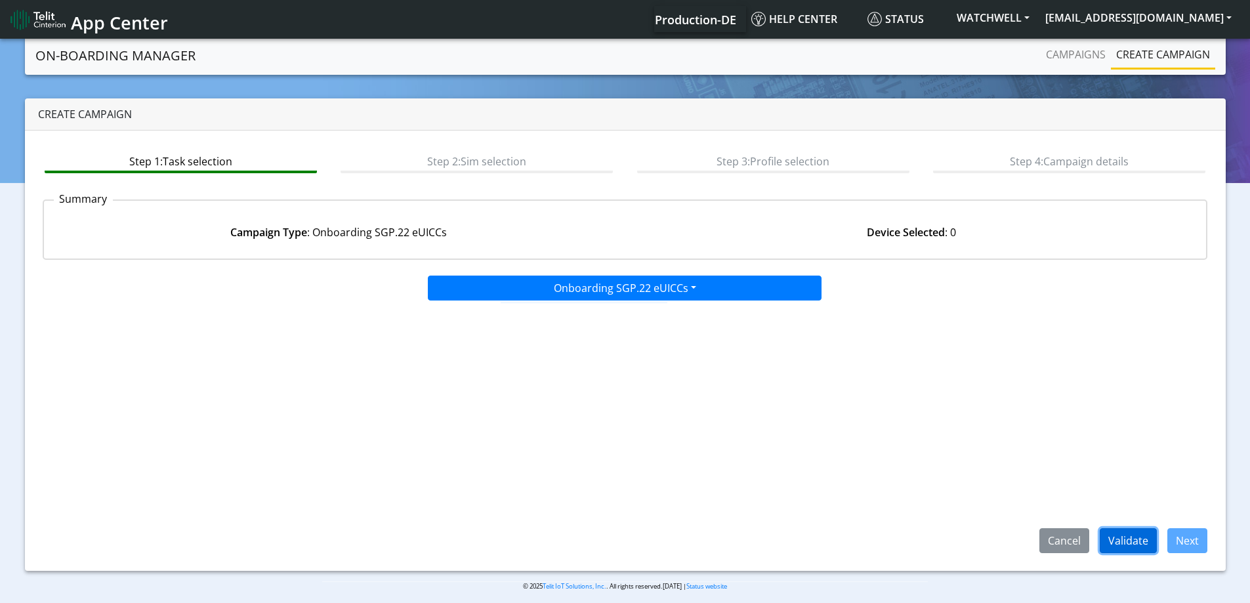
click at [1122, 539] on button "Validate" at bounding box center [1127, 540] width 57 height 25
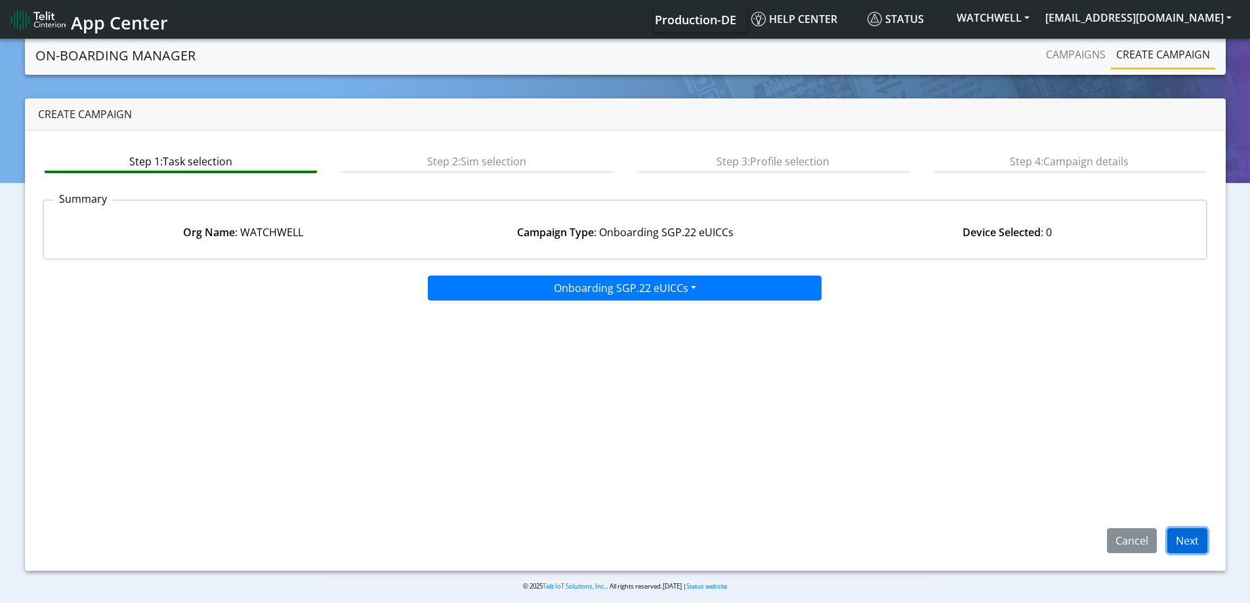
click at [1189, 542] on button "Next" at bounding box center [1187, 540] width 40 height 25
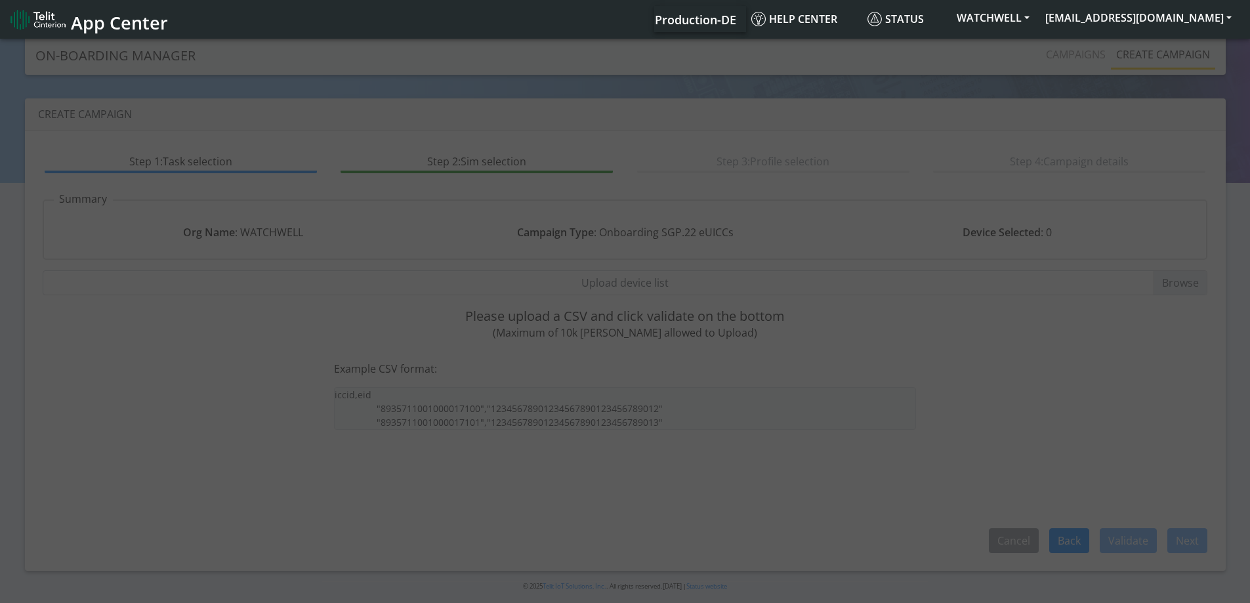
click at [622, 280] on input "Upload device list" at bounding box center [625, 282] width 1165 height 25
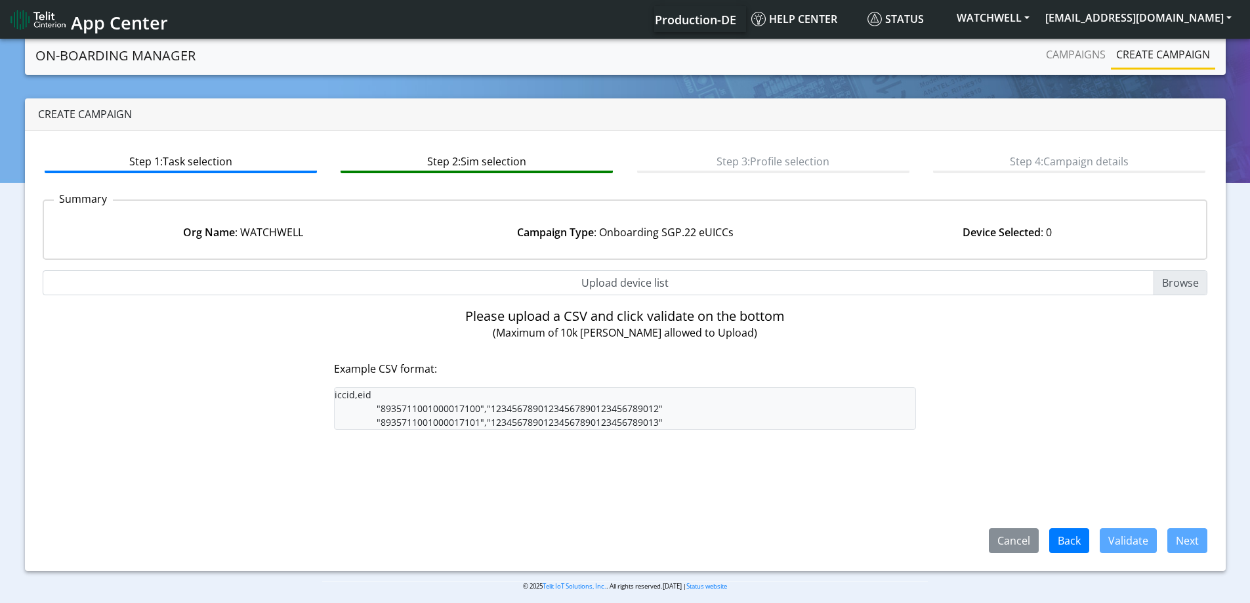
type input "C:\fakepath\SGP Onboarding CSV.csv"
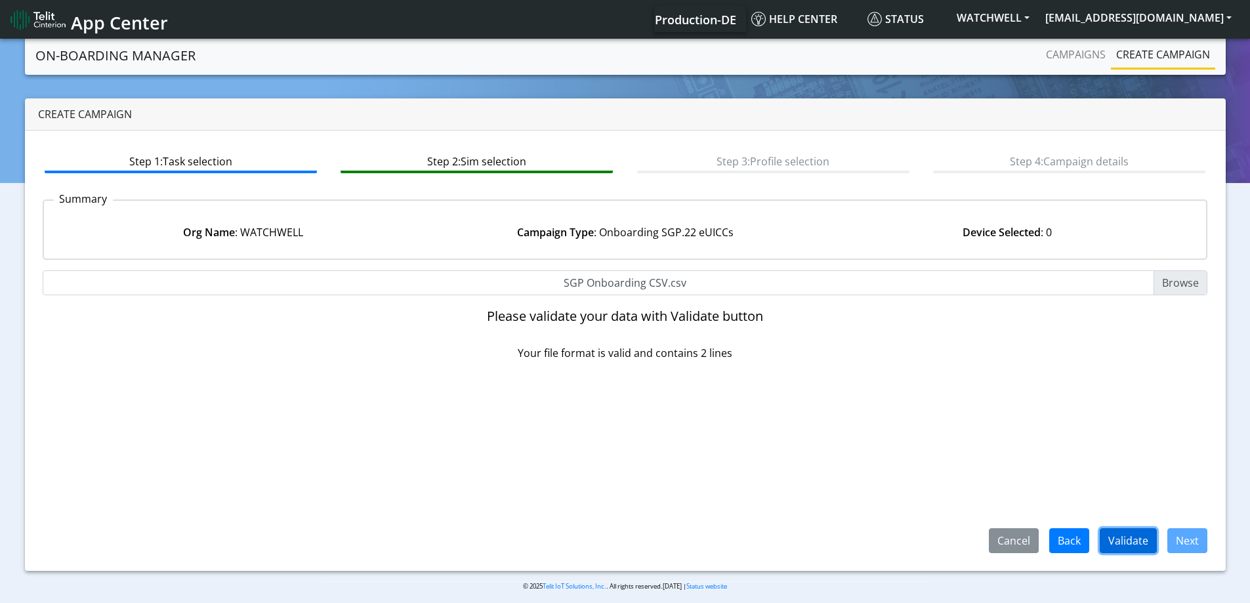
click at [1118, 534] on button "Validate" at bounding box center [1127, 540] width 57 height 25
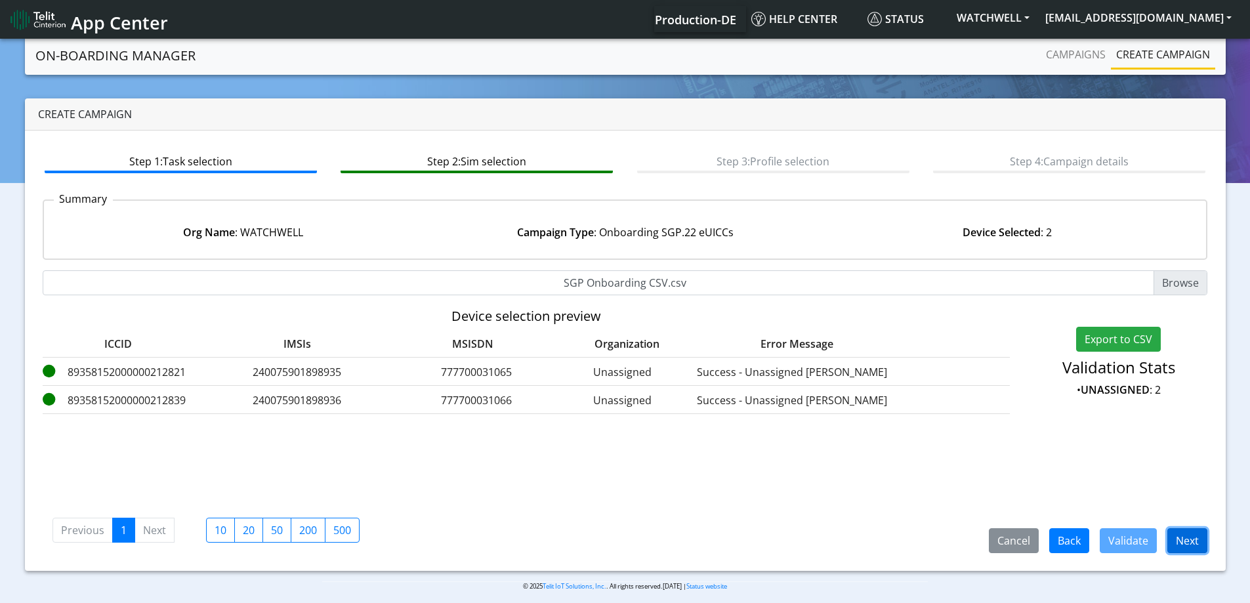
click at [1193, 542] on button "Next" at bounding box center [1187, 540] width 40 height 25
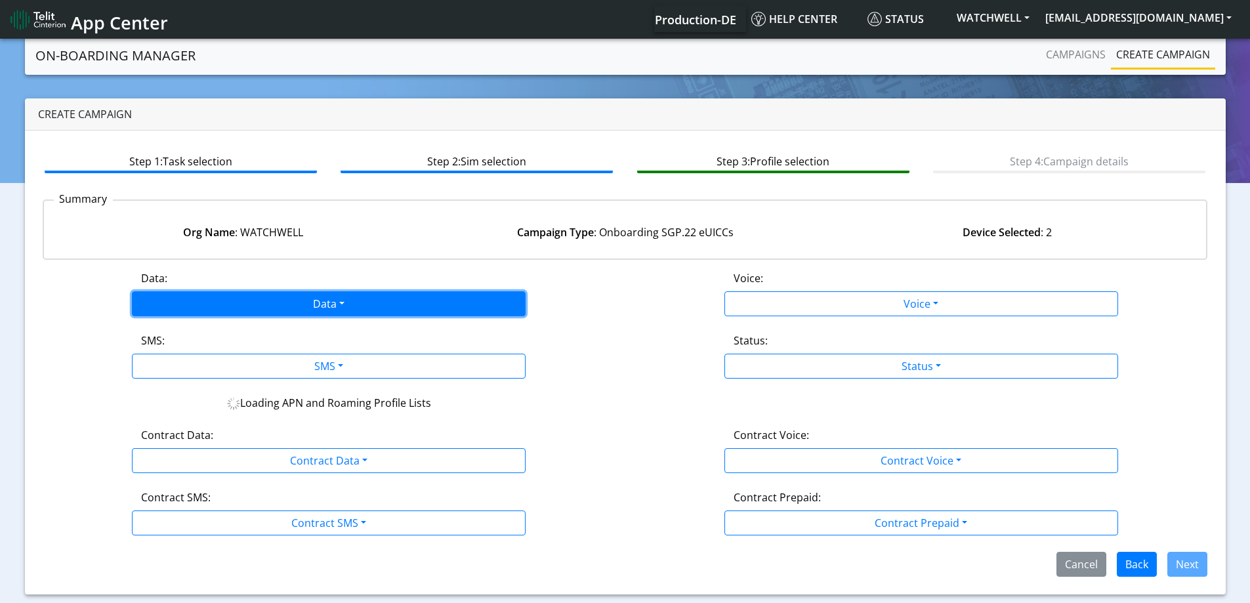
click at [298, 308] on button "Data" at bounding box center [329, 303] width 394 height 25
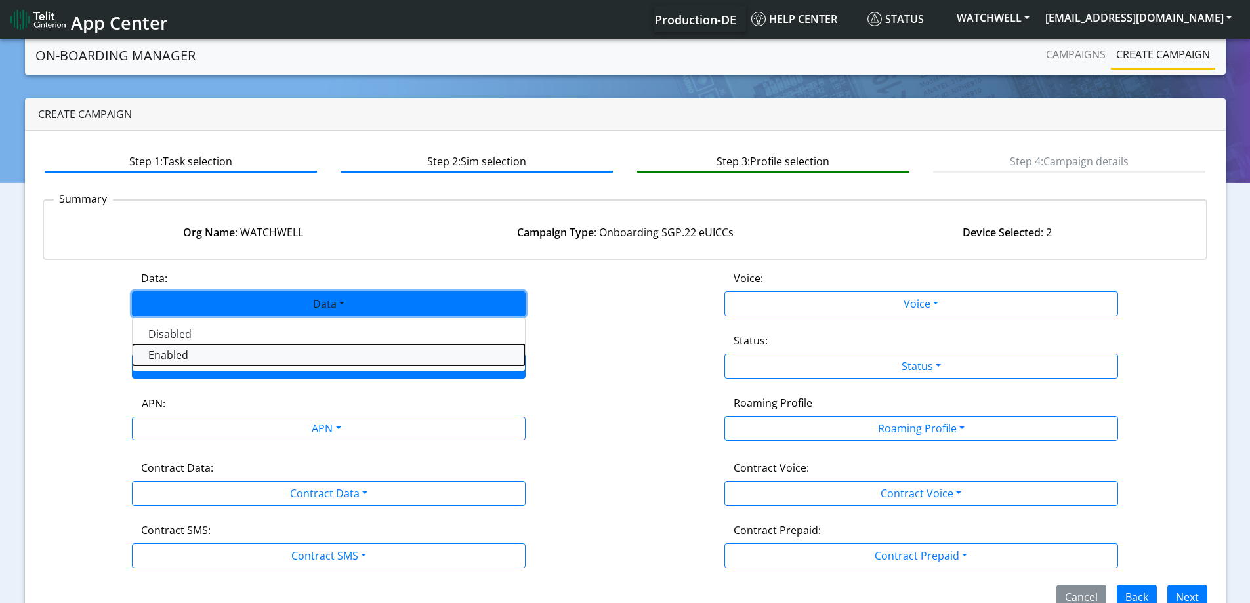
click at [222, 361] on button "Enabled" at bounding box center [329, 354] width 392 height 21
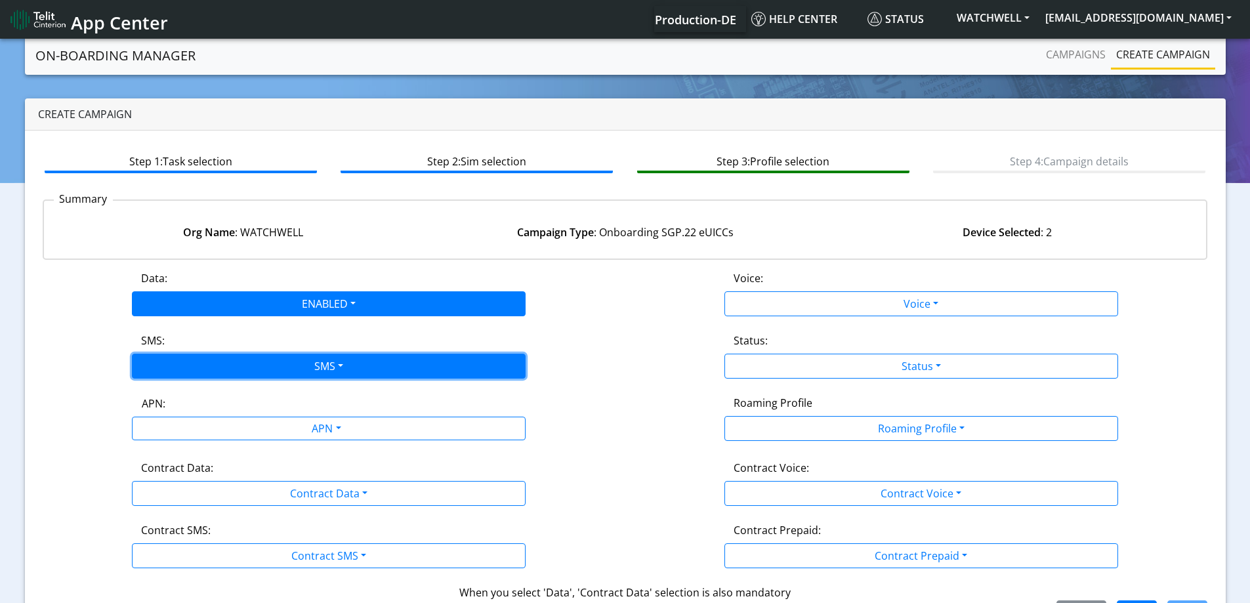
drag, startPoint x: 220, startPoint y: 365, endPoint x: 202, endPoint y: 412, distance: 50.1
click at [220, 367] on button "SMS" at bounding box center [329, 366] width 394 height 25
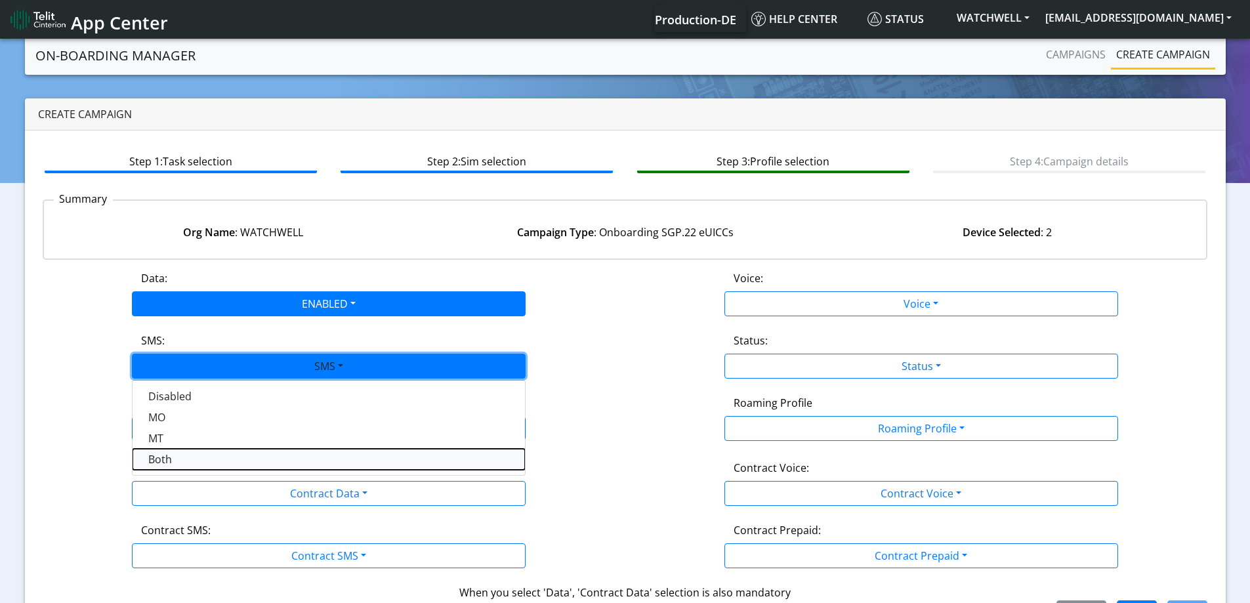
click at [179, 464] on button "Both" at bounding box center [329, 459] width 392 height 21
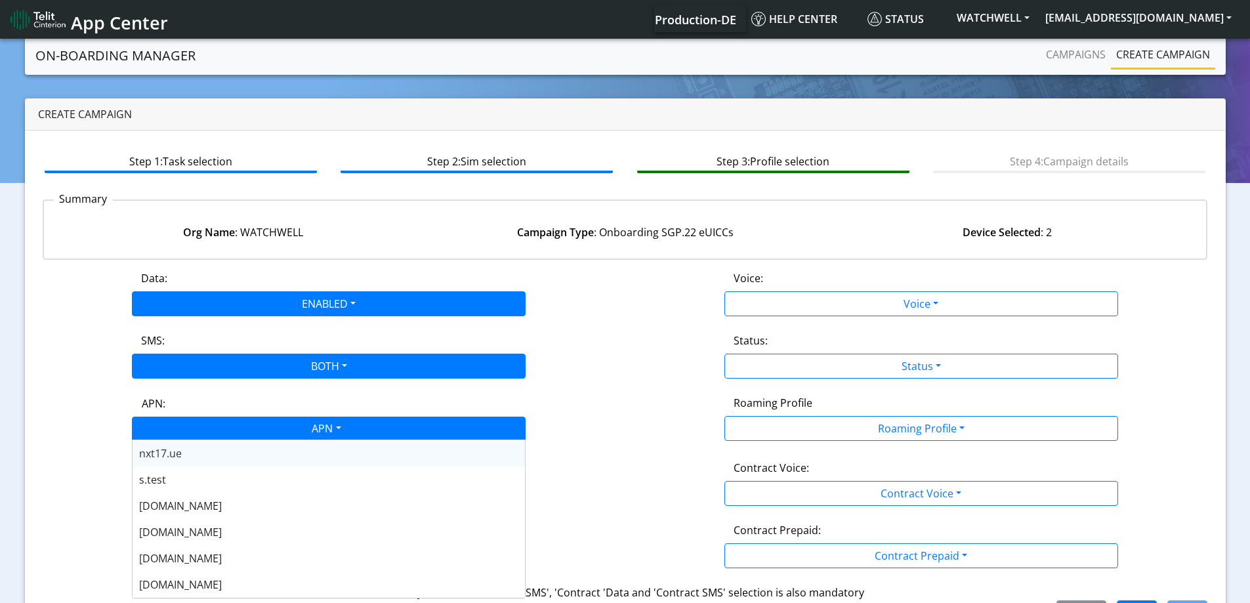
click at [203, 422] on div "APN" at bounding box center [325, 430] width 416 height 26
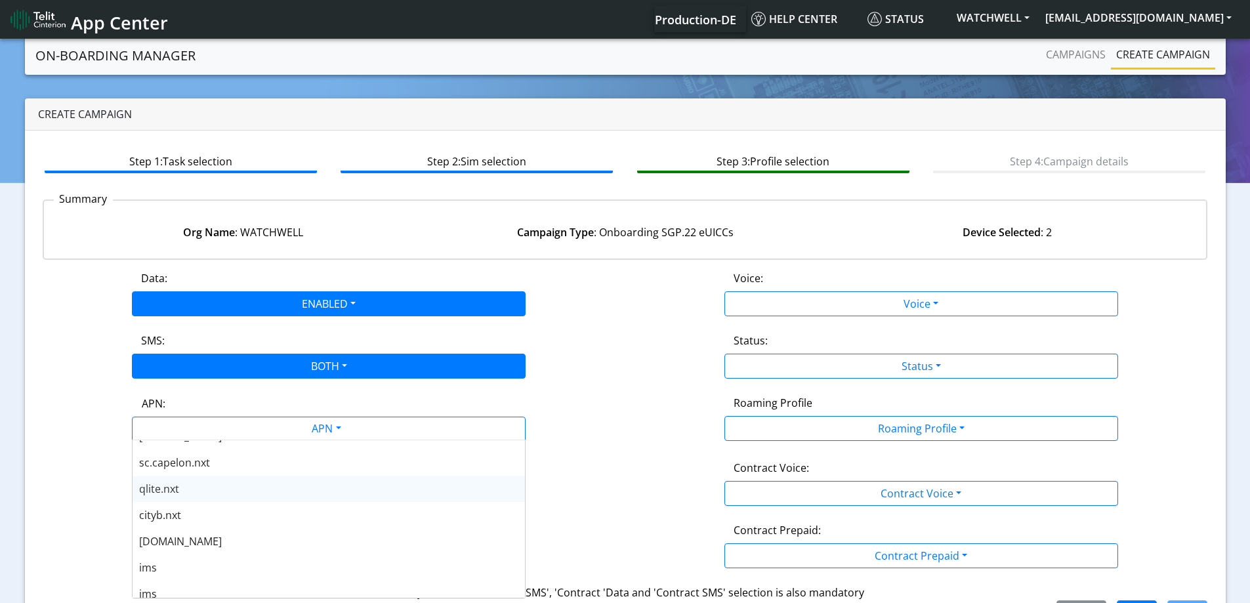
scroll to position [459, 0]
click at [172, 491] on span "nxt23.net" at bounding box center [180, 492] width 83 height 14
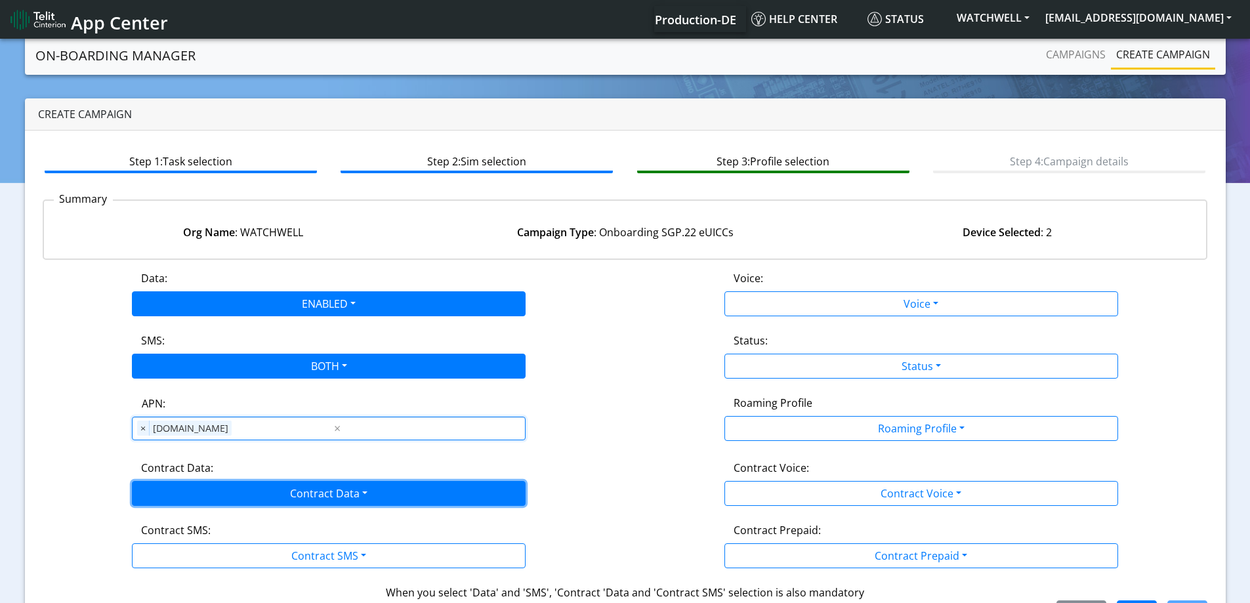
click at [173, 500] on button "Contract Data" at bounding box center [329, 493] width 394 height 25
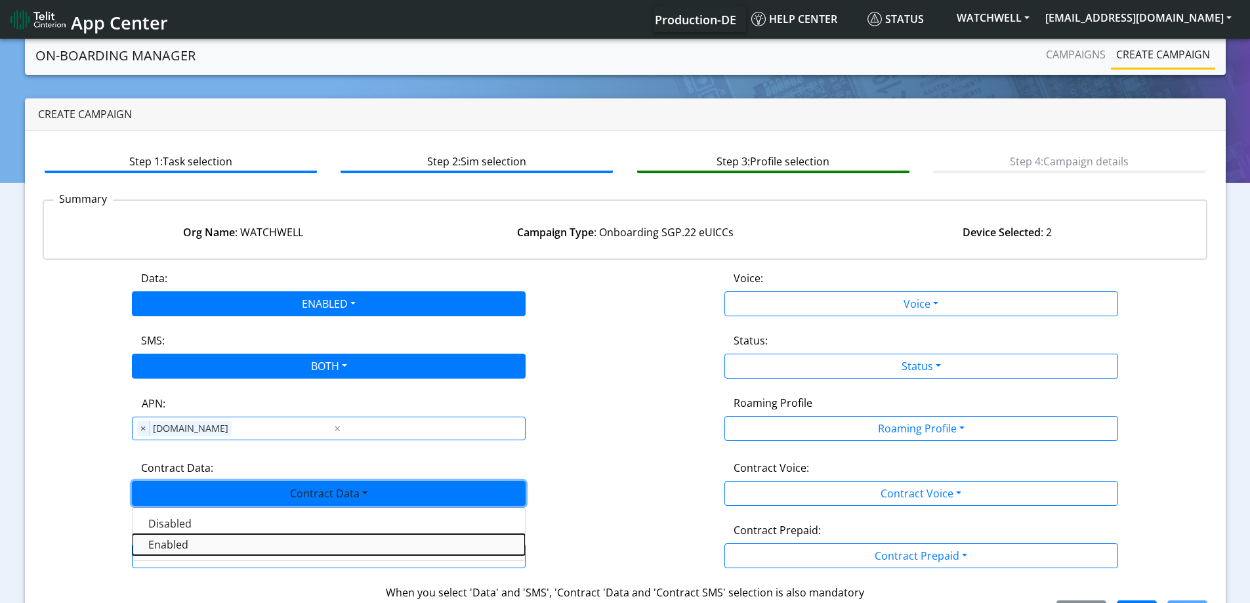
click at [159, 535] on Dataenabled-dropdown "Enabled" at bounding box center [329, 544] width 392 height 21
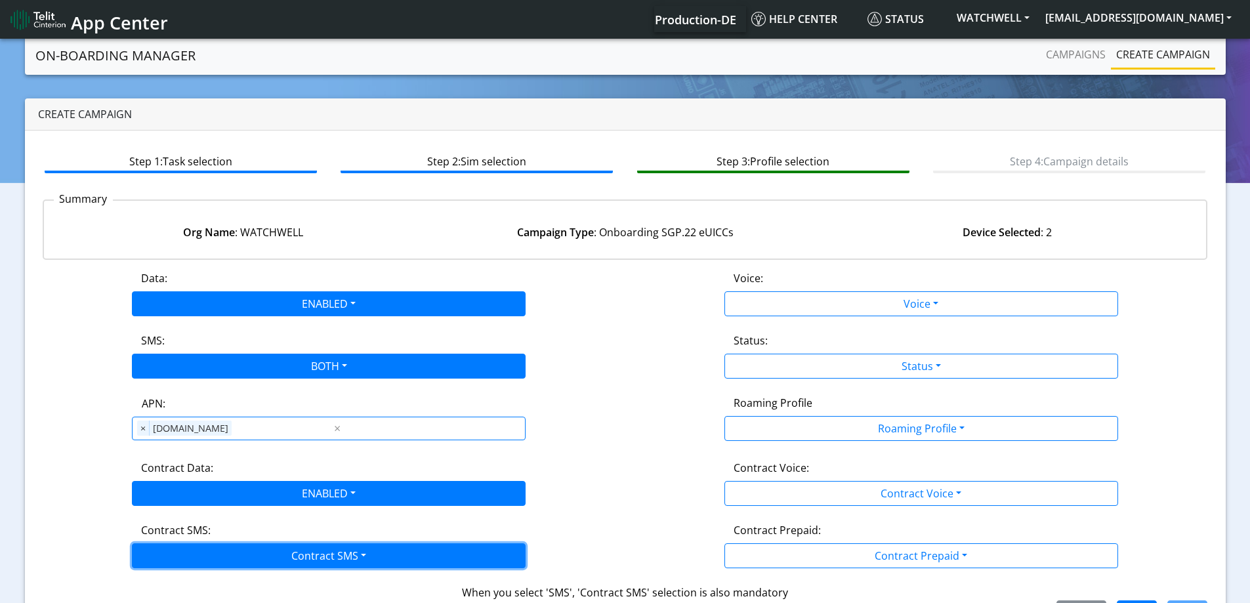
drag, startPoint x: 159, startPoint y: 567, endPoint x: 159, endPoint y: 559, distance: 7.9
click at [159, 562] on button "Contract SMS" at bounding box center [329, 555] width 394 height 25
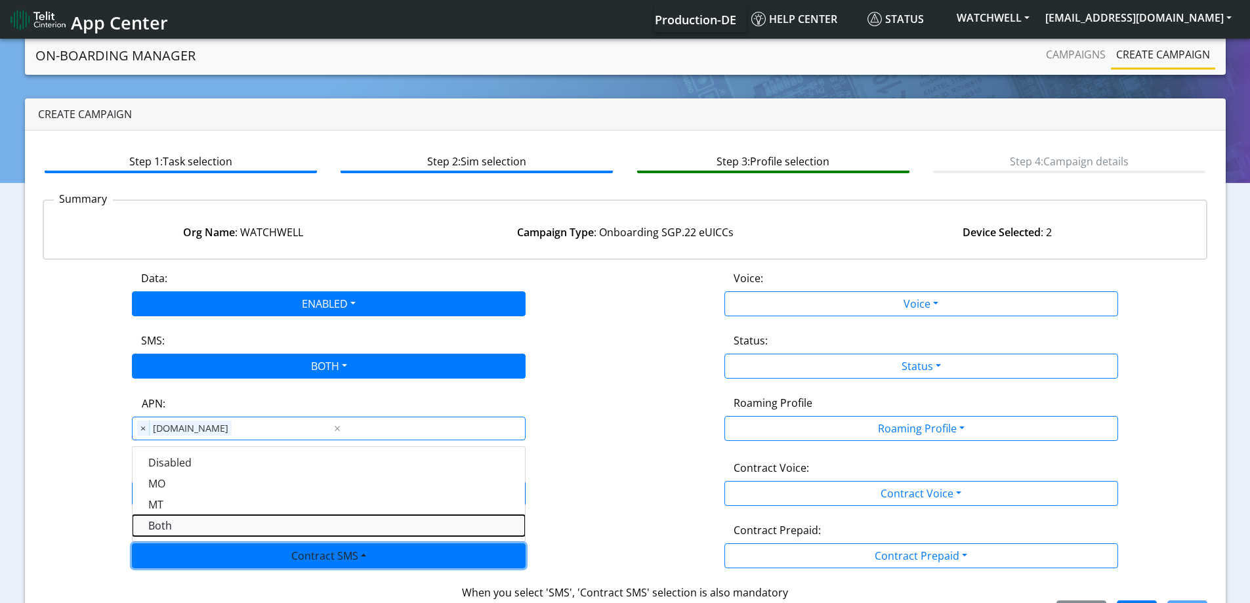
click at [157, 530] on SMSboth-dropdown "Both" at bounding box center [329, 525] width 392 height 21
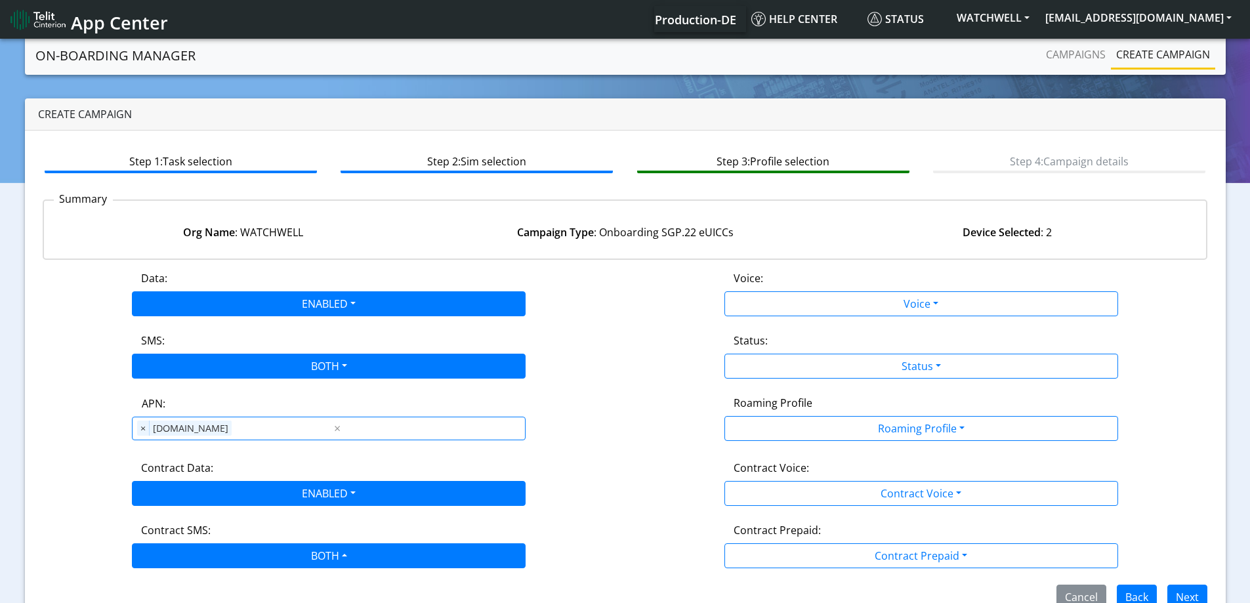
click at [783, 507] on div "Data: ENABLED Disabled Enabled Voice: Voice Disabled Enabled SMS: BOTH Disabled…" at bounding box center [625, 439] width 1165 height 339
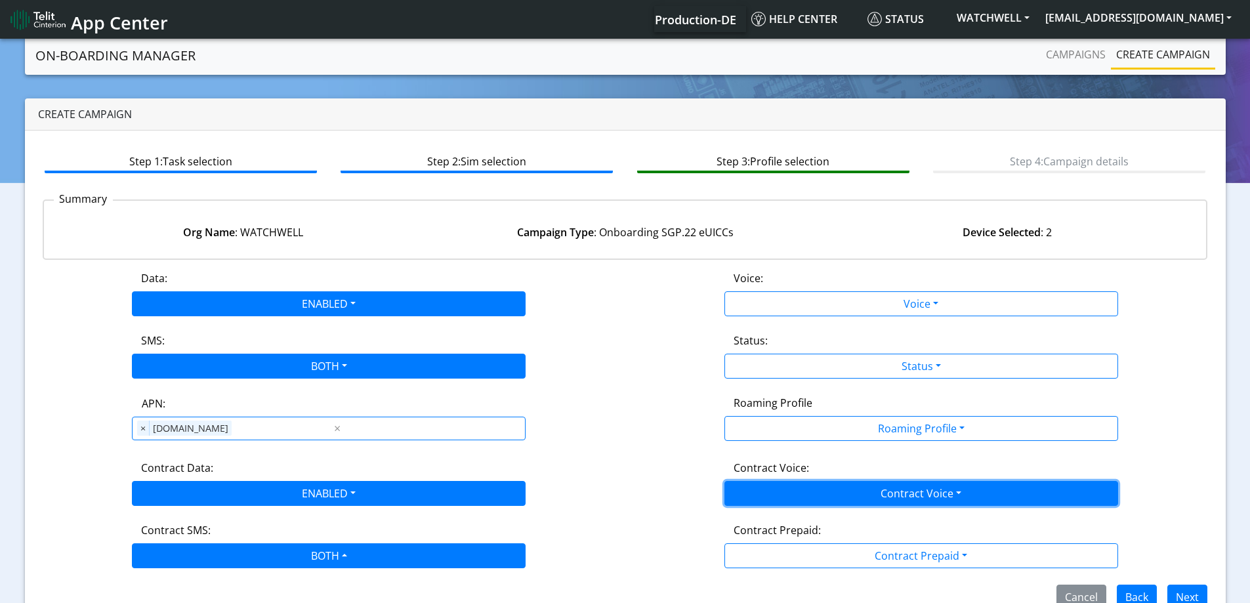
click at [783, 497] on button "Contract Voice" at bounding box center [921, 493] width 394 height 25
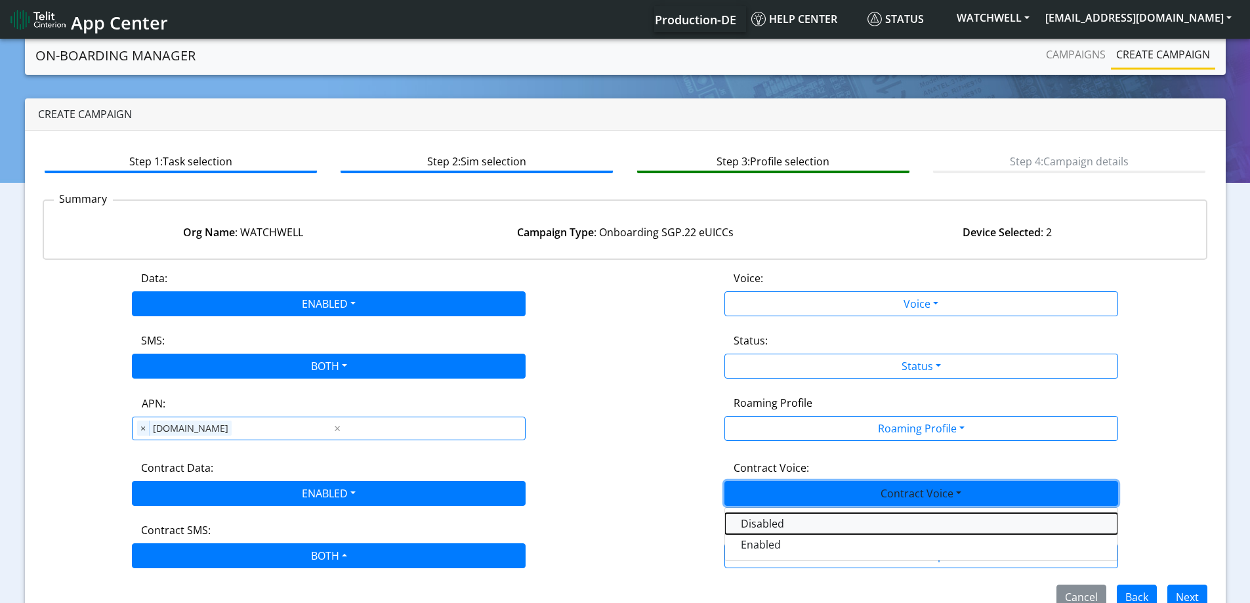
click at [754, 522] on Voicedisabled-dropdown "Disabled" at bounding box center [921, 523] width 392 height 21
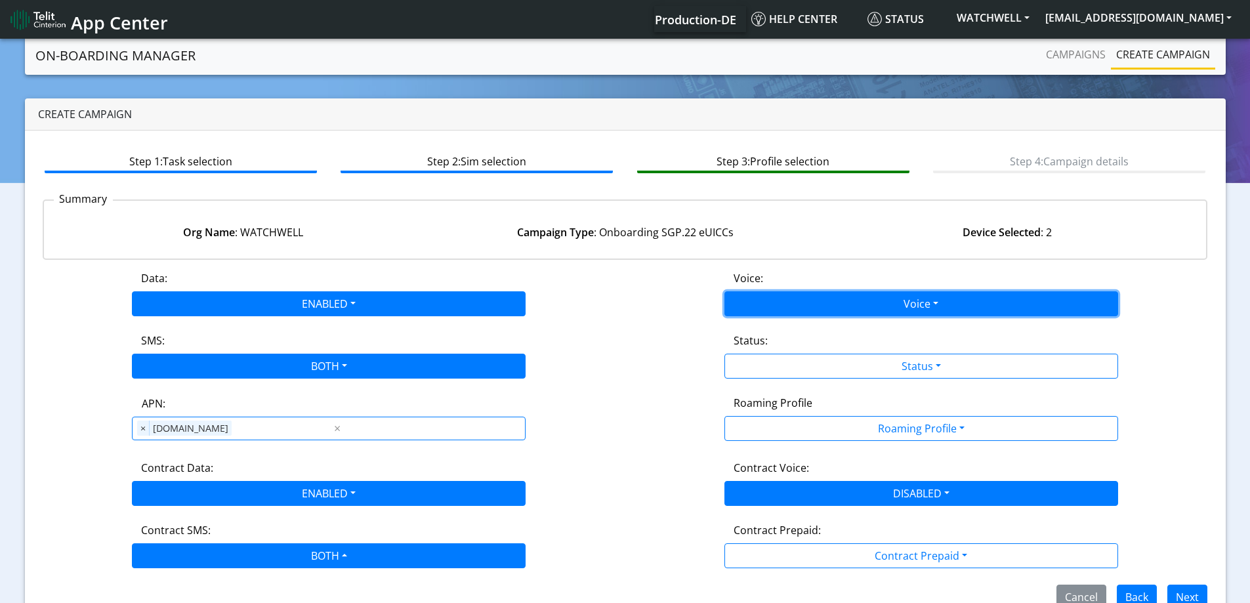
click at [778, 294] on button "Voice" at bounding box center [921, 303] width 394 height 25
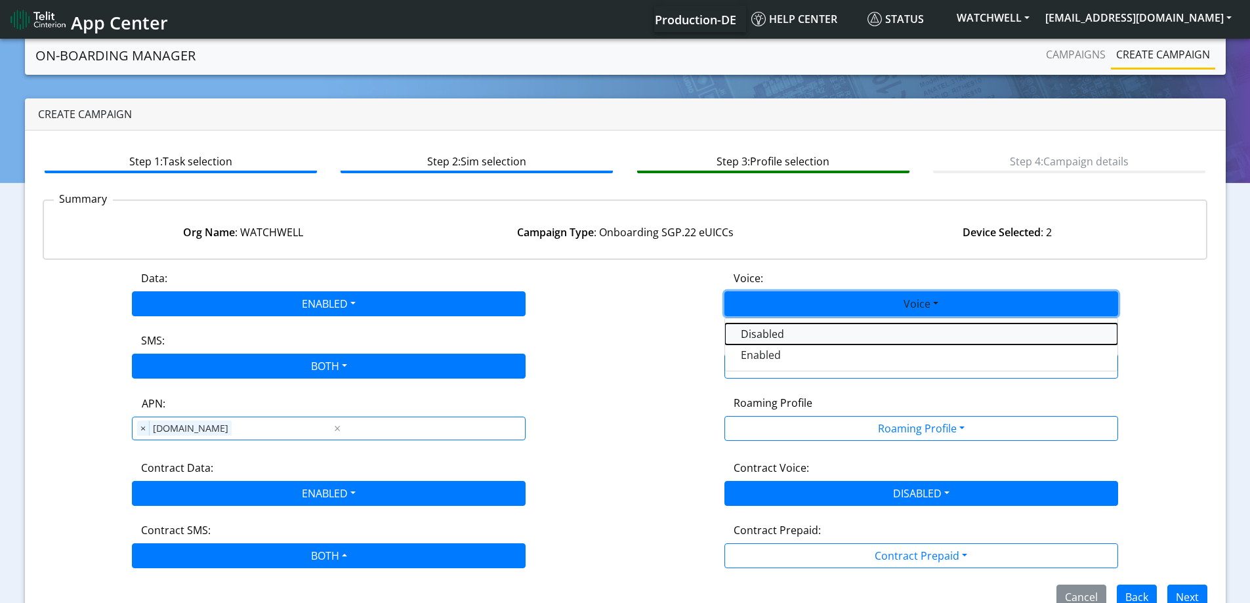
drag, startPoint x: 754, startPoint y: 332, endPoint x: 754, endPoint y: 351, distance: 19.0
click at [754, 335] on button "Disabled" at bounding box center [921, 333] width 392 height 21
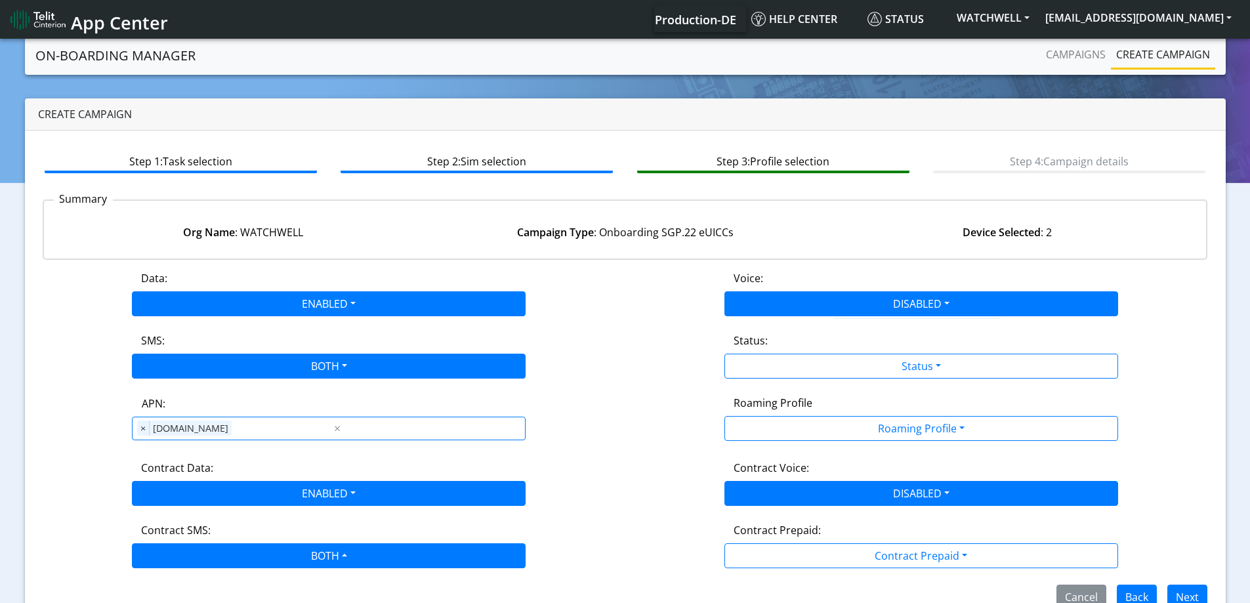
click at [754, 351] on div "Status:" at bounding box center [921, 343] width 395 height 21
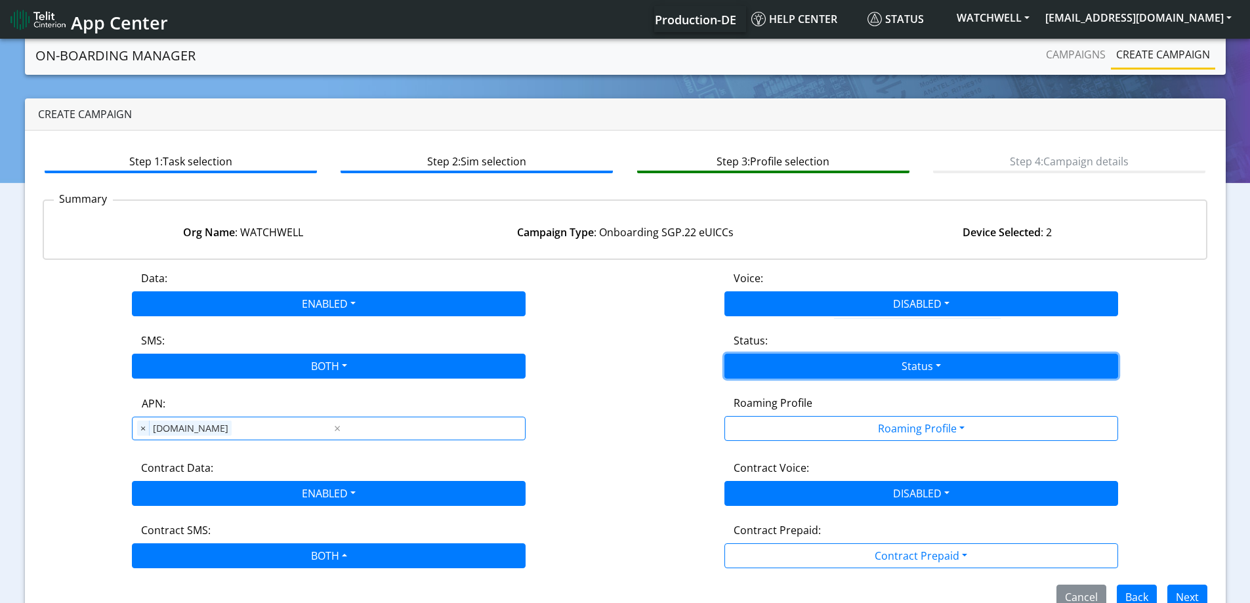
click at [754, 373] on button "Status" at bounding box center [921, 366] width 394 height 25
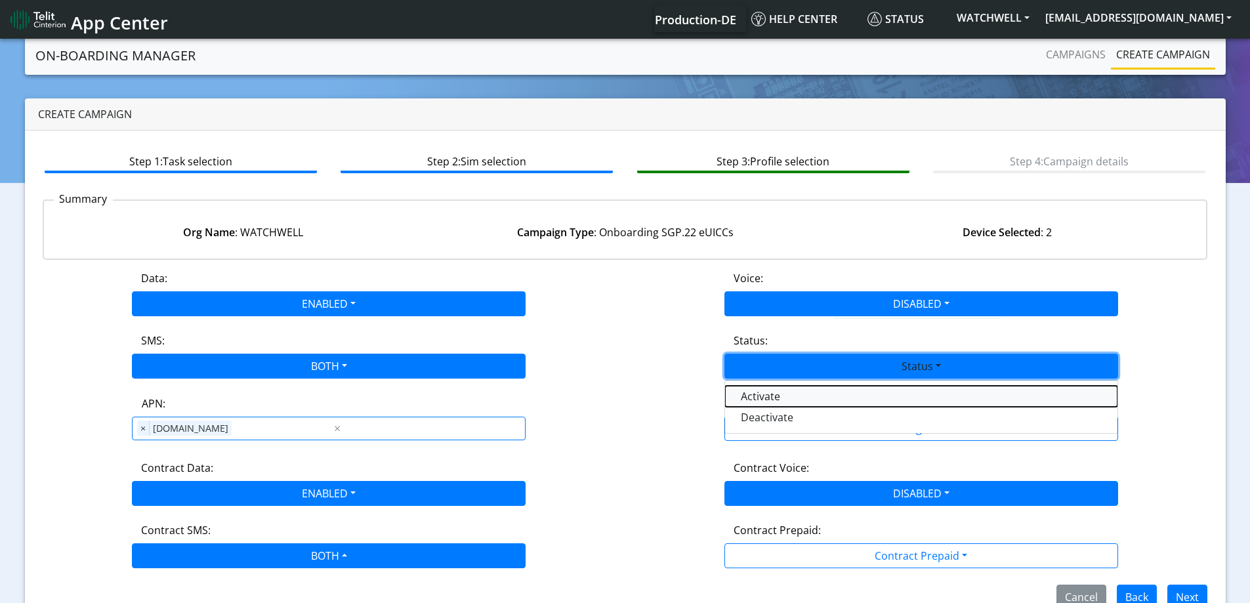
click at [752, 401] on button "Activate" at bounding box center [921, 396] width 392 height 21
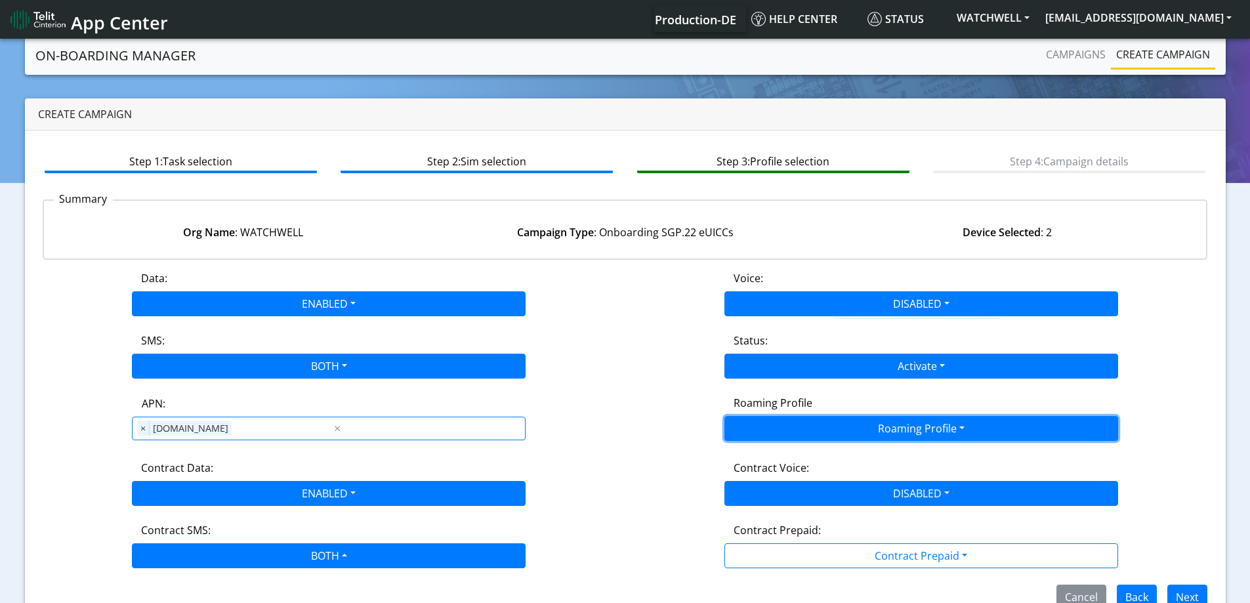
click at [758, 434] on button "Roaming Profile" at bounding box center [921, 428] width 394 height 25
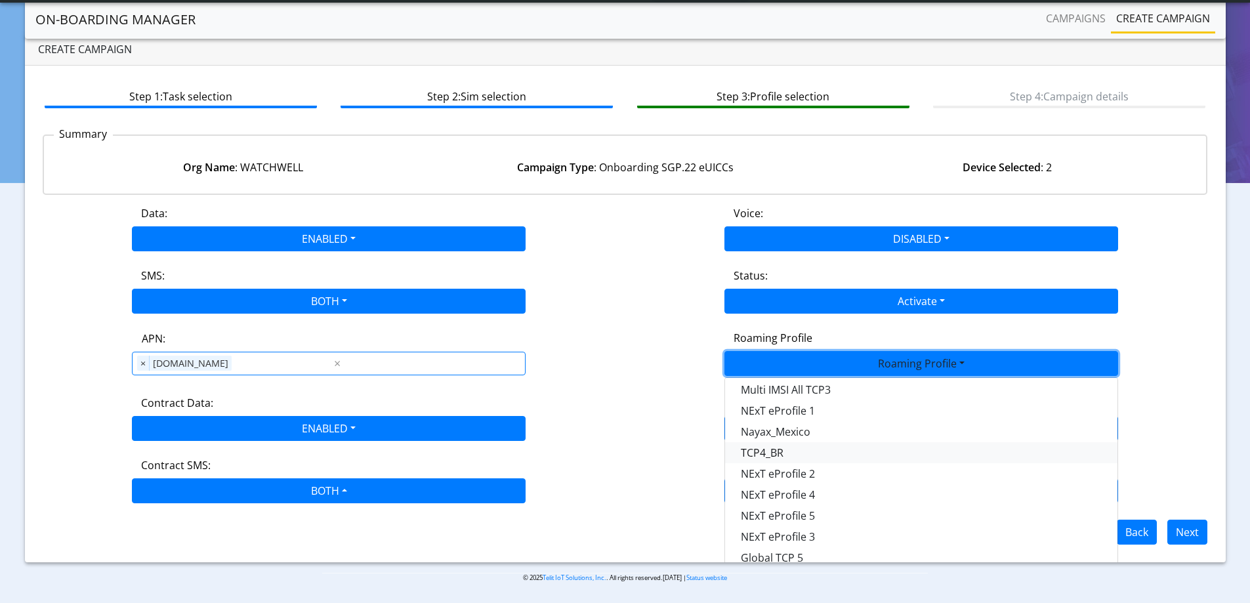
scroll to position [12, 0]
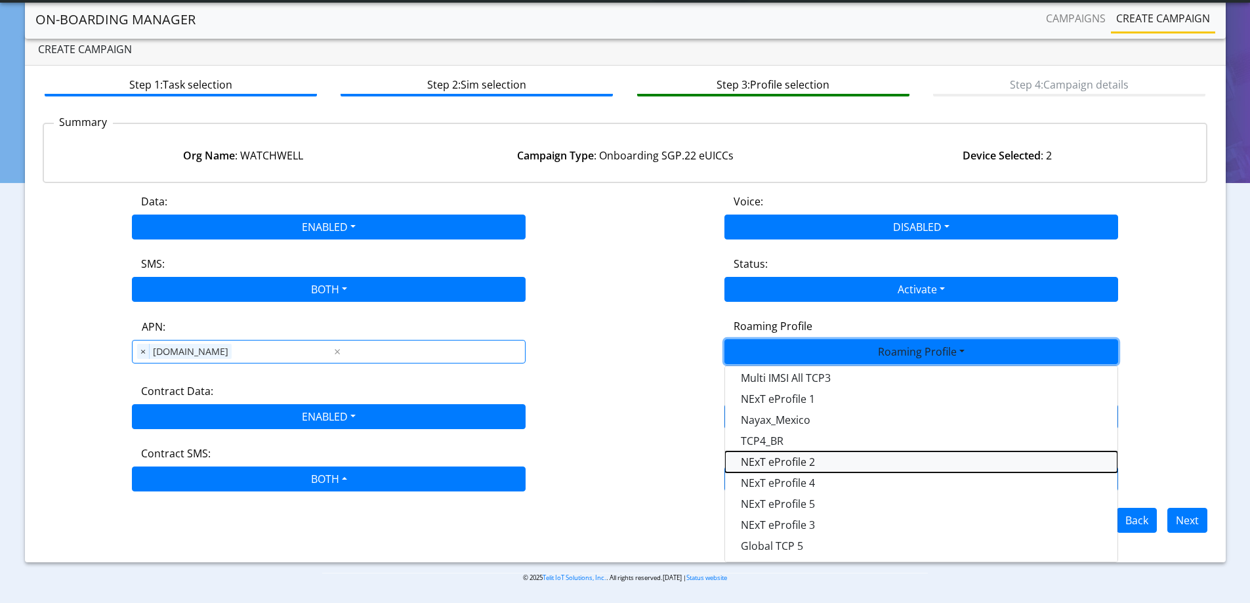
click at [821, 462] on Profile-dropdown "NExT eProfile 2" at bounding box center [921, 461] width 392 height 21
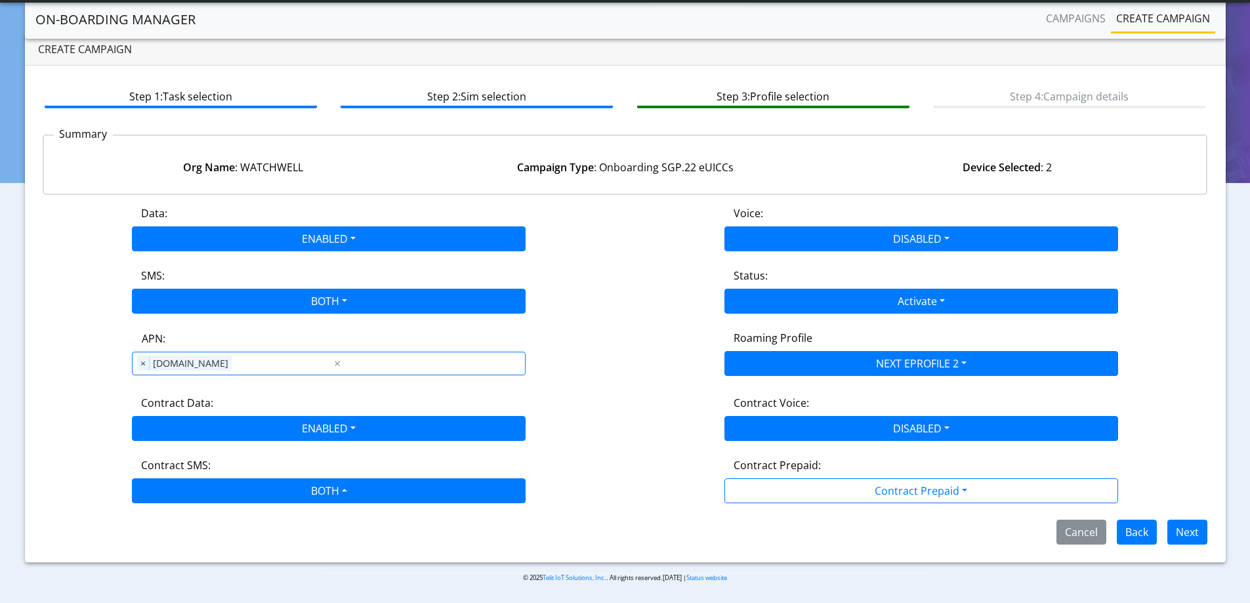
scroll to position [0, 0]
click at [1187, 523] on button "Next" at bounding box center [1187, 532] width 40 height 25
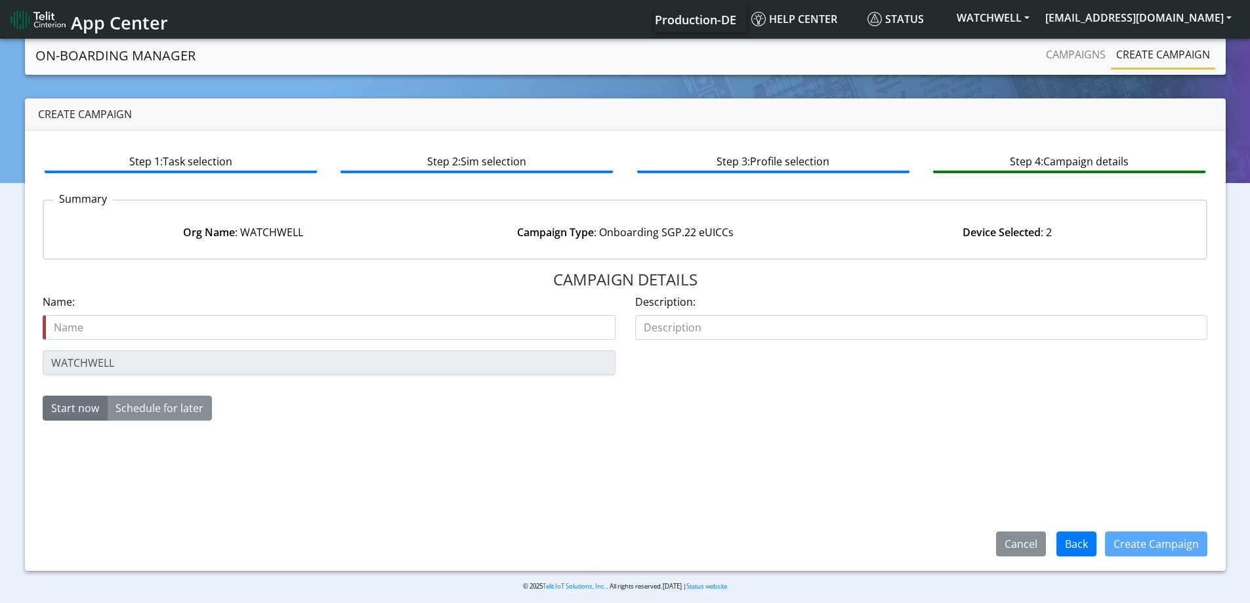
click at [272, 232] on div "Org Name : WATCHWELL" at bounding box center [243, 232] width 382 height 16
copy div "WATCHWELL"
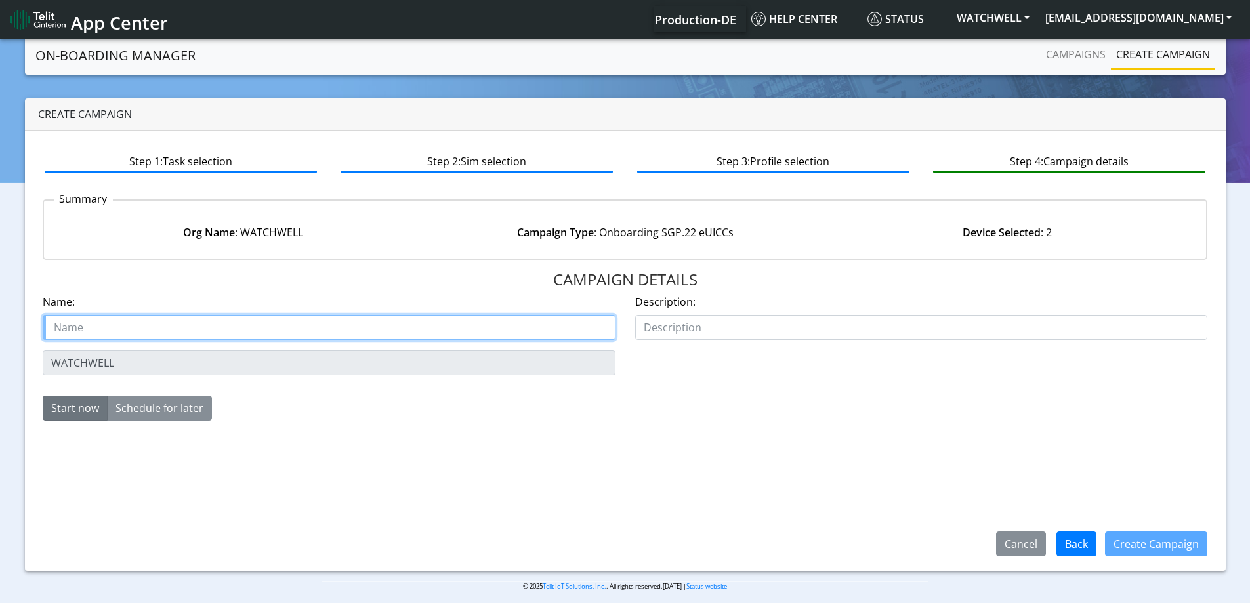
click at [153, 327] on input "text" at bounding box center [329, 327] width 573 height 25
paste input "WATCHWELL"
type input "WATCHWELL Starter SIM 2"
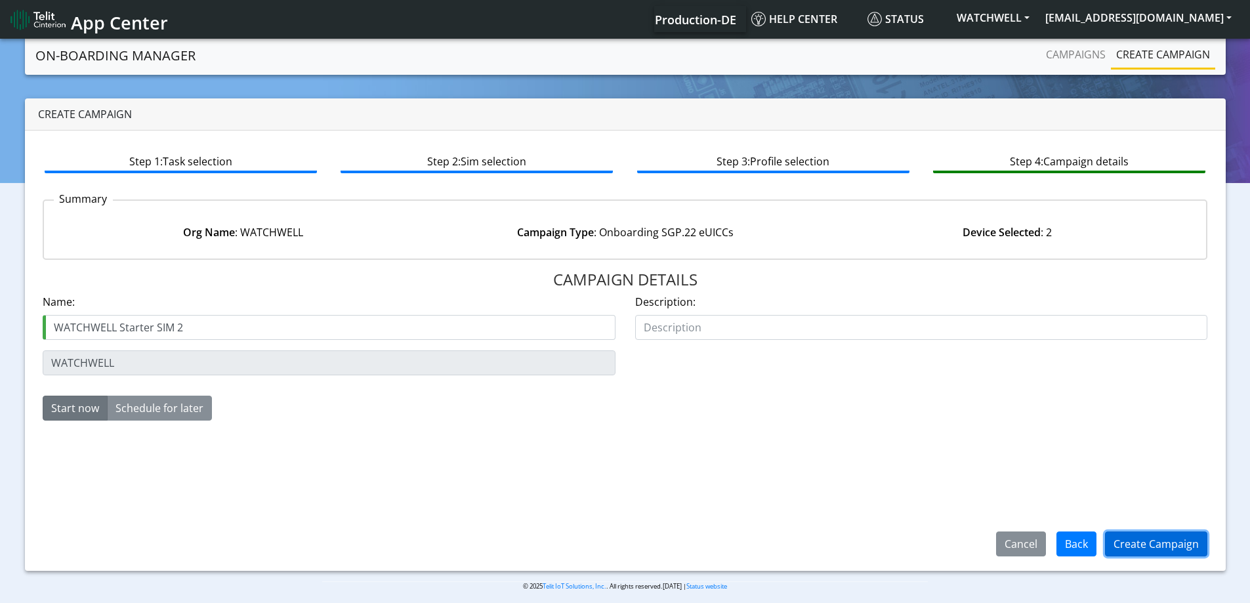
click at [1166, 544] on button "Create Campaign" at bounding box center [1156, 543] width 102 height 25
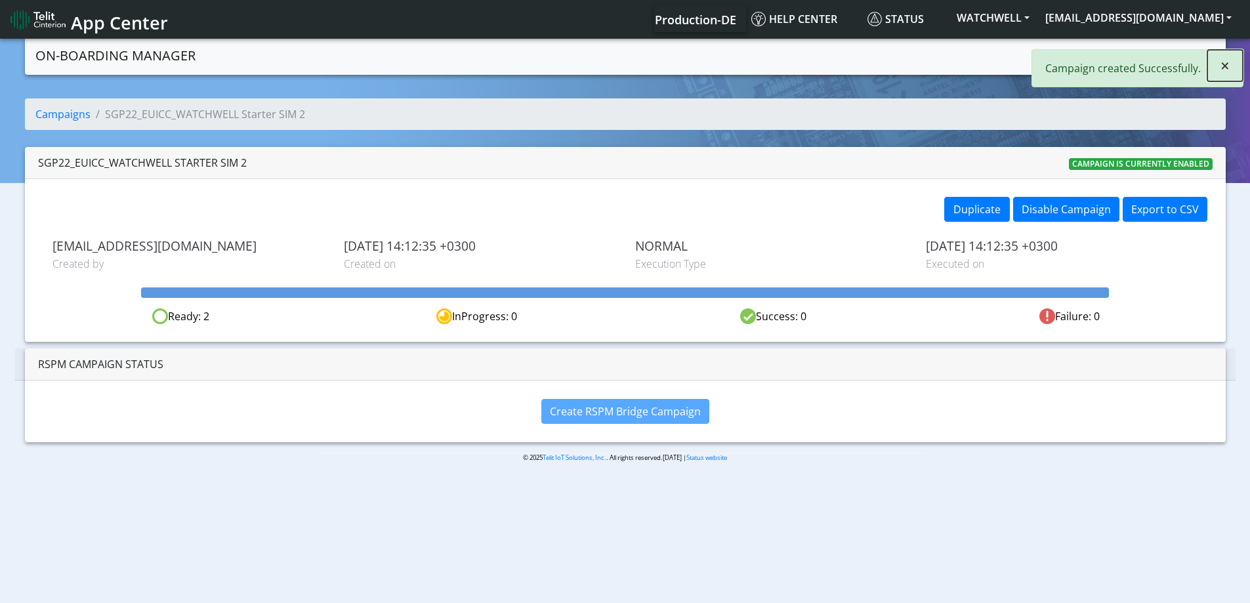
click at [1222, 67] on span "×" at bounding box center [1224, 65] width 9 height 22
click at [1067, 57] on link "Campaigns" at bounding box center [1075, 54] width 70 height 26
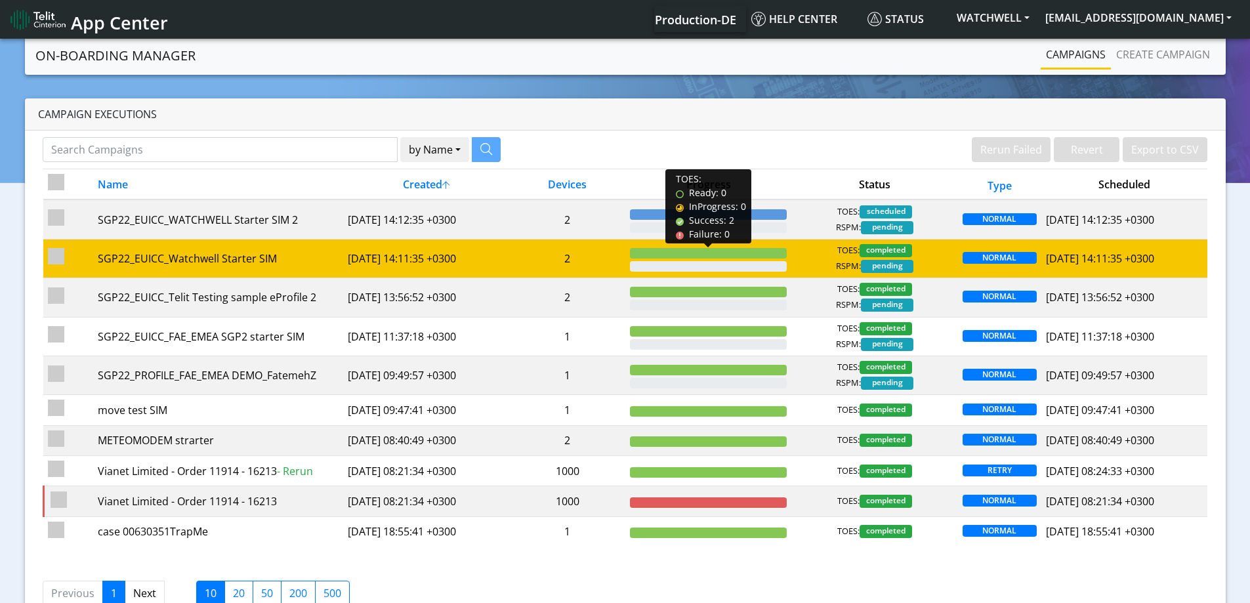
click at [579, 258] on td "2" at bounding box center [567, 258] width 116 height 39
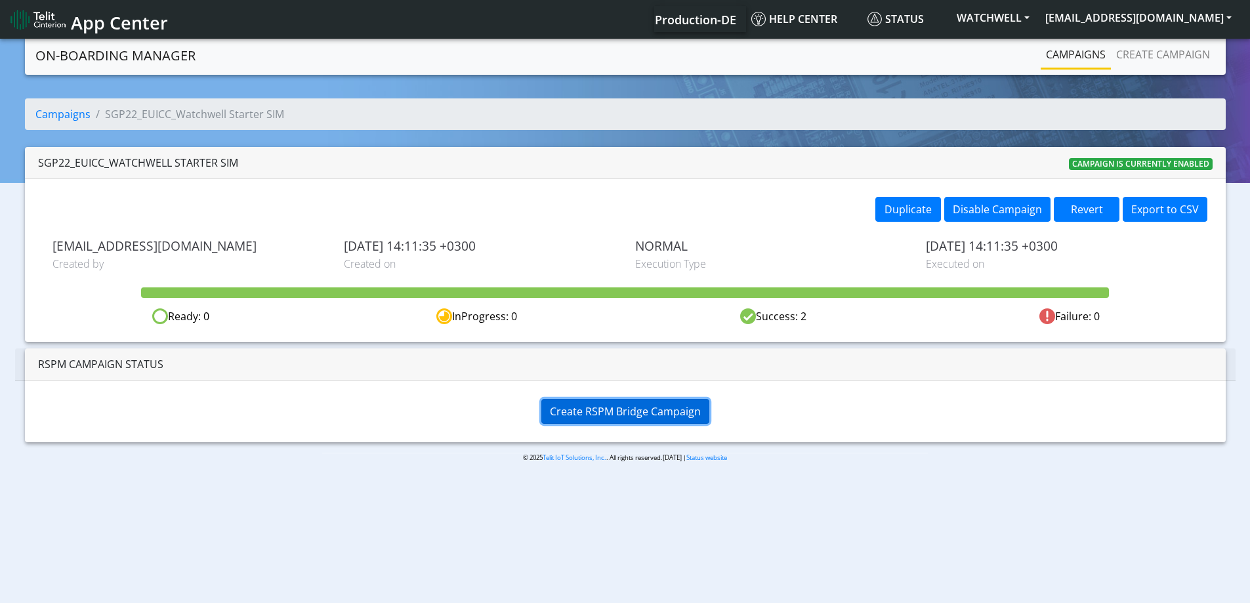
click at [648, 414] on span "Create RSPM Bridge Campaign" at bounding box center [625, 411] width 151 height 14
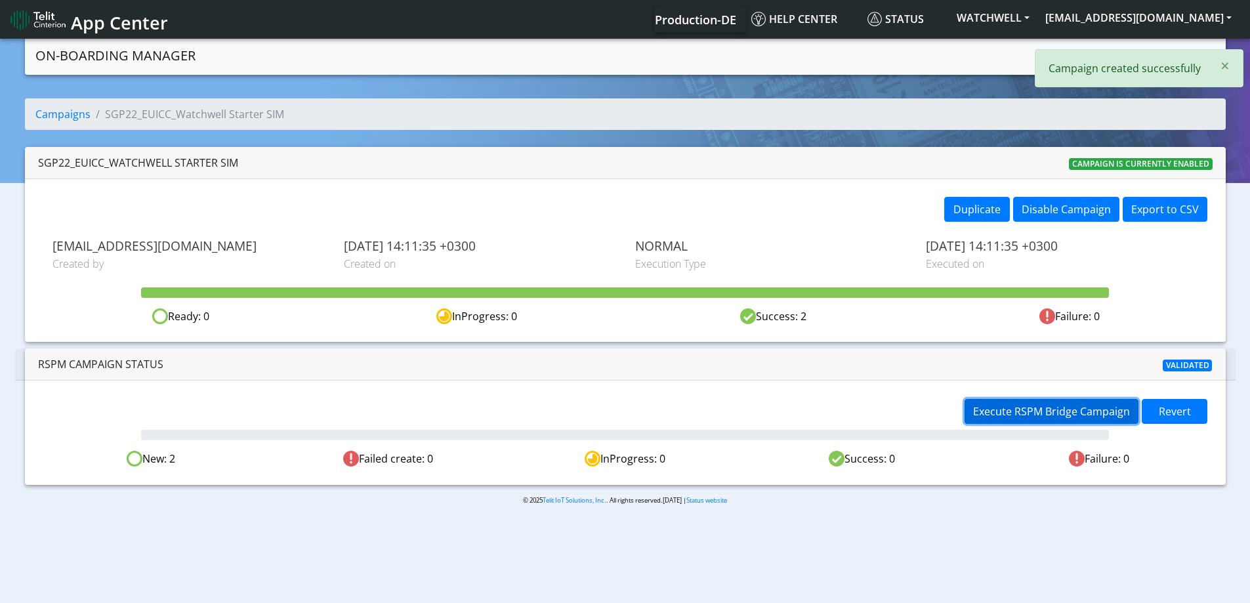
click at [987, 405] on span "Execute RSPM Bridge Campaign" at bounding box center [1051, 411] width 157 height 14
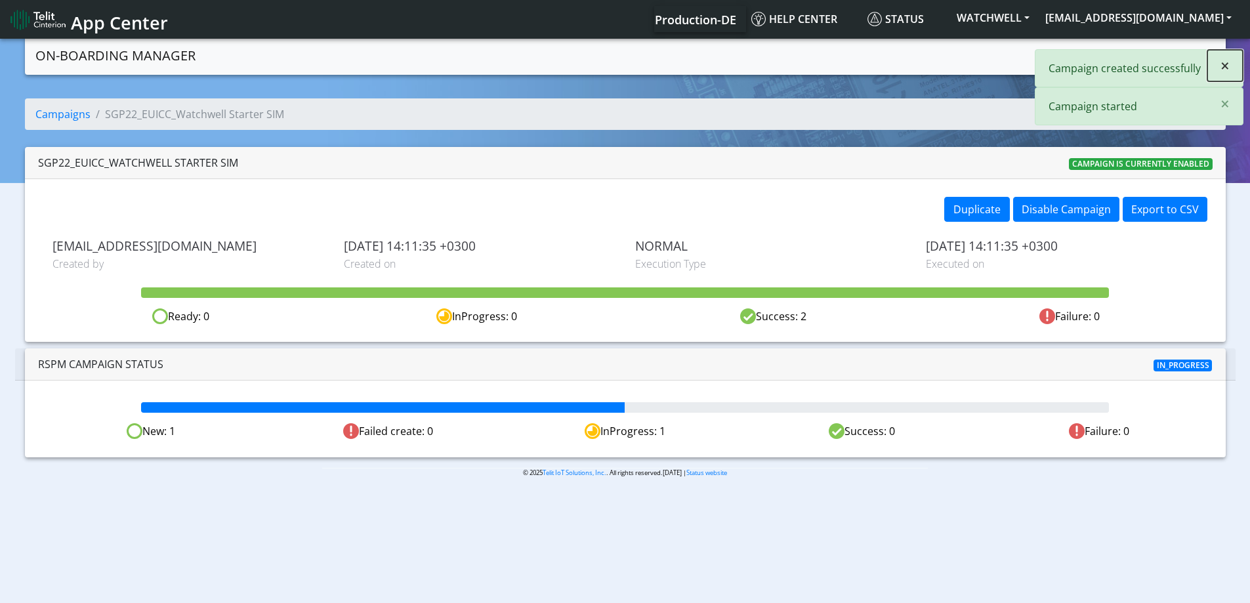
click at [1230, 65] on button "×" at bounding box center [1224, 65] width 35 height 31
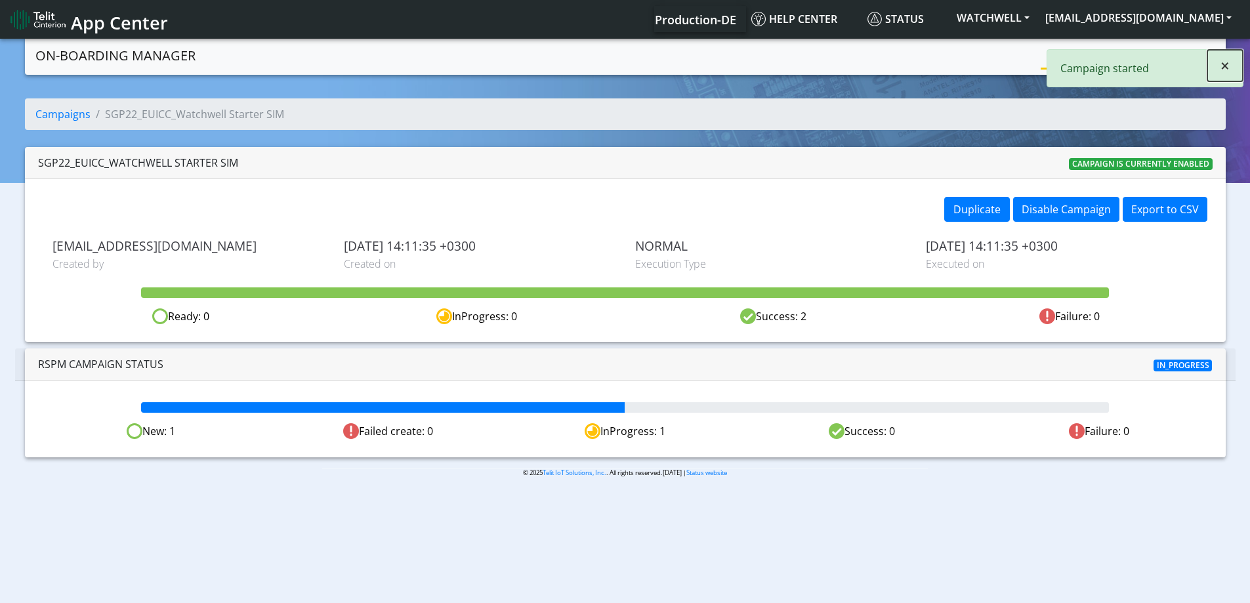
click at [1210, 63] on button "×" at bounding box center [1224, 65] width 35 height 31
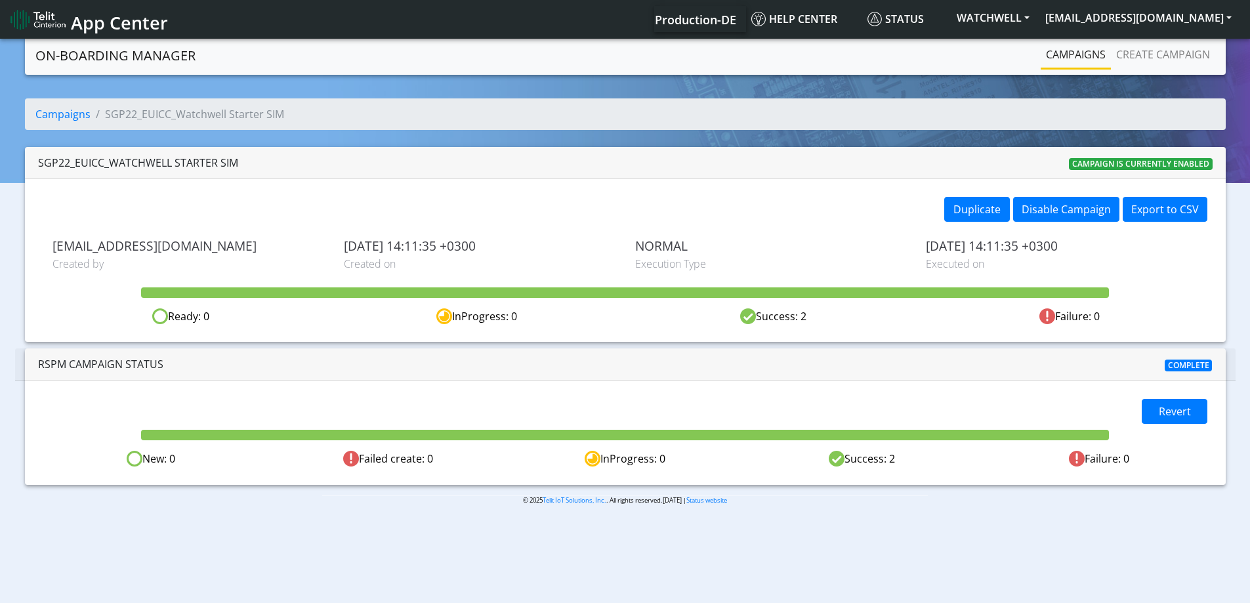
click at [1046, 65] on link "Campaigns" at bounding box center [1075, 54] width 70 height 26
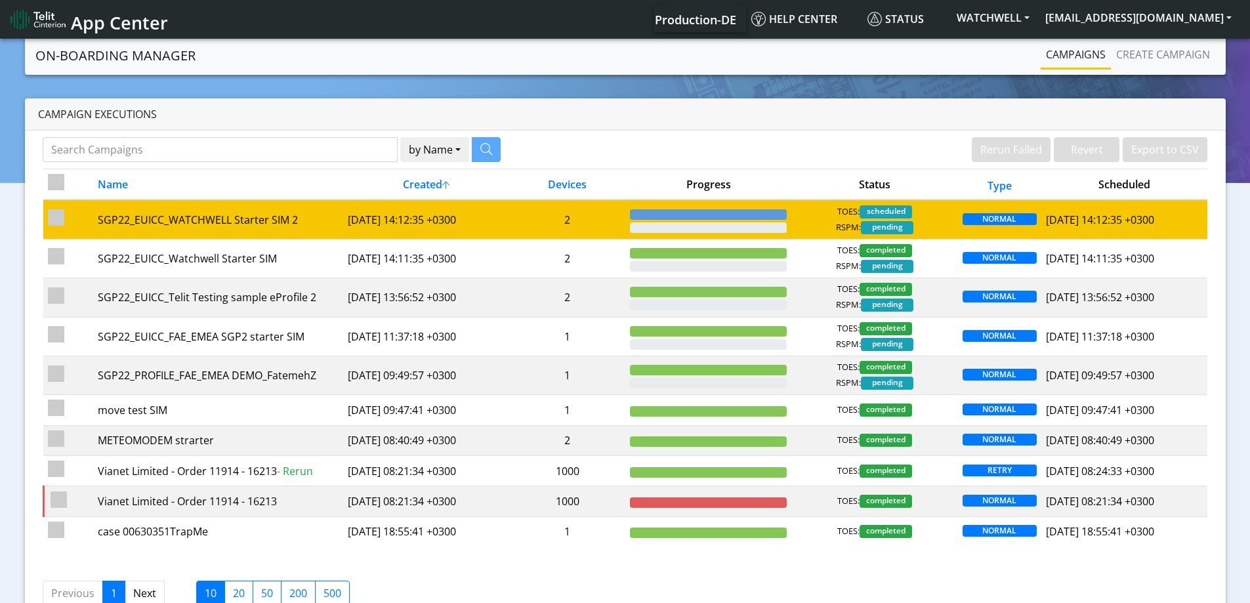
click at [596, 214] on td "2" at bounding box center [567, 218] width 116 height 39
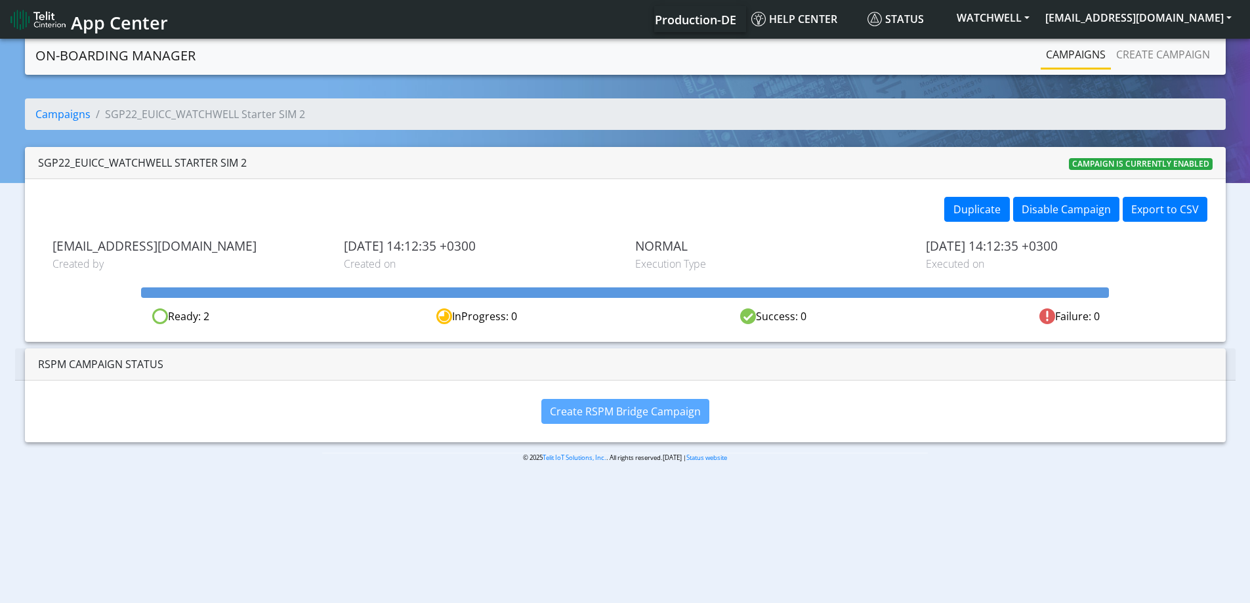
click at [1057, 56] on link "Campaigns" at bounding box center [1075, 54] width 70 height 26
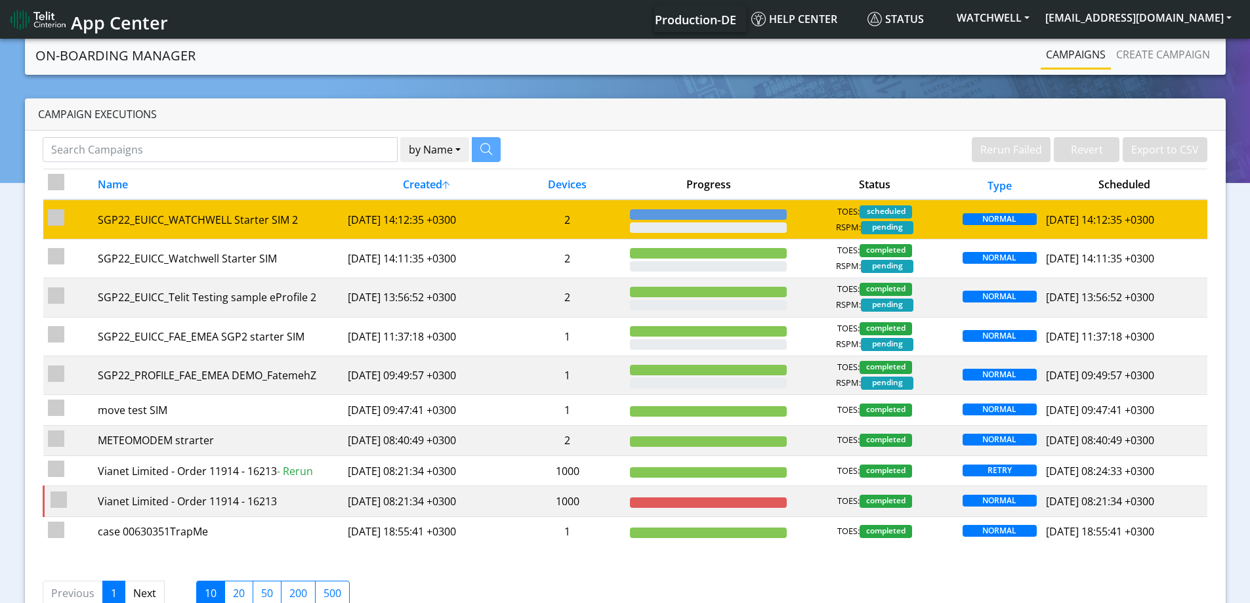
click at [488, 213] on td "2025-08-26 14:12:35 +0300" at bounding box center [425, 218] width 166 height 39
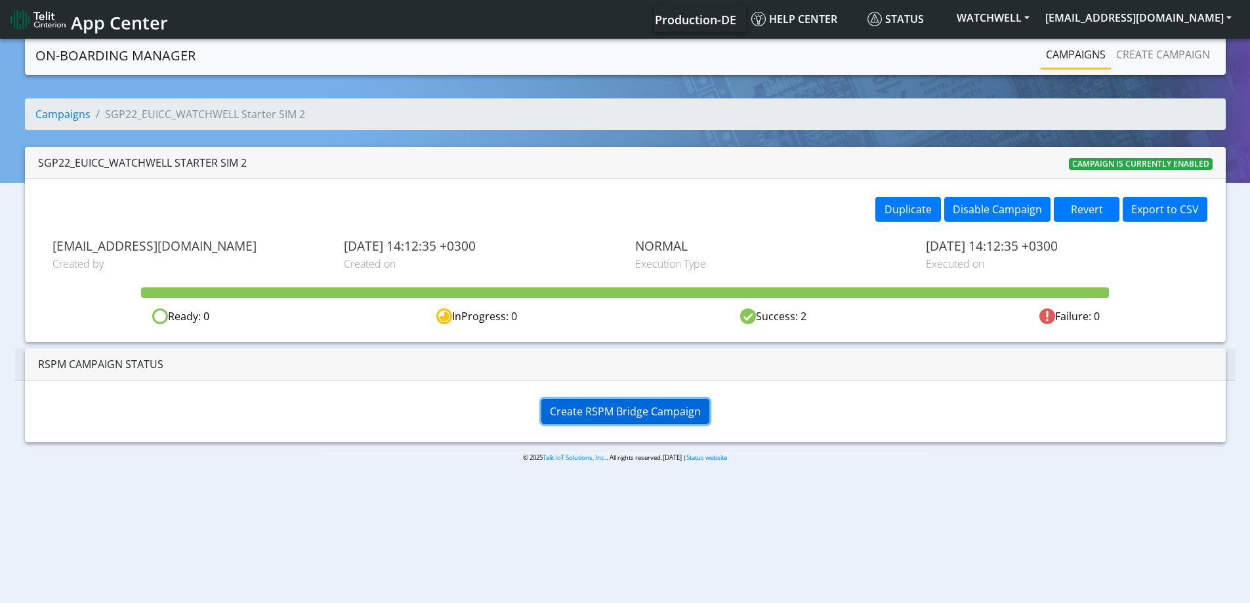
click at [645, 407] on span "Create RSPM Bridge Campaign" at bounding box center [625, 411] width 151 height 14
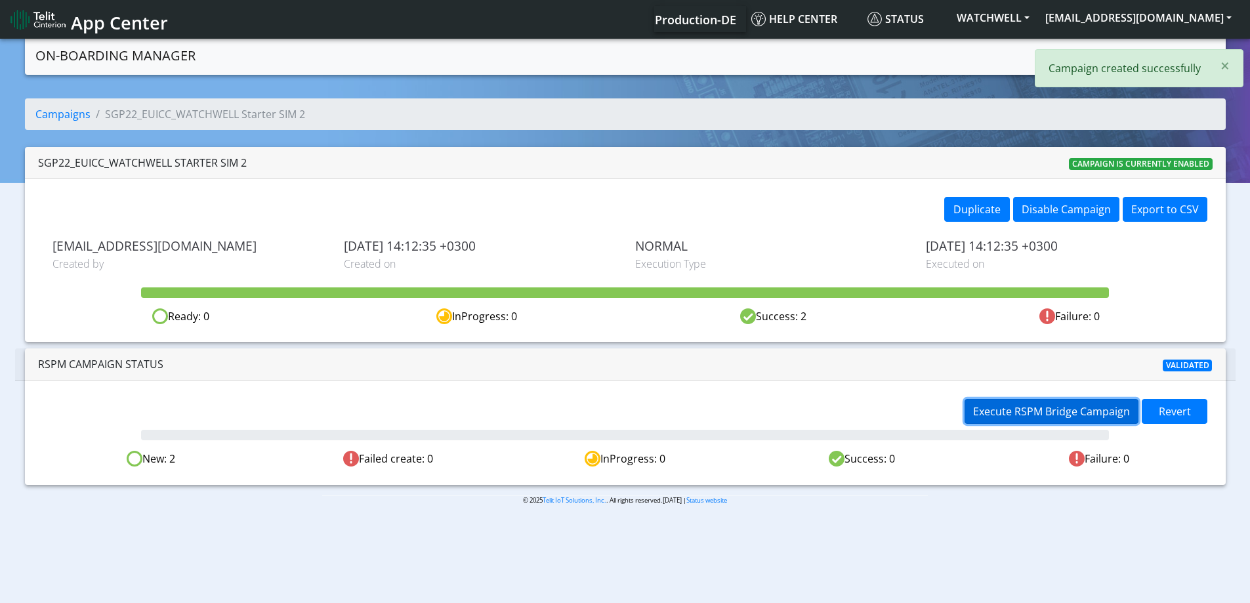
click at [1050, 408] on span "Execute RSPM Bridge Campaign" at bounding box center [1051, 411] width 157 height 14
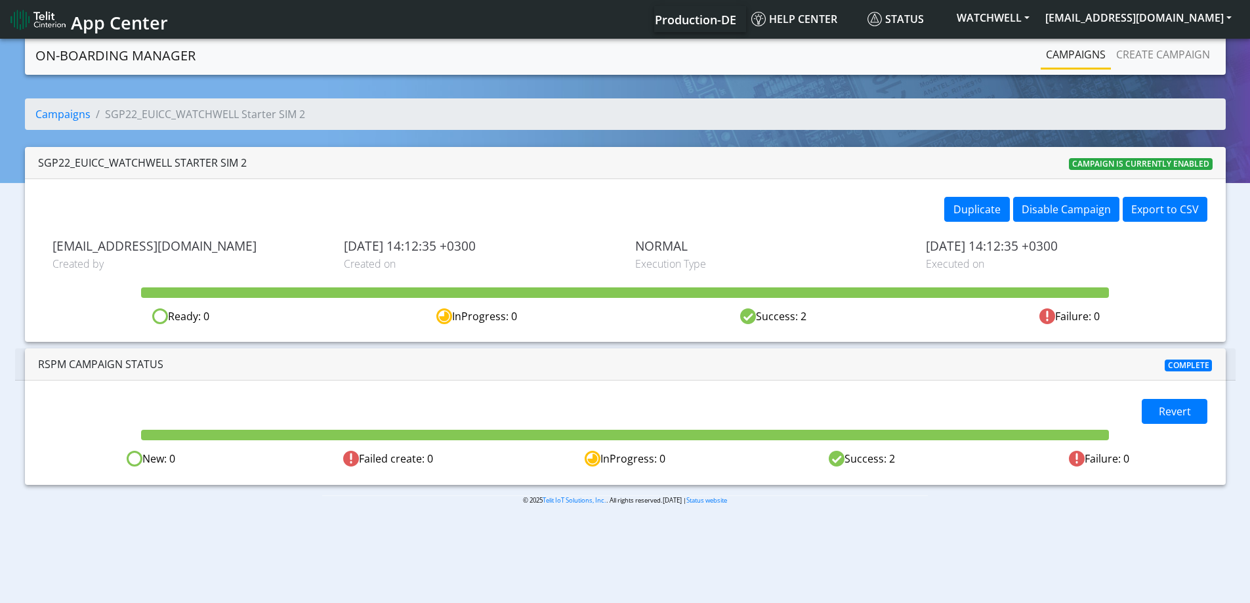
click at [1084, 52] on link "Campaigns" at bounding box center [1075, 54] width 70 height 26
